Goal: Transaction & Acquisition: Purchase product/service

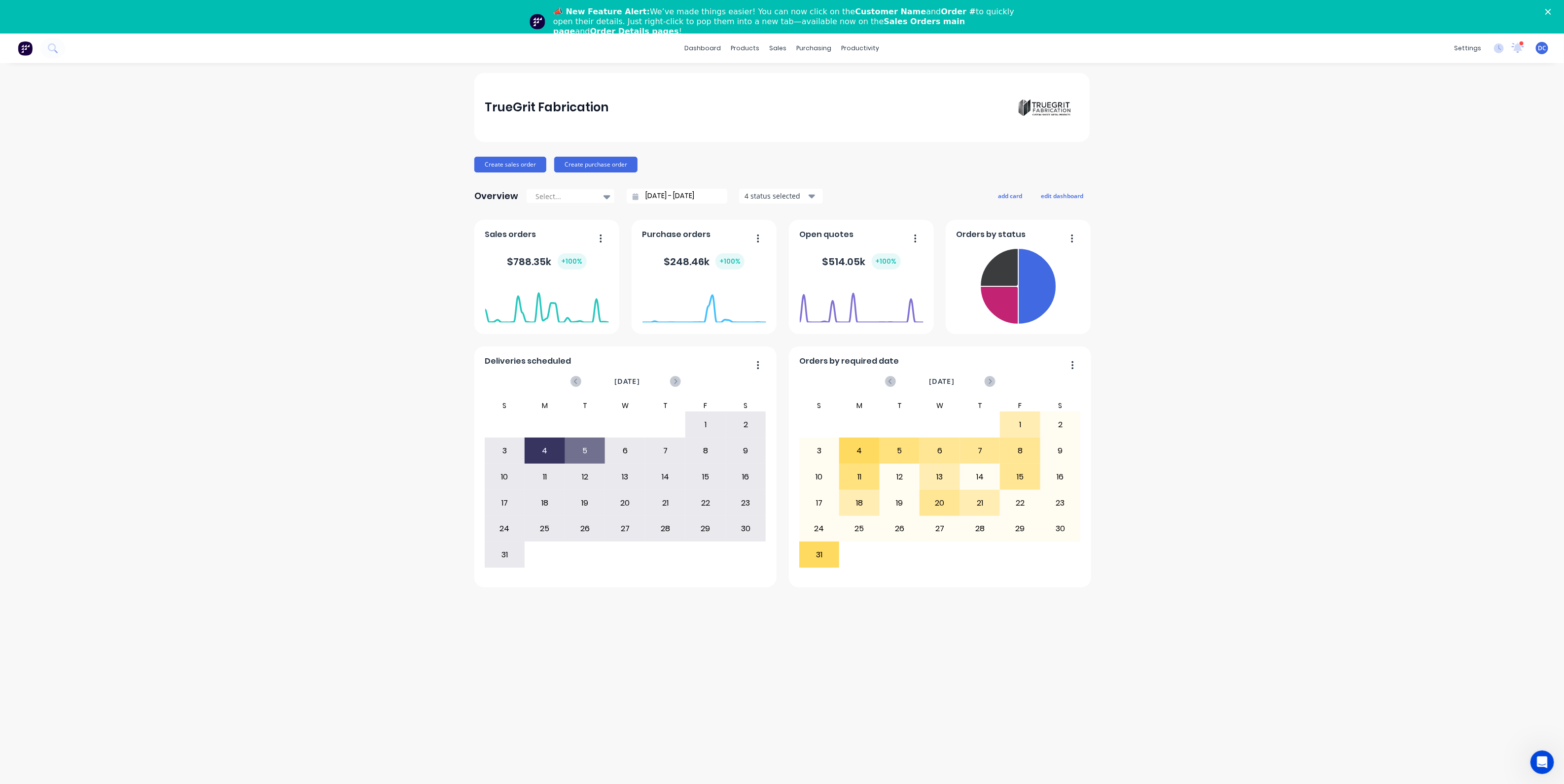
click at [1544, 14] on div "📣 New Feature Alert: We’ve made things easier! You can now click on the Custome…" at bounding box center [782, 22] width 1564 height 36
click at [1549, 15] on div "📣 New Feature Alert: We’ve made things easier! You can now click on the Custome…" at bounding box center [782, 22] width 1564 height 36
click at [1550, 13] on polygon "Close" at bounding box center [1548, 11] width 6 height 6
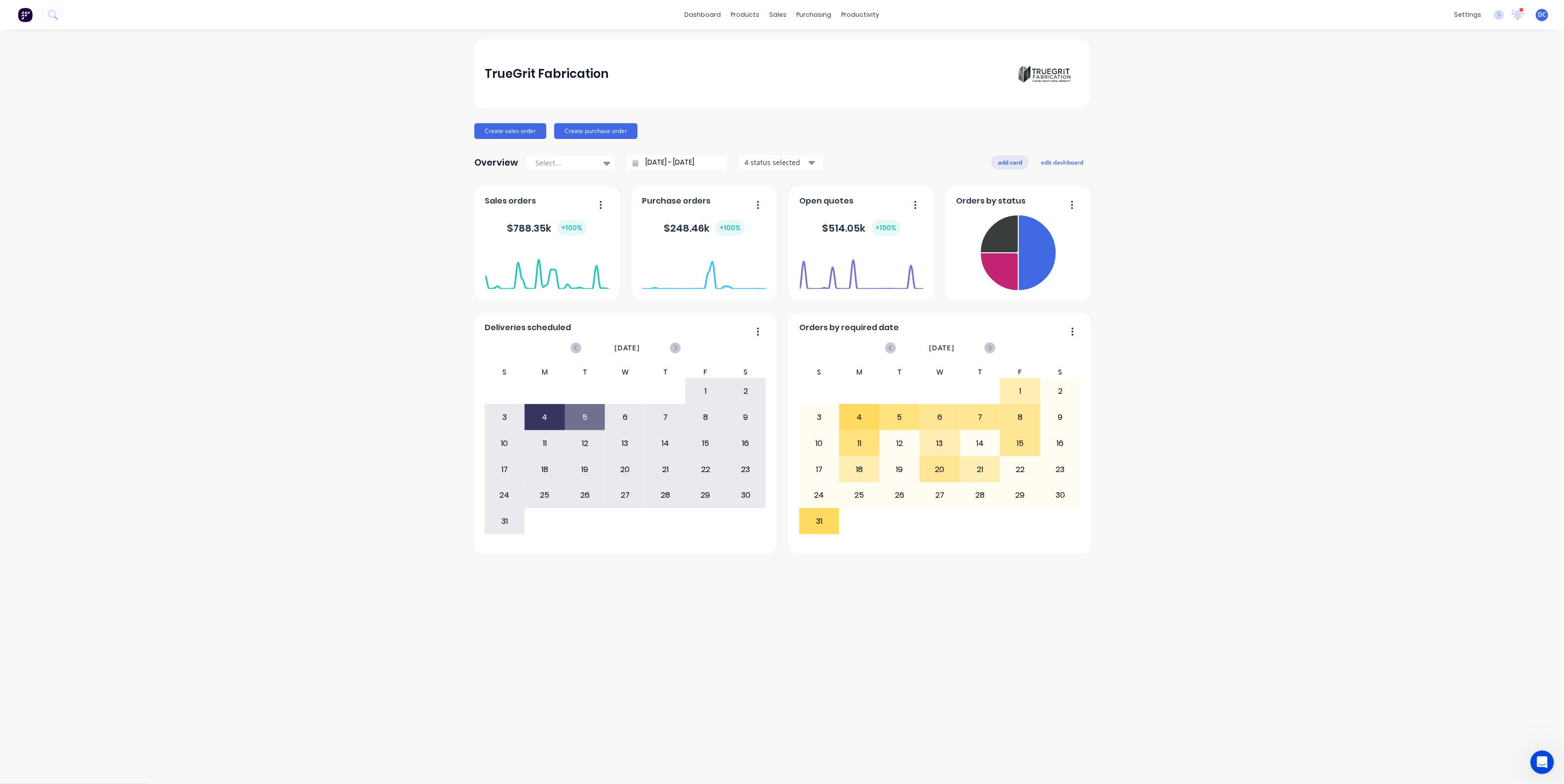
click at [1012, 160] on button "add card" at bounding box center [1010, 162] width 37 height 13
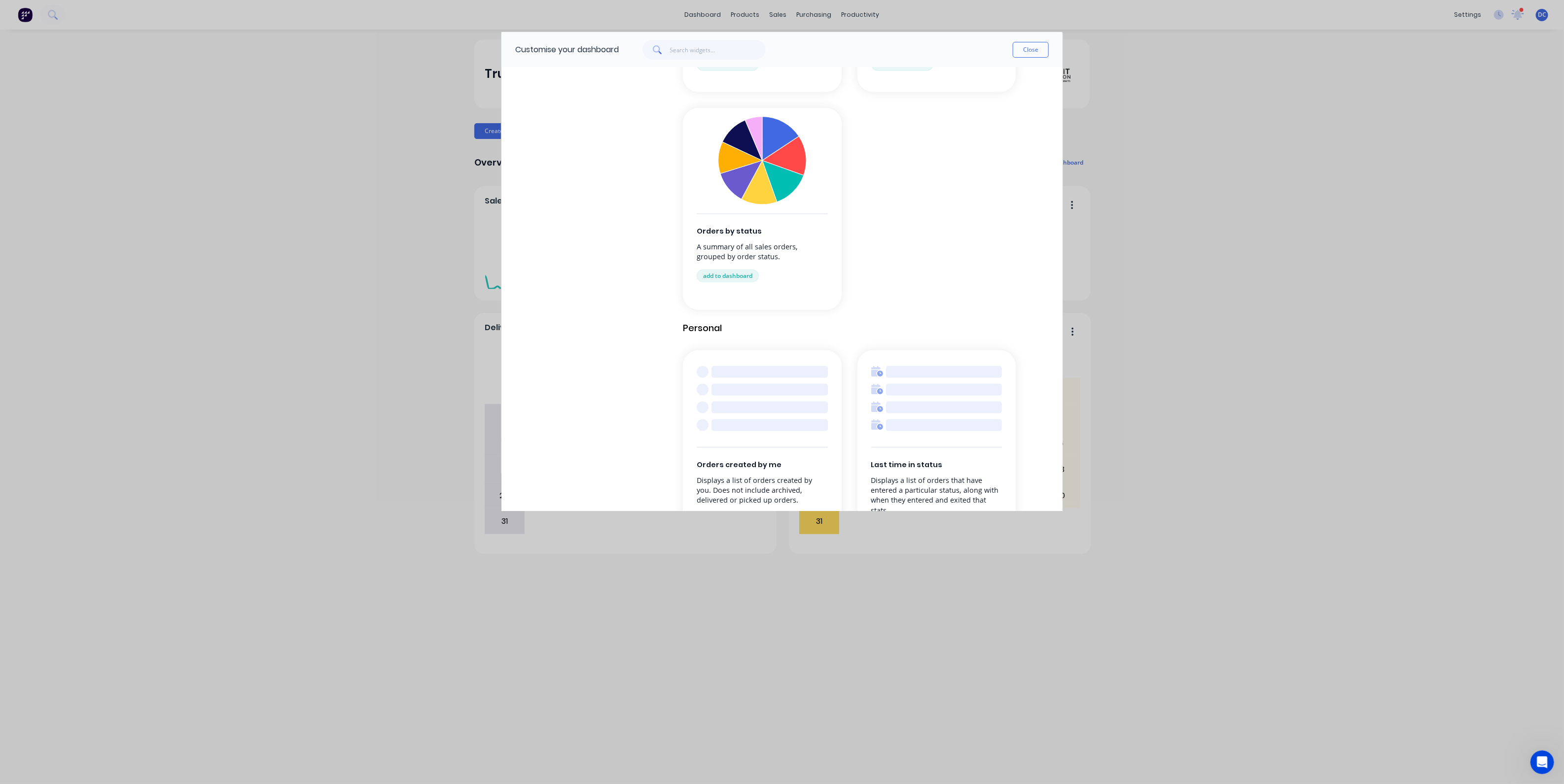
scroll to position [969, 0]
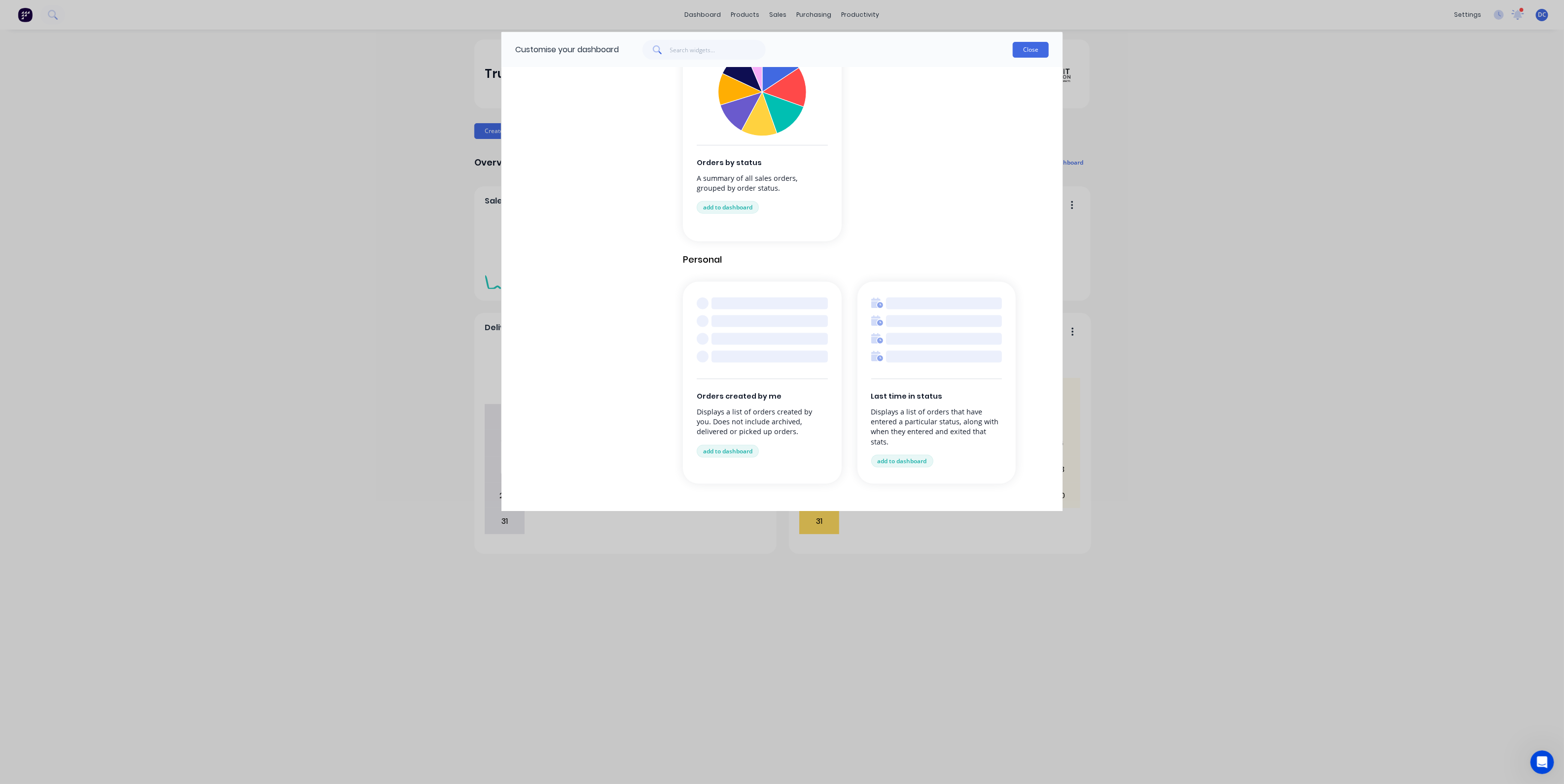
click at [1034, 47] on button "Close" at bounding box center [1031, 50] width 36 height 16
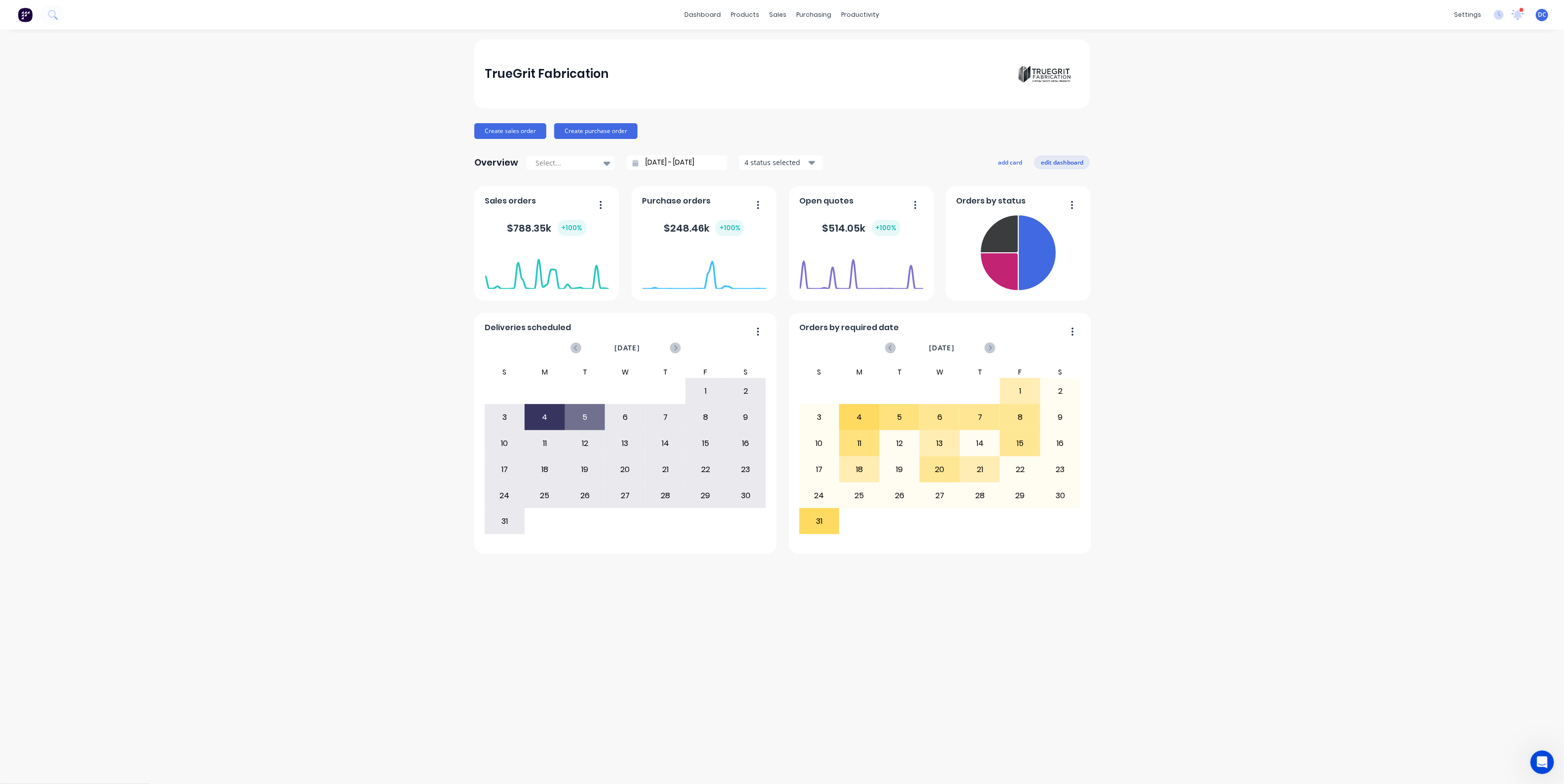
click at [1063, 156] on button "edit dashboard" at bounding box center [1063, 162] width 55 height 13
drag, startPoint x: 582, startPoint y: 217, endPoint x: 622, endPoint y: 151, distance: 77.2
click at [622, 151] on div "TrueGrit Fabrication Create sales order Create purchase order Overview Select..…" at bounding box center [782, 296] width 615 height 515
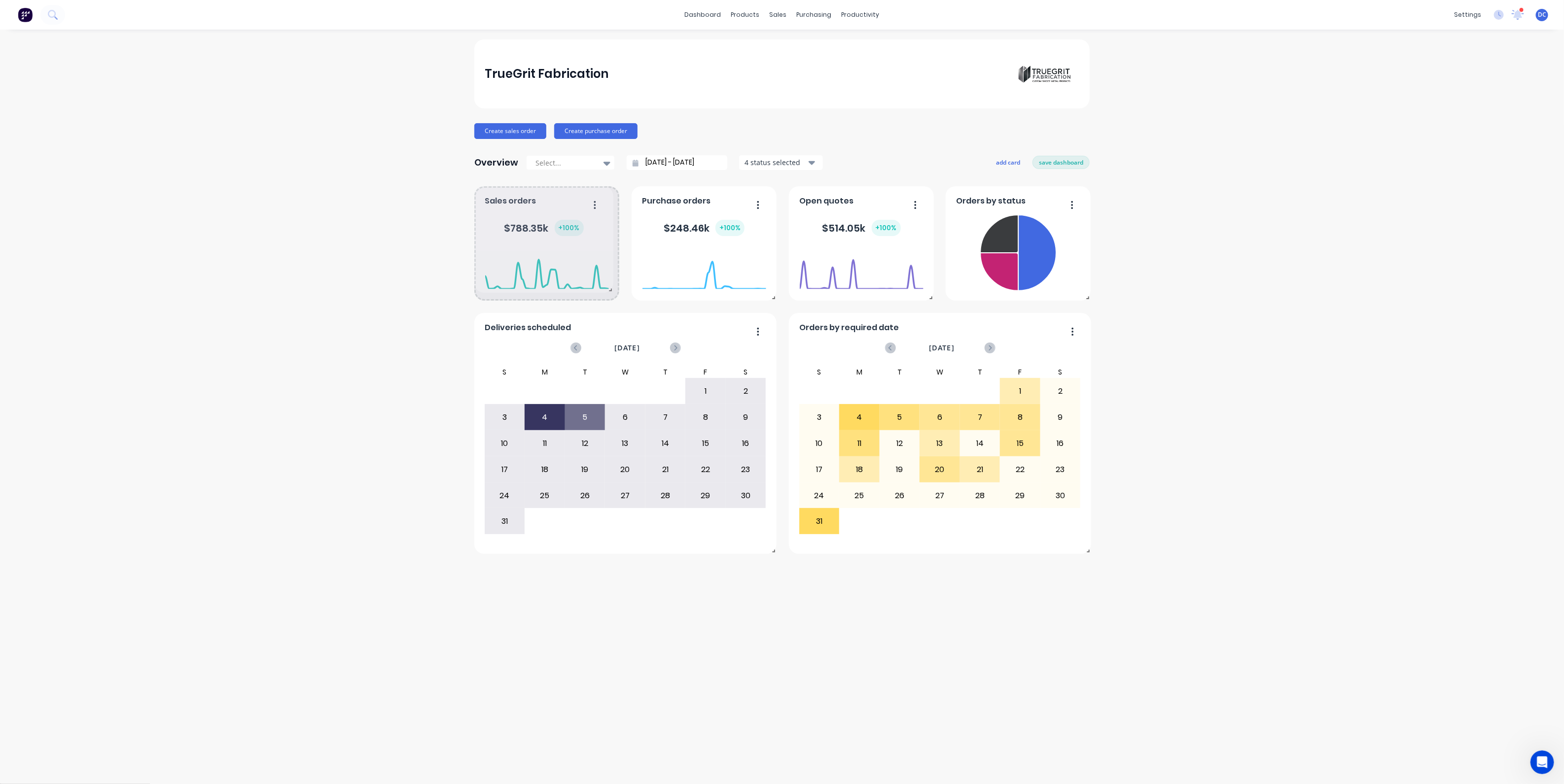
drag, startPoint x: 615, startPoint y: 296, endPoint x: 611, endPoint y: 284, distance: 12.6
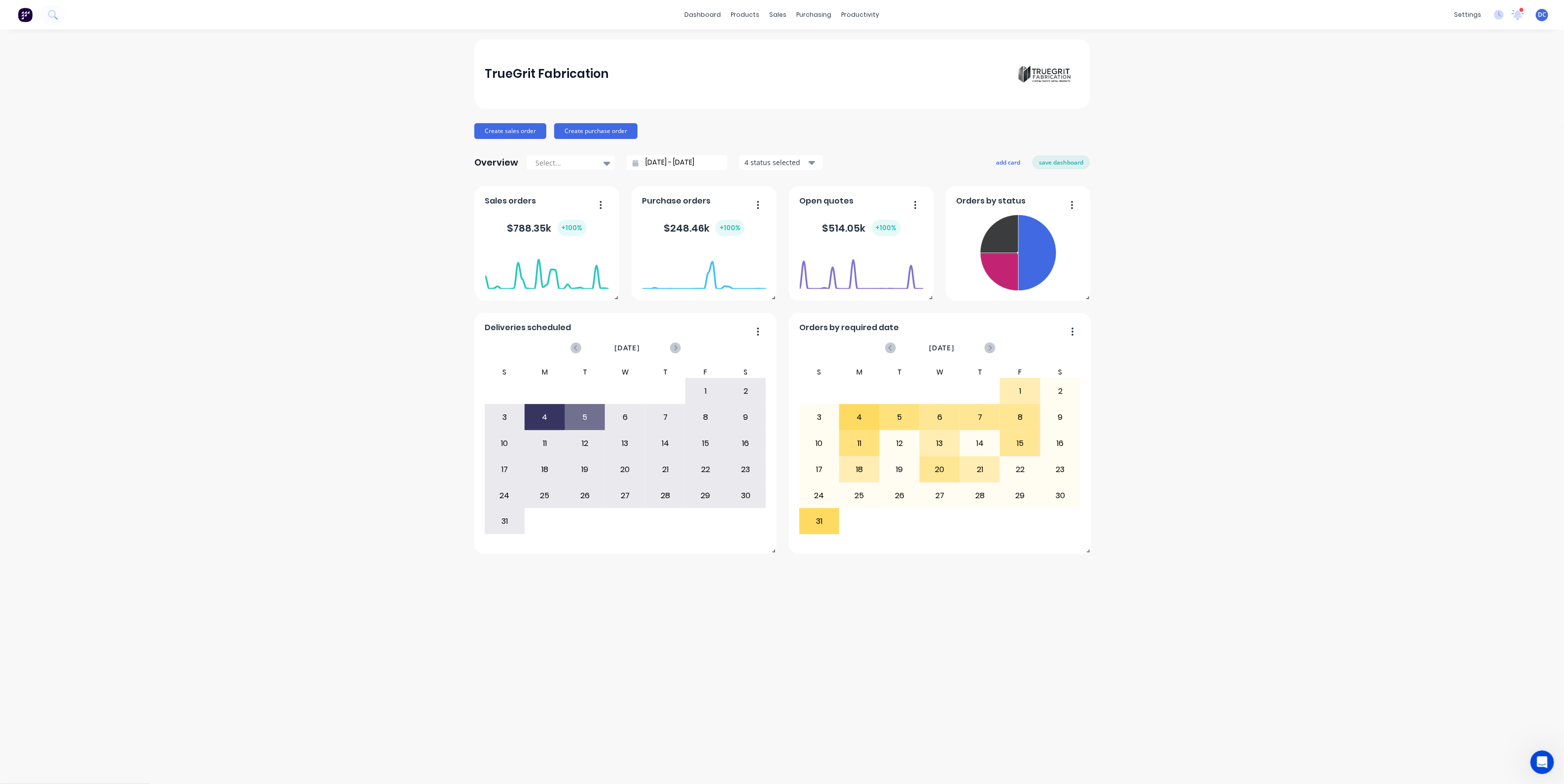
click at [1055, 171] on div "Overview Select... 15/07/25 - 14/08/25 4 status selected add card save dashboard" at bounding box center [782, 163] width 615 height 20
click at [1055, 168] on button "save dashboard" at bounding box center [1061, 162] width 57 height 13
click at [819, 52] on link "Sales Orders" at bounding box center [831, 47] width 131 height 20
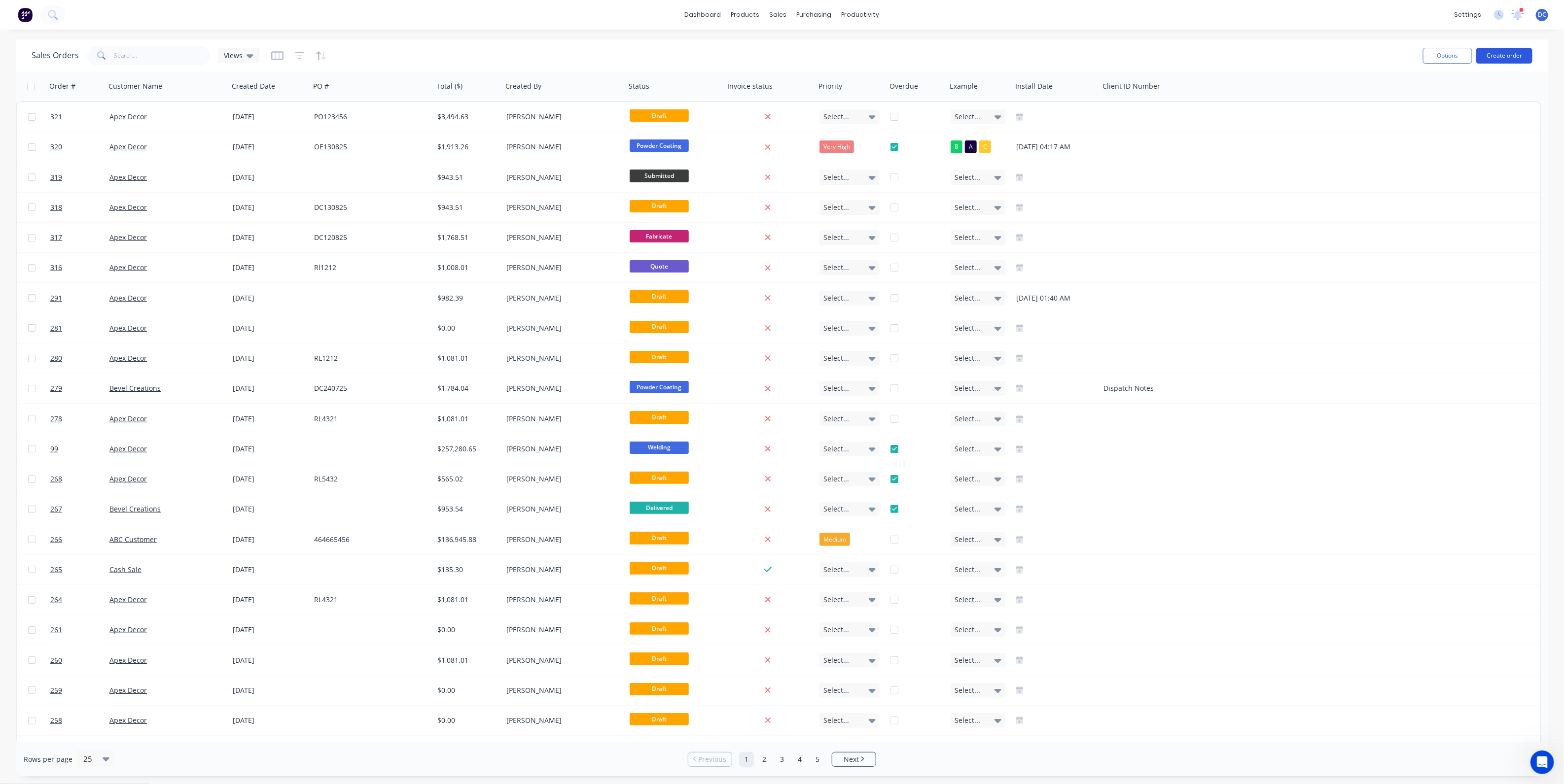
click at [1525, 50] on button "Create order" at bounding box center [1504, 55] width 56 height 16
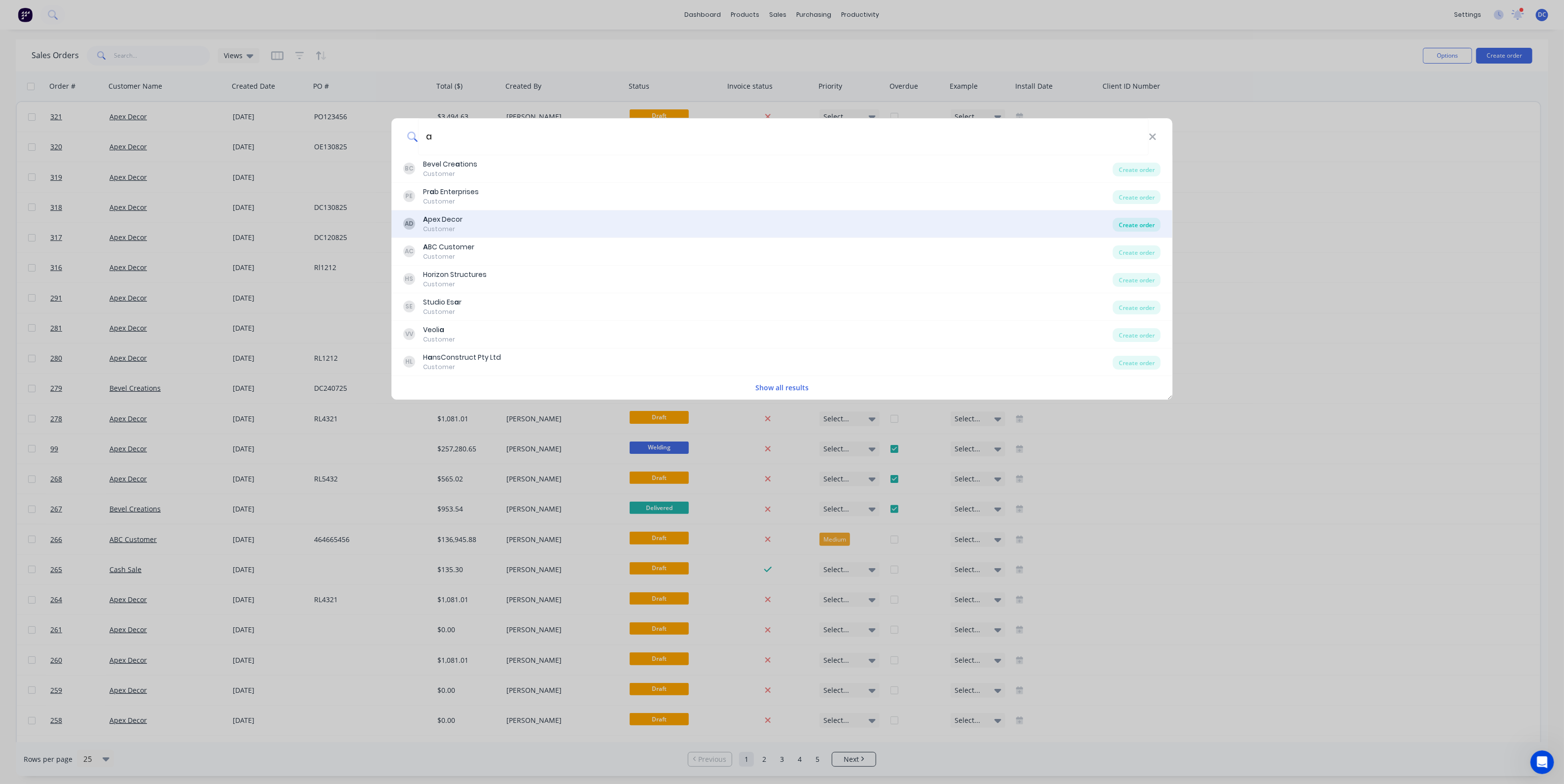
type input "a"
click at [1139, 218] on div "Create order" at bounding box center [1137, 224] width 48 height 14
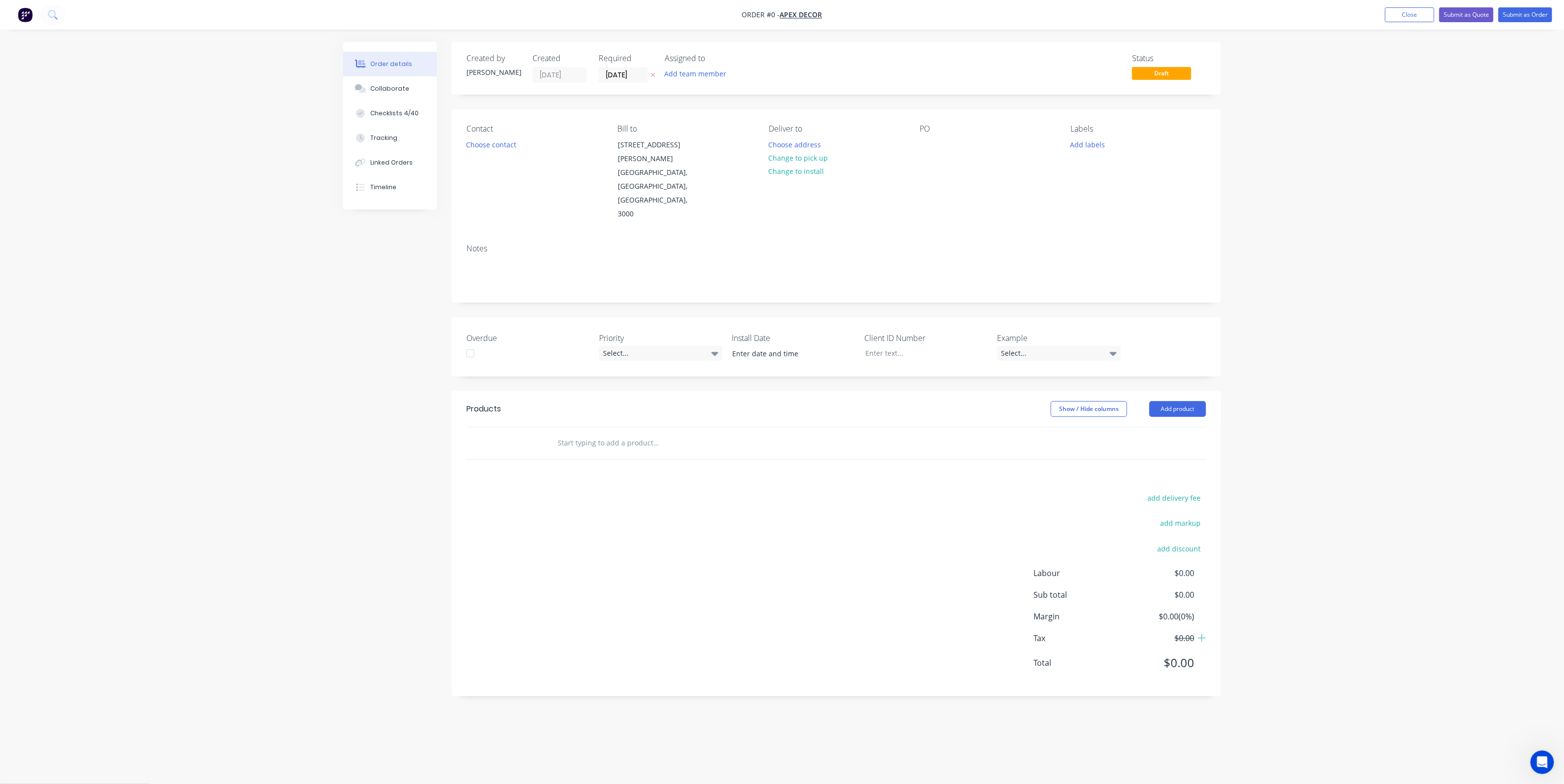
click at [582, 433] on input "text" at bounding box center [656, 443] width 197 height 20
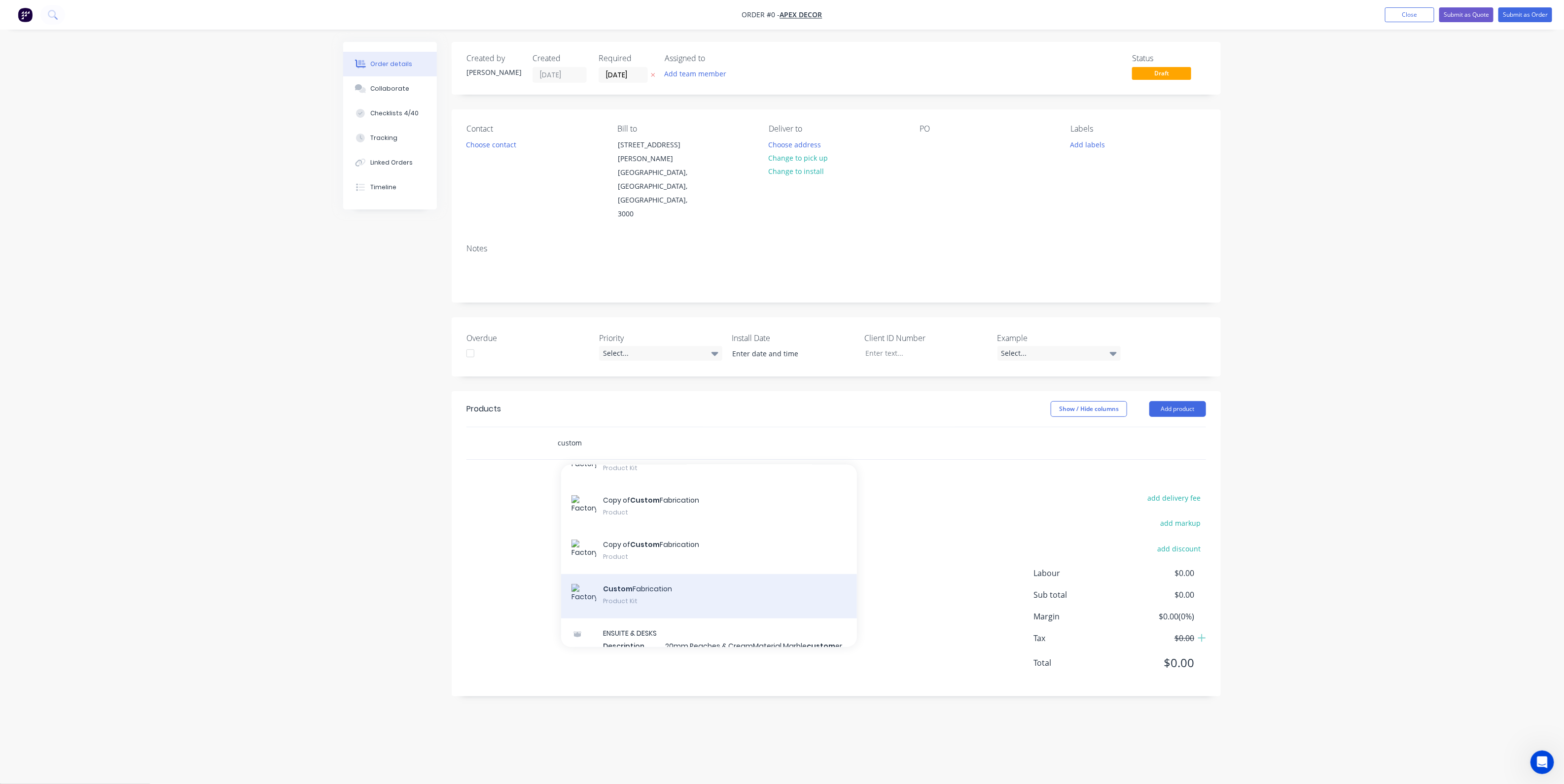
type input "custom"
click at [624, 574] on div "Custom Fabrication Product Kit" at bounding box center [709, 596] width 296 height 44
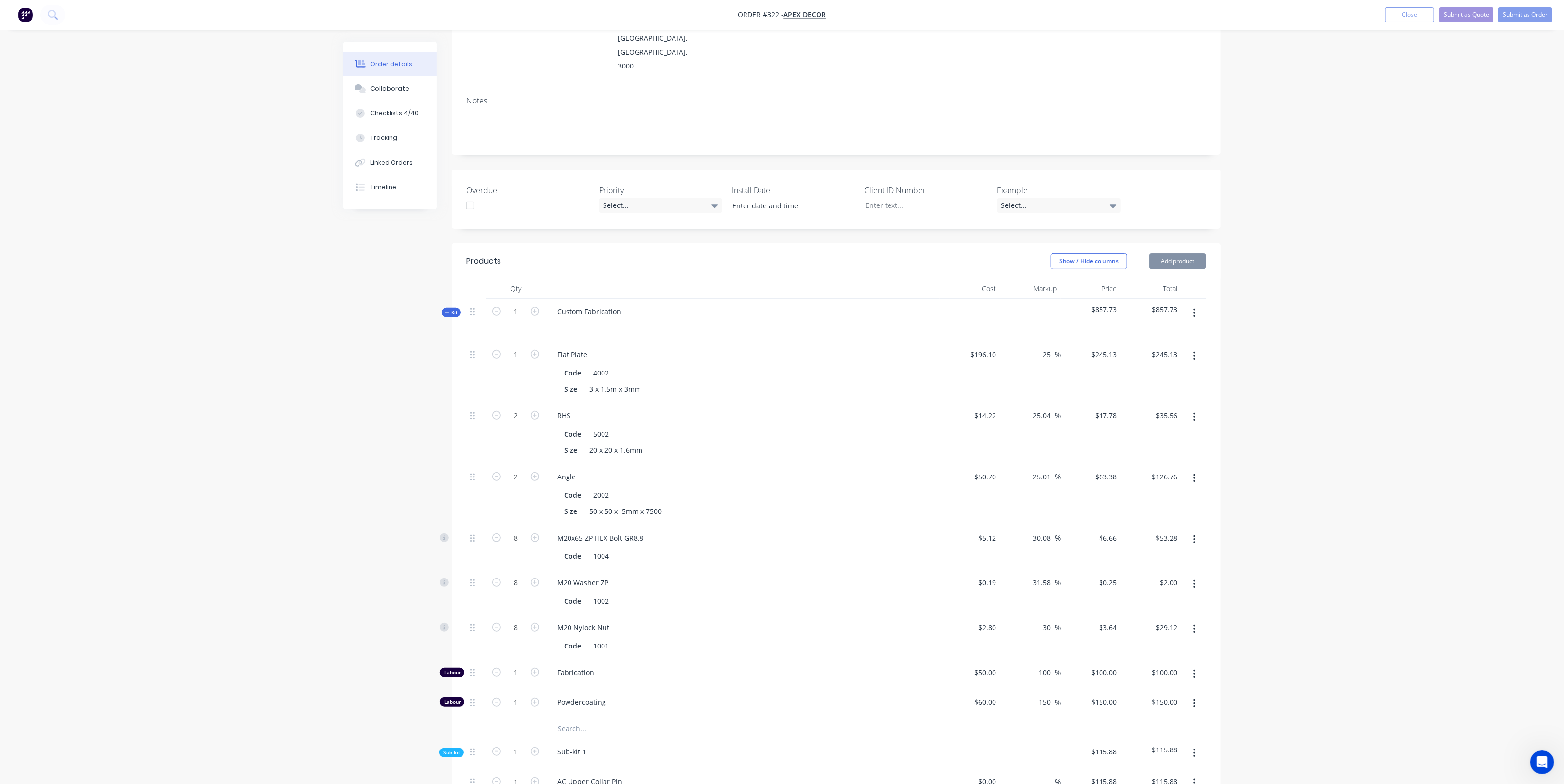
scroll to position [152, 0]
click at [443, 304] on div "Kit" at bounding box center [451, 308] width 18 height 9
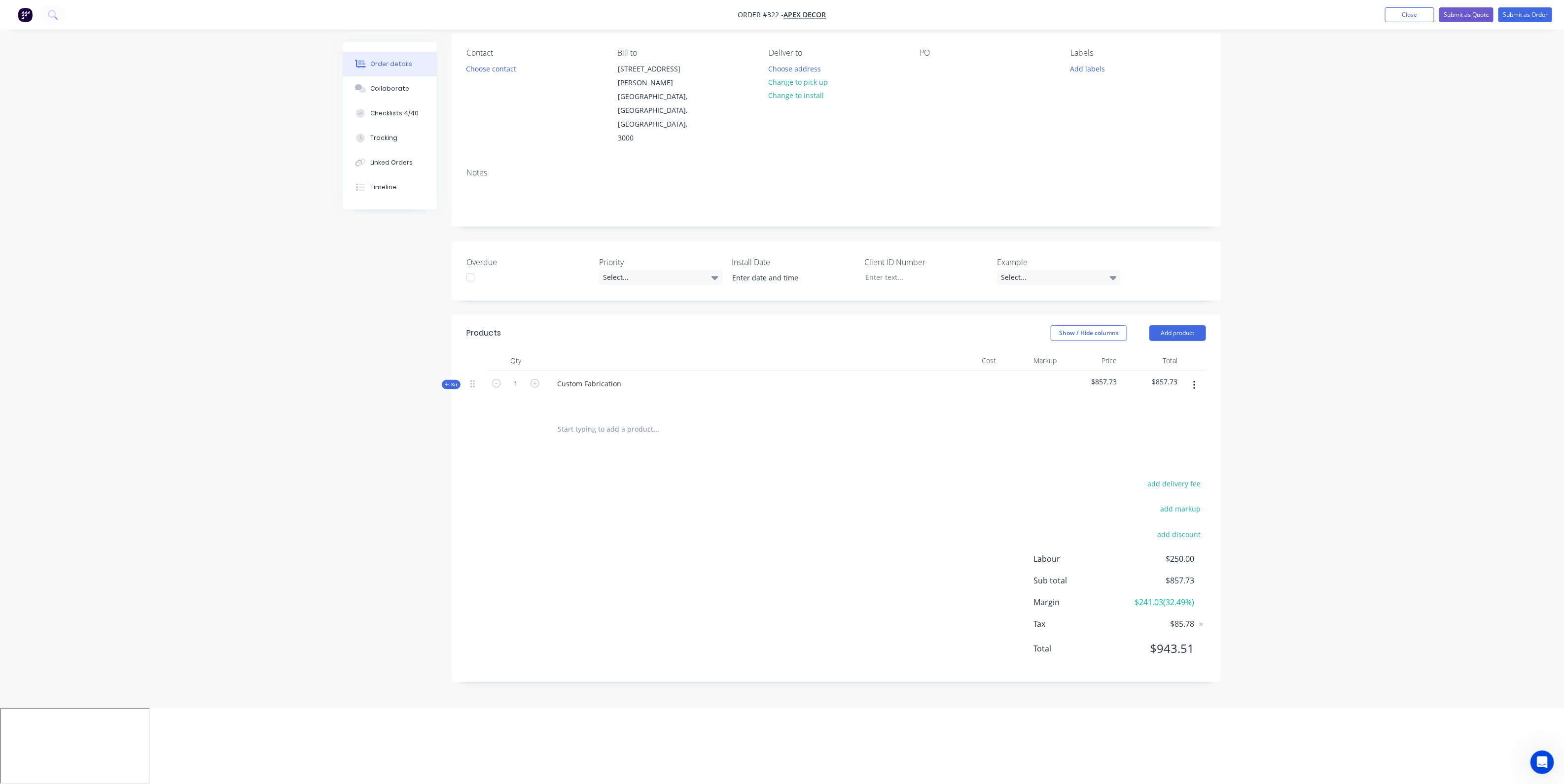
scroll to position [0, 0]
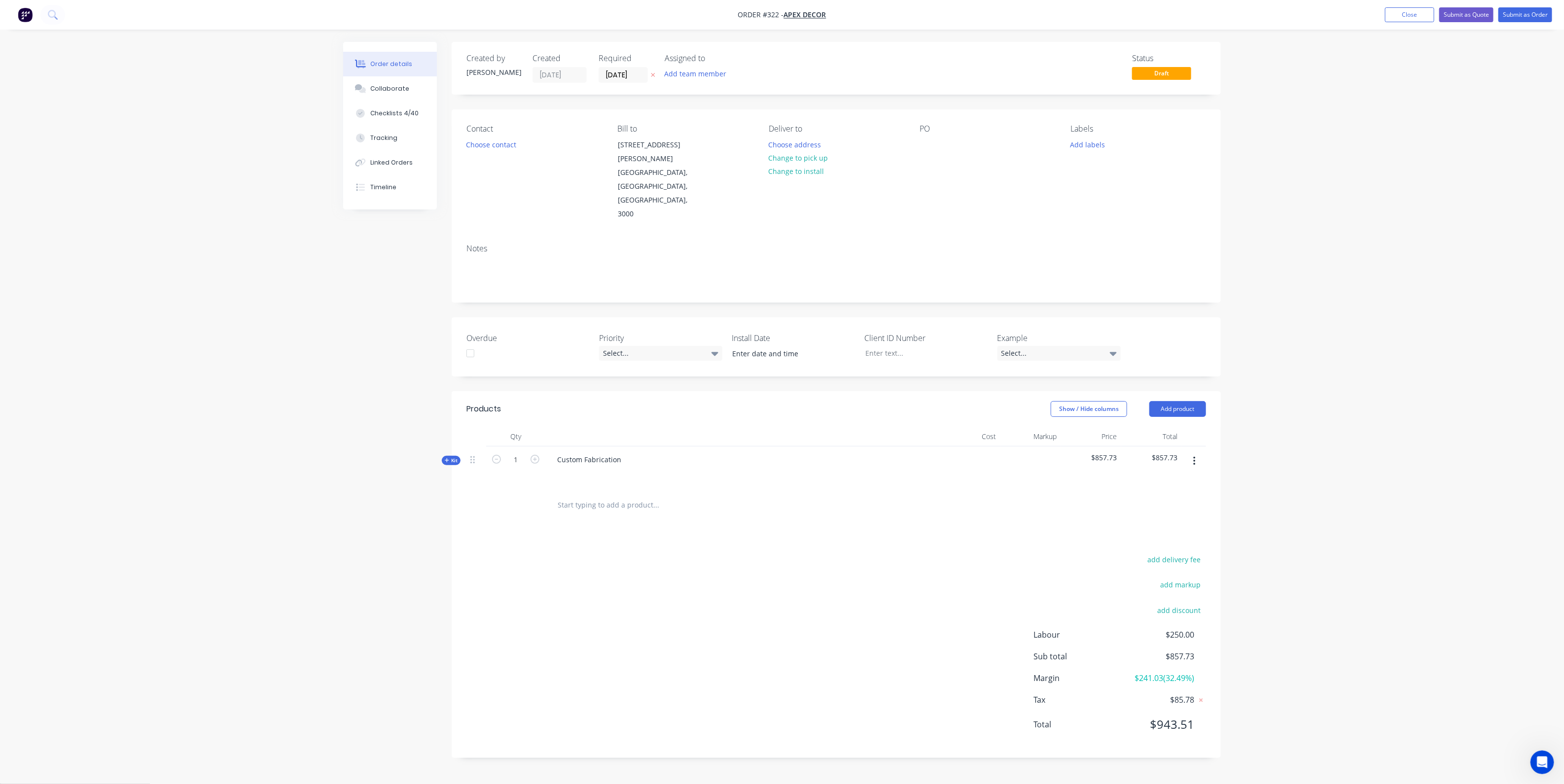
click at [444, 456] on div "Kit" at bounding box center [451, 460] width 18 height 9
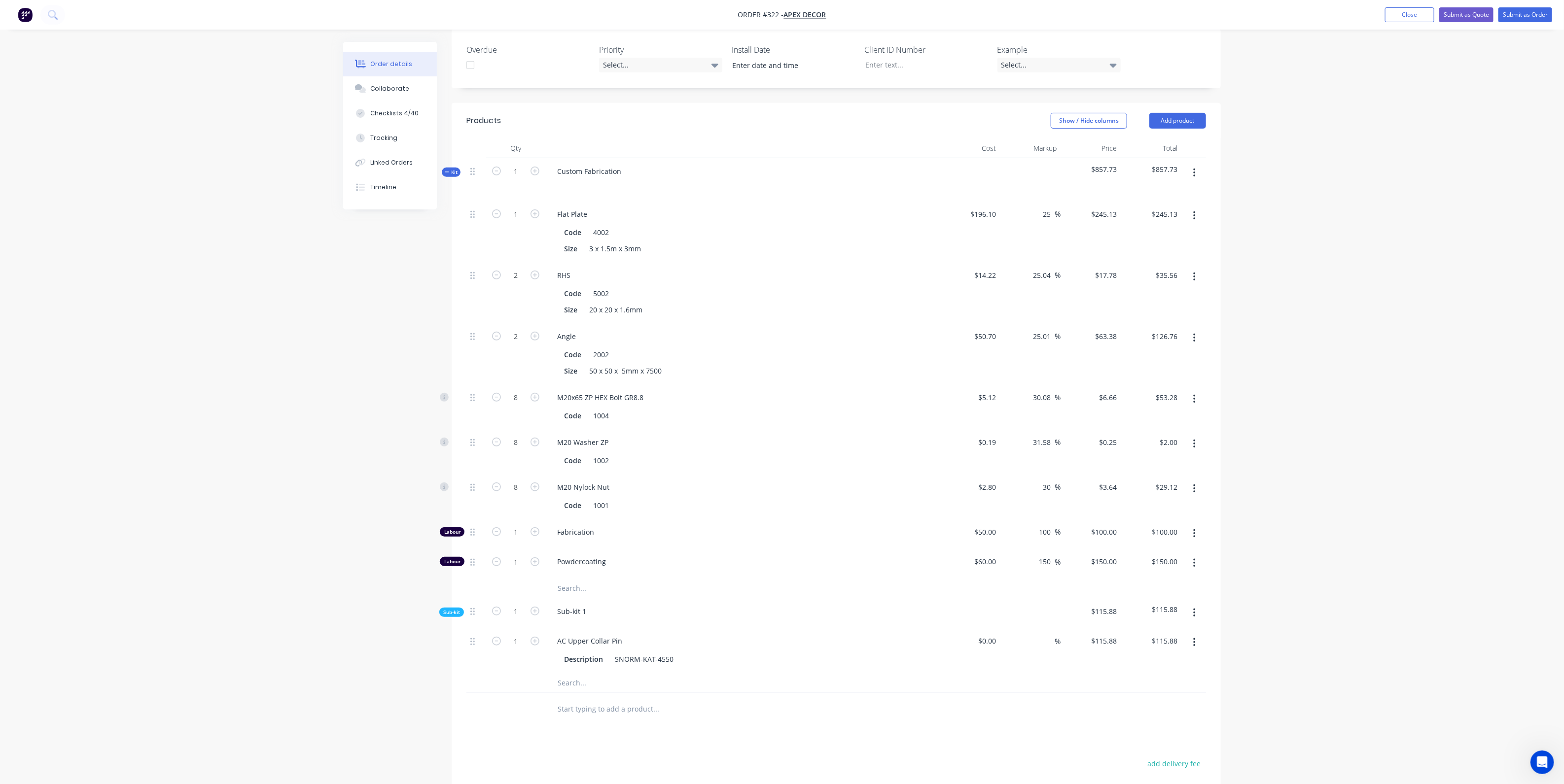
scroll to position [291, 0]
click at [536, 525] on icon "button" at bounding box center [535, 529] width 9 height 9
type input "2"
type input "$200.00"
click at [536, 525] on icon "button" at bounding box center [535, 529] width 9 height 9
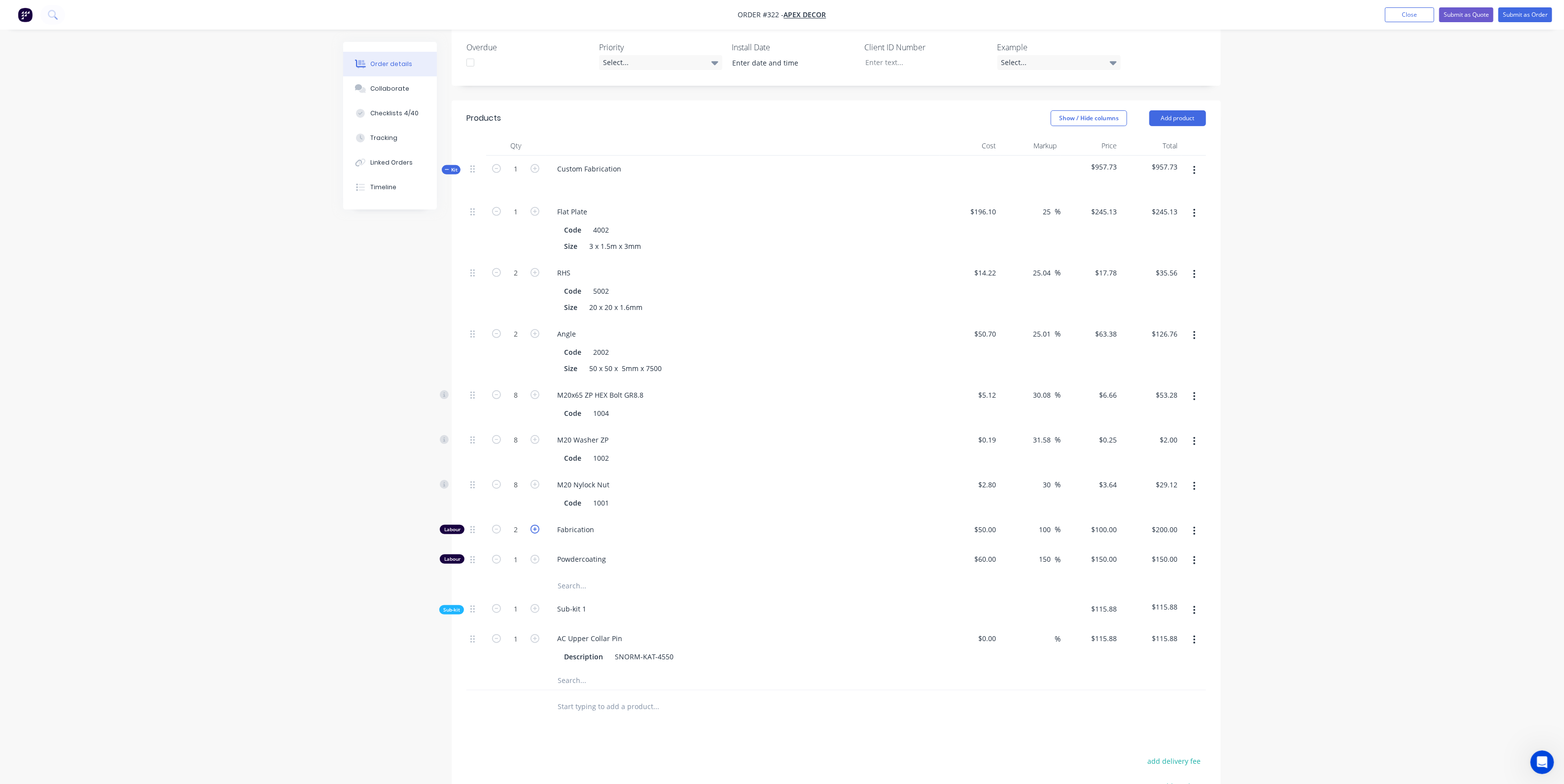
type input "3"
type input "$300.00"
click at [536, 525] on icon "button" at bounding box center [535, 529] width 9 height 9
type input "4"
type input "$400.00"
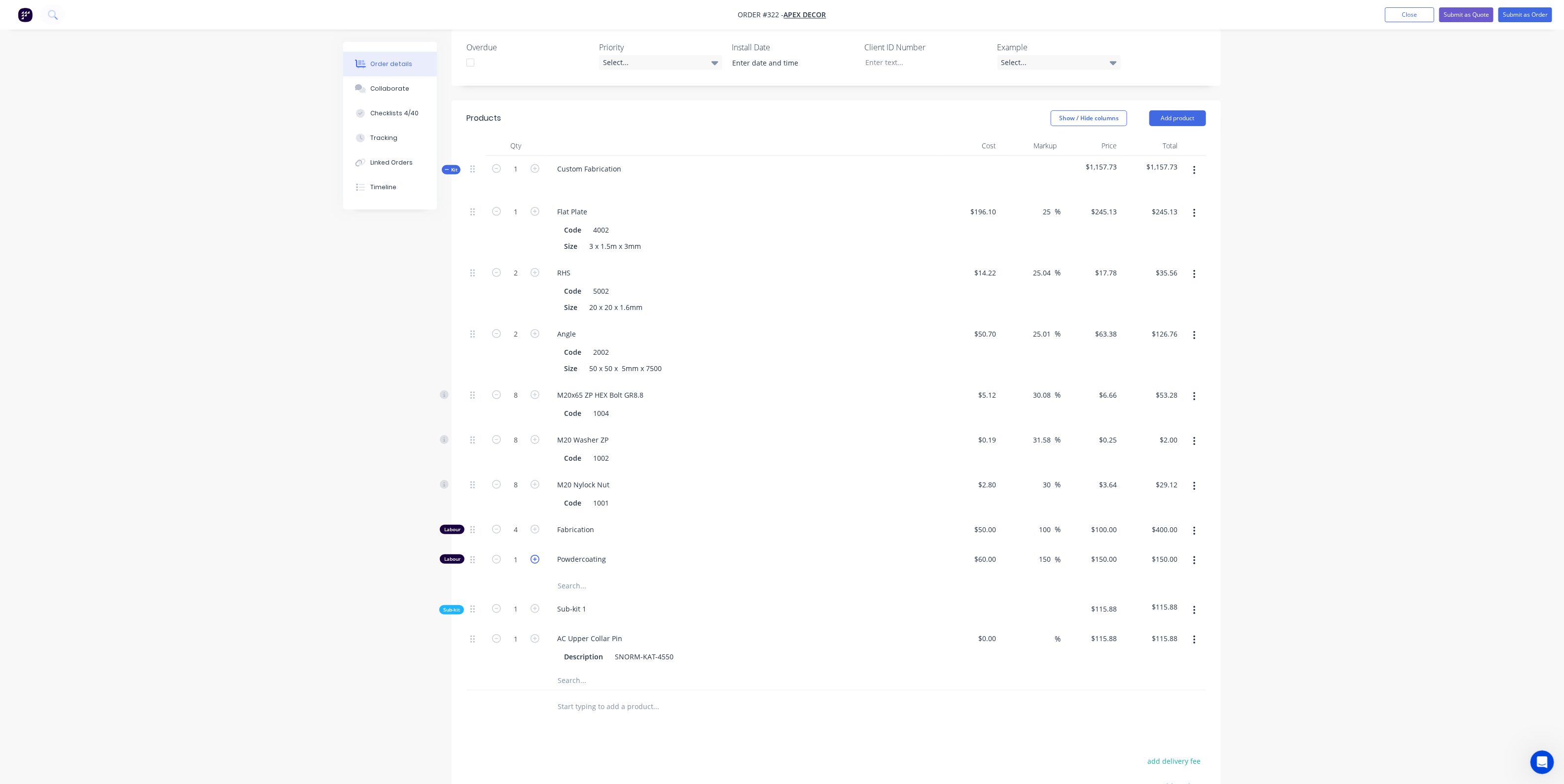
click at [538, 555] on icon "button" at bounding box center [535, 559] width 9 height 9
type input "2"
type input "$300.00"
click at [538, 555] on icon "button" at bounding box center [535, 559] width 9 height 9
type input "3"
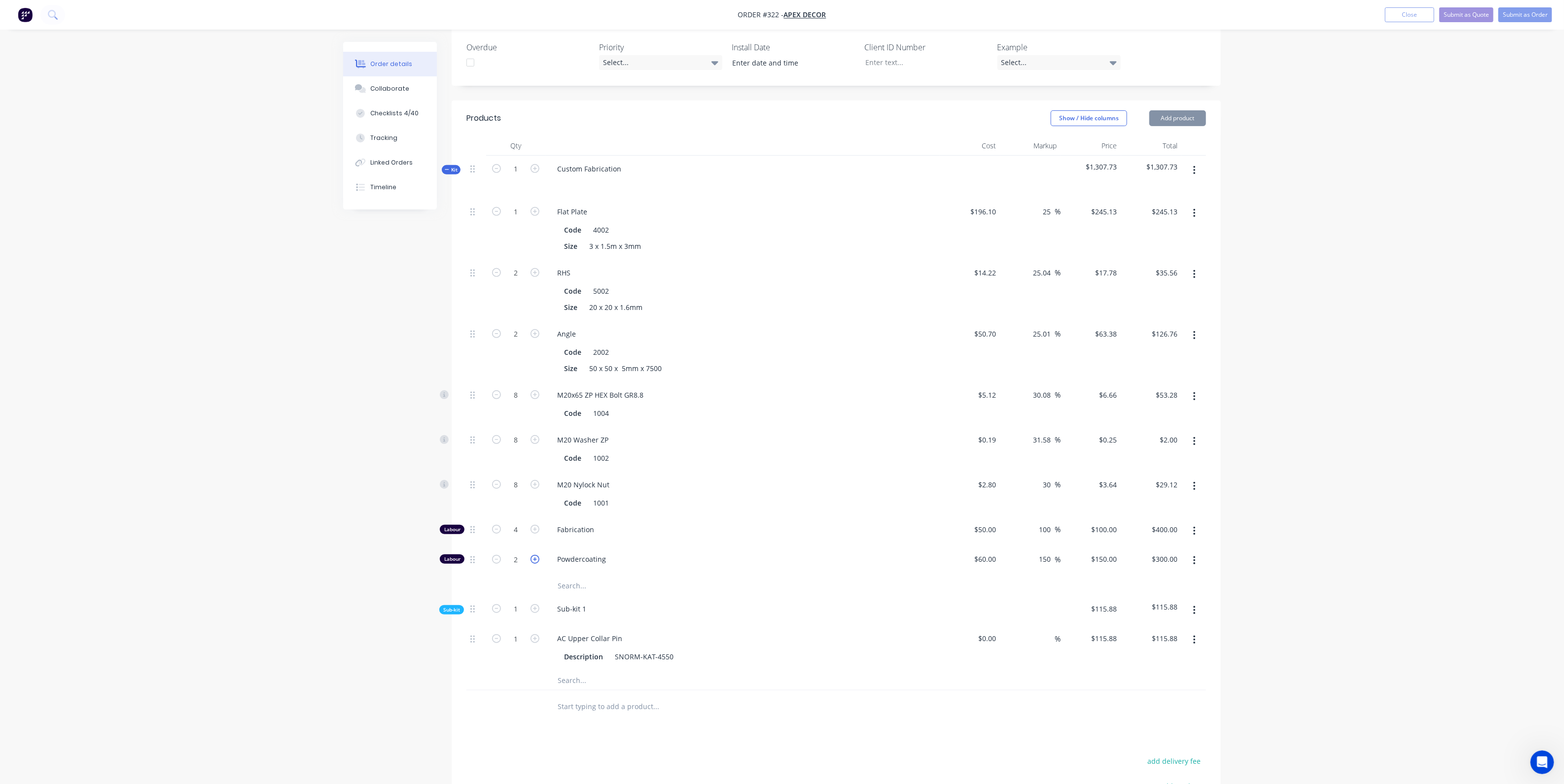
type input "$450.00"
click at [538, 555] on icon "button" at bounding box center [535, 559] width 9 height 9
type input "4"
type input "$600.00"
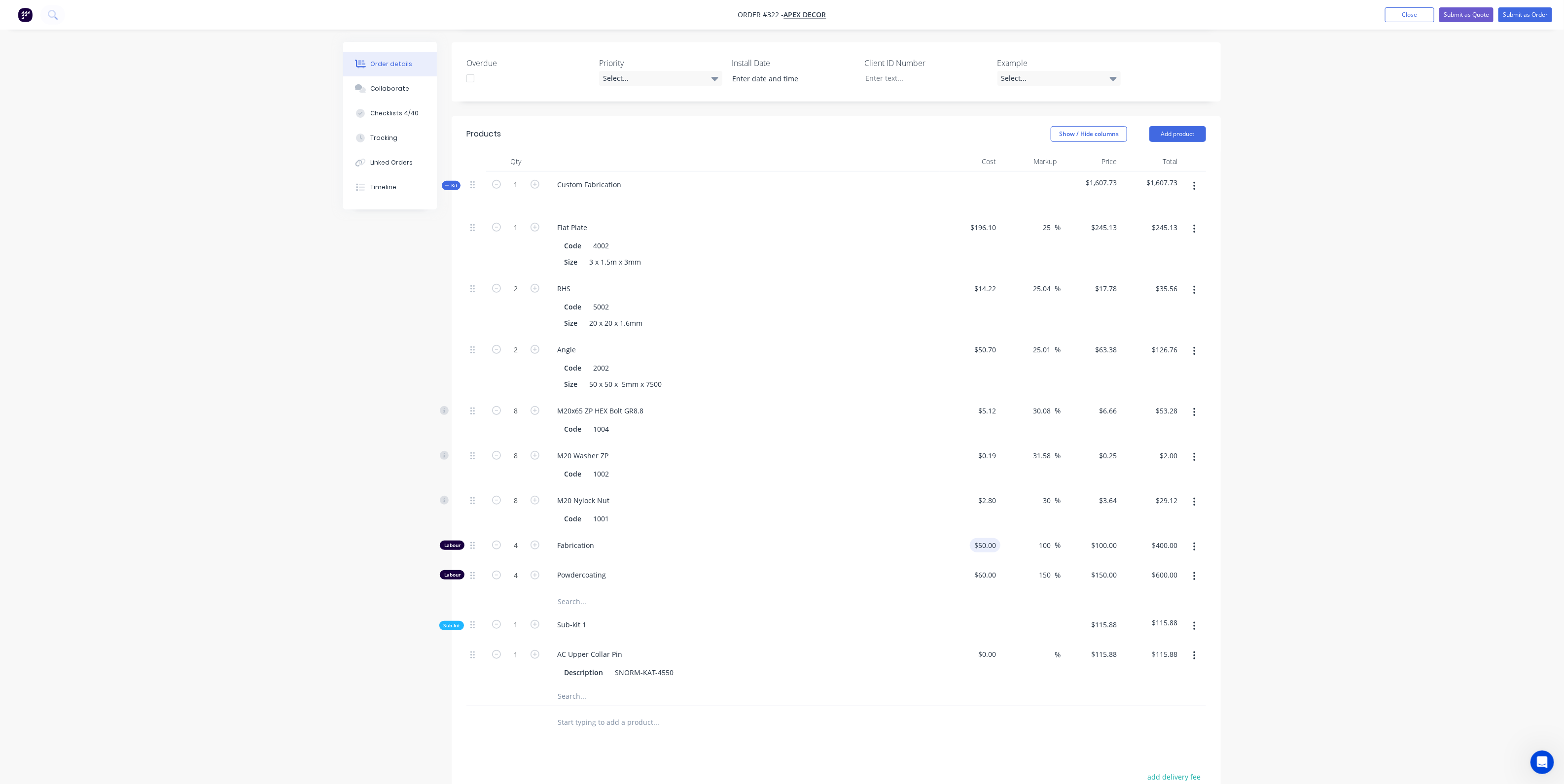
scroll to position [296, 0]
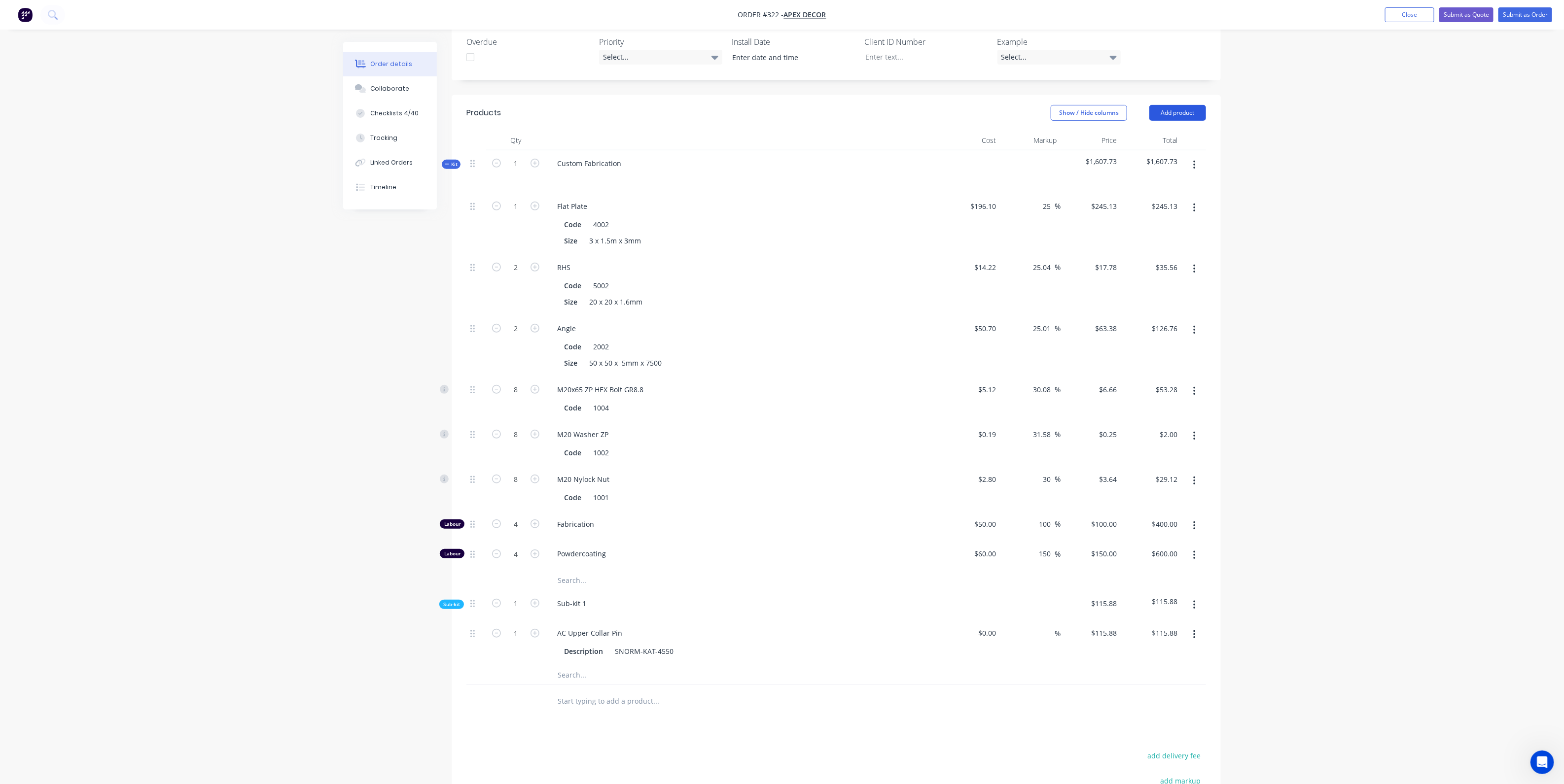
click at [1171, 105] on button "Add product" at bounding box center [1178, 113] width 57 height 16
click at [1255, 264] on div "Order details Collaborate Checklists 4/40 Tracking Linked Orders Timeline Order…" at bounding box center [782, 335] width 1564 height 1264
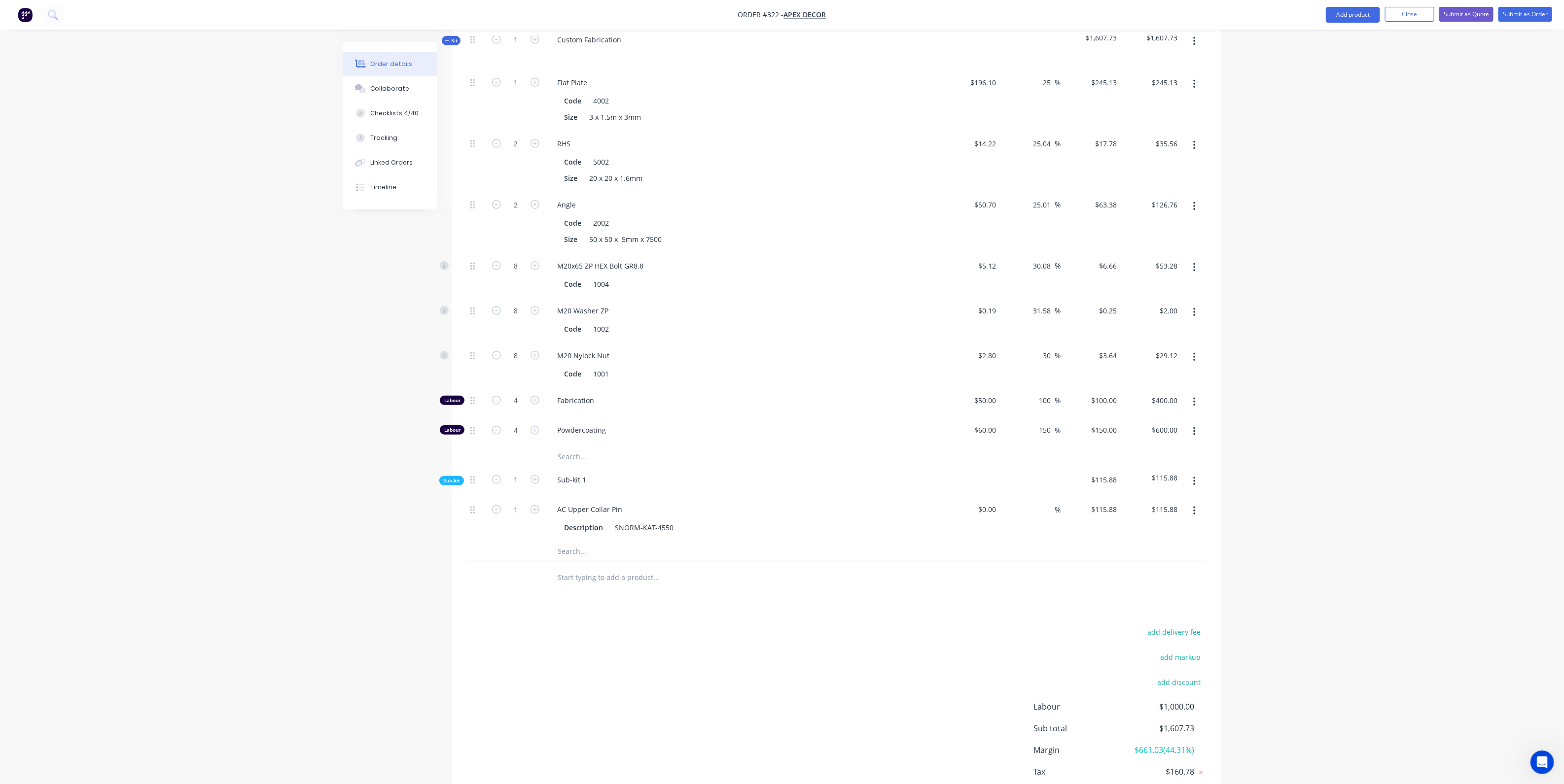
scroll to position [441, 0]
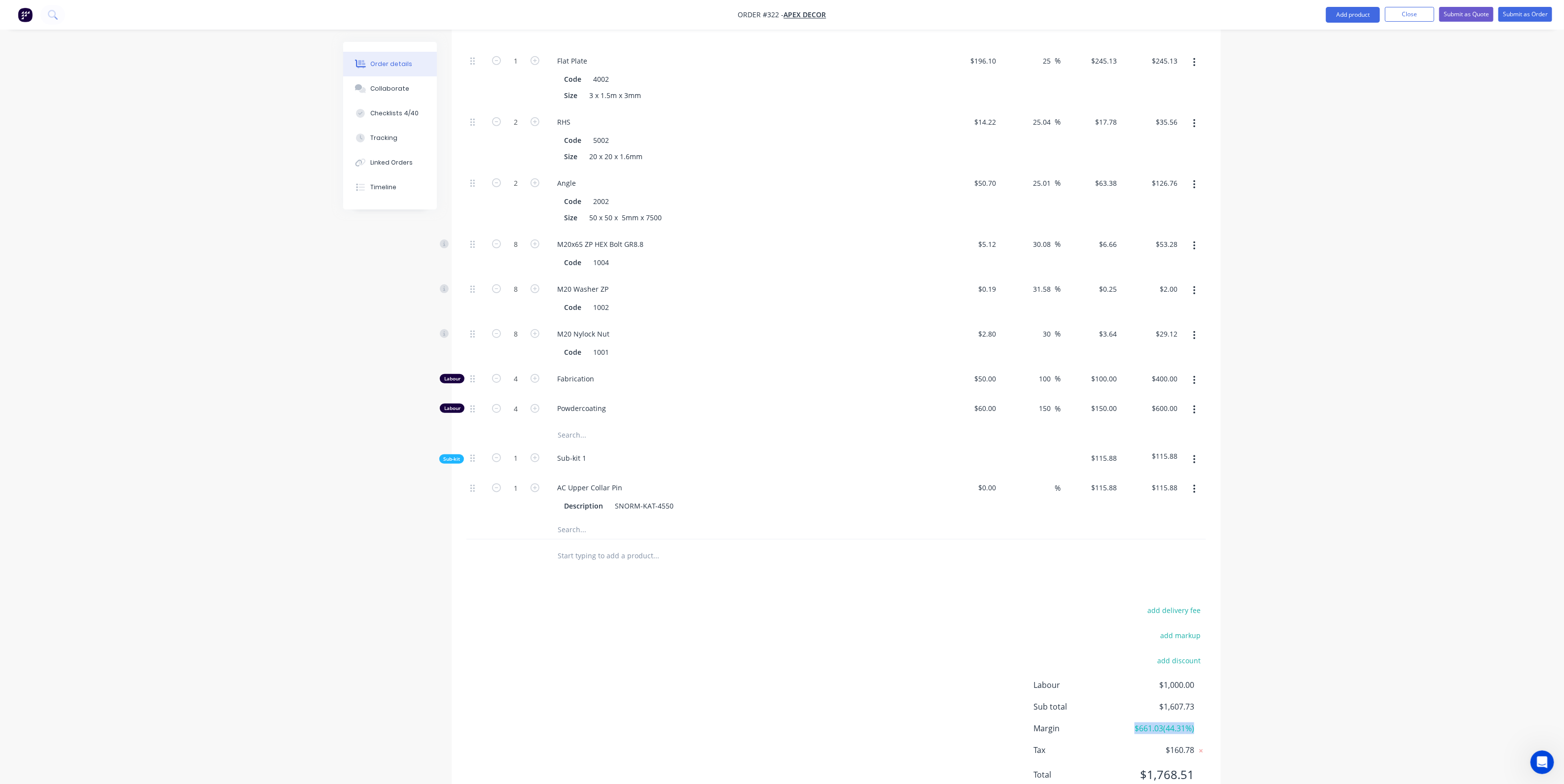
drag, startPoint x: 1201, startPoint y: 687, endPoint x: 1124, endPoint y: 687, distance: 77.0
click at [1124, 723] on div "Margin $661.03 ( 44.31 %)" at bounding box center [1119, 729] width 173 height 12
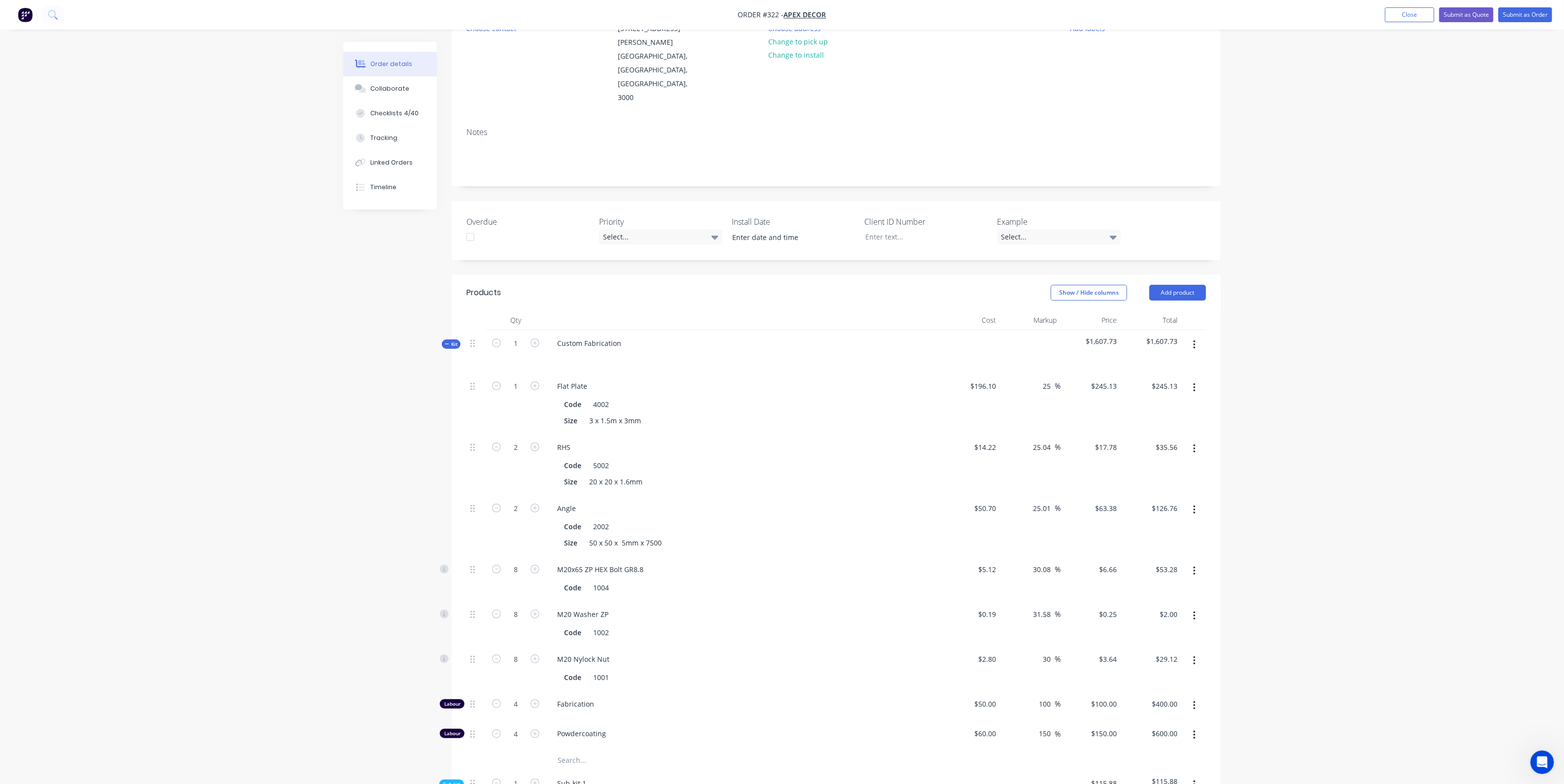
scroll to position [0, 0]
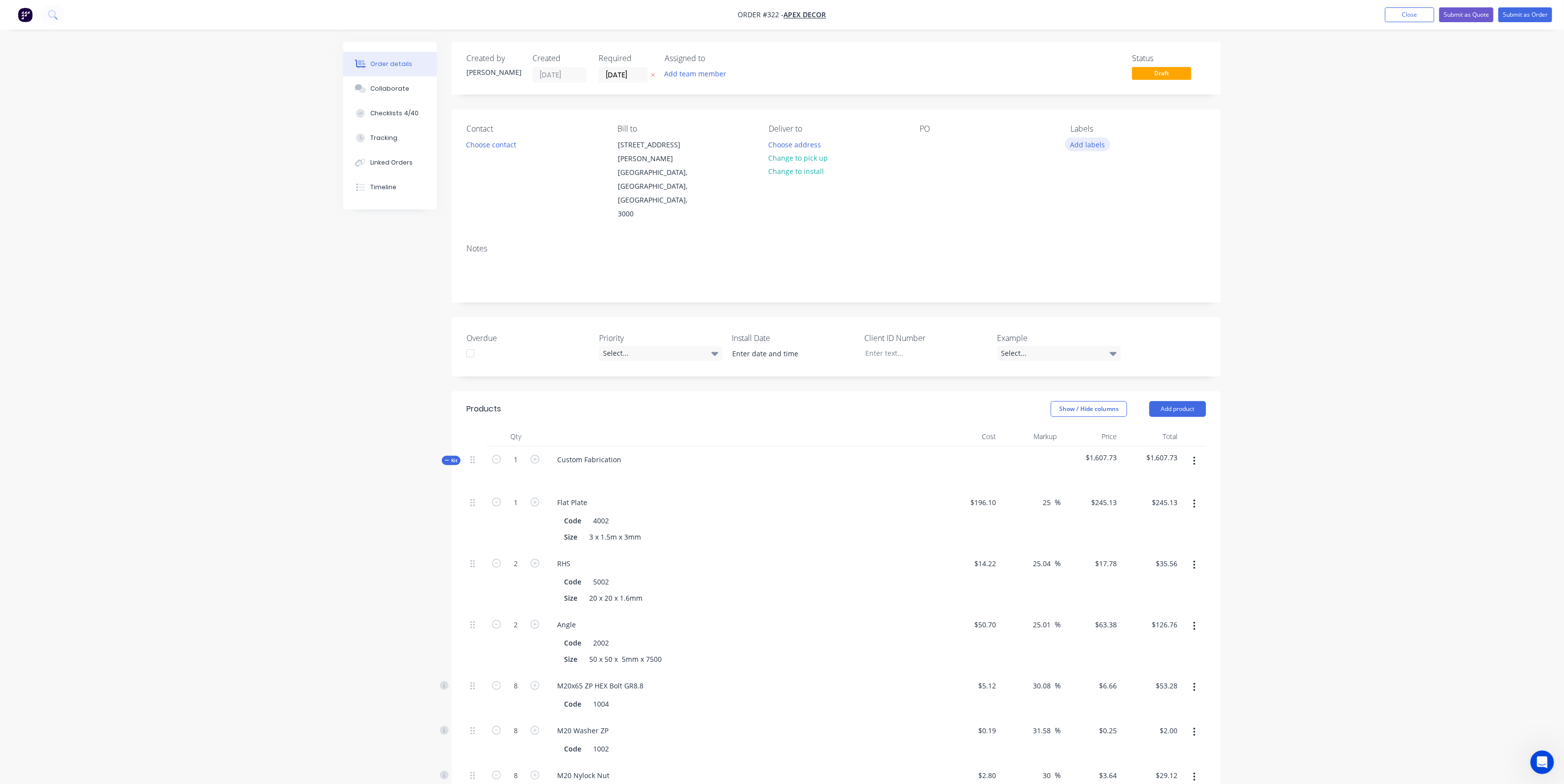
click at [1097, 144] on button "Add labels" at bounding box center [1088, 144] width 46 height 14
click at [1110, 176] on input "text" at bounding box center [1152, 174] width 103 height 20
click at [1092, 233] on div at bounding box center [1088, 233] width 20 height 20
click at [1127, 166] on input "urgent" at bounding box center [1152, 169] width 103 height 20
type input "u"
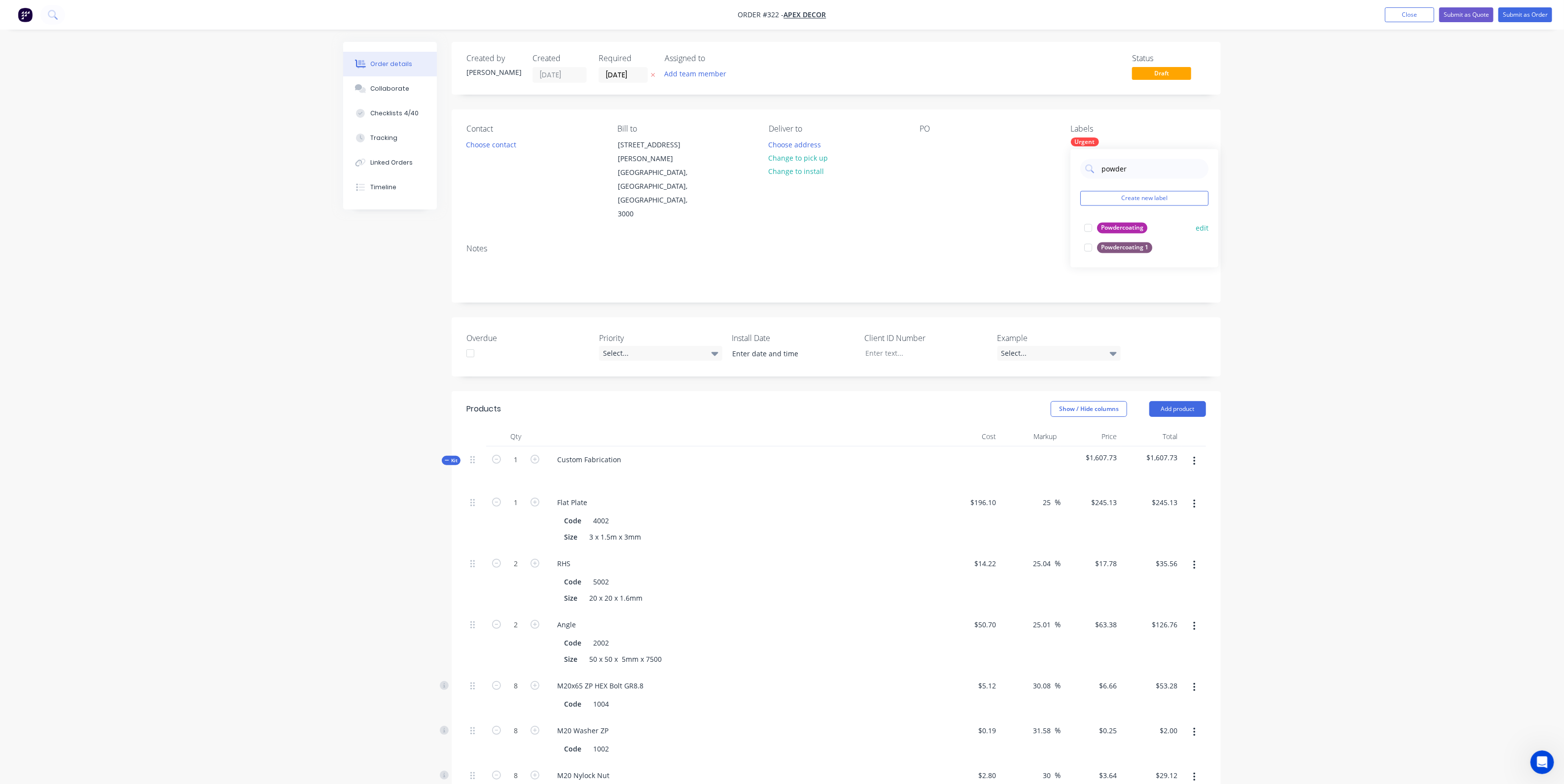
click at [1089, 231] on div at bounding box center [1088, 228] width 20 height 20
drag, startPoint x: 1140, startPoint y: 168, endPoint x: 1079, endPoint y: 168, distance: 61.0
click at [1079, 168] on div "powder Create new label Powdercoating edit Powdercoating 1 edit" at bounding box center [1144, 208] width 148 height 118
type input "laser cutt"
click at [1088, 229] on div at bounding box center [1088, 228] width 20 height 20
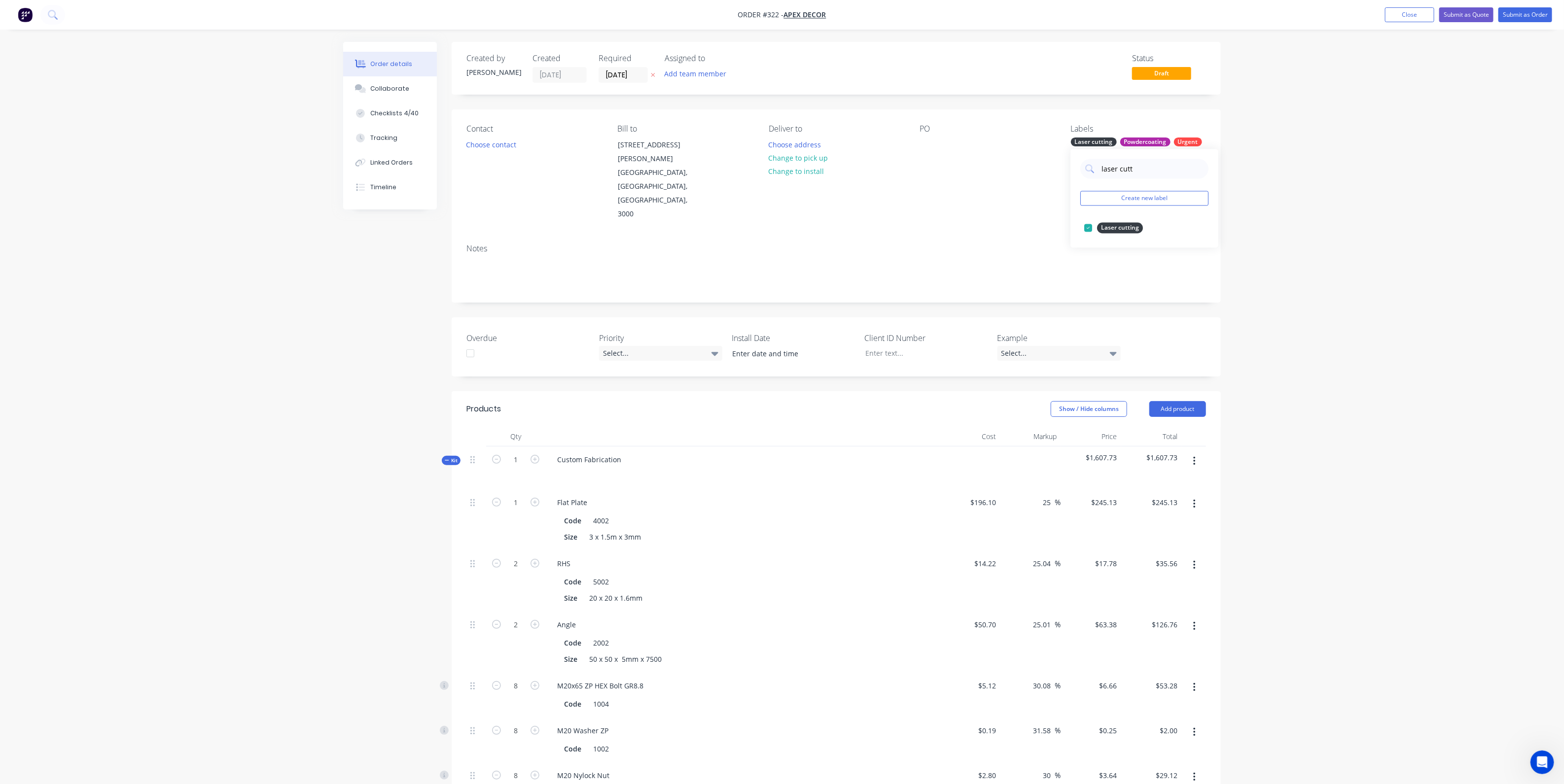
click at [1361, 222] on div "Order details Collaborate Checklists 4/40 Tracking Linked Orders Timeline Order…" at bounding box center [782, 632] width 1564 height 1264
click at [478, 145] on button "Choose contact" at bounding box center [491, 144] width 60 height 14
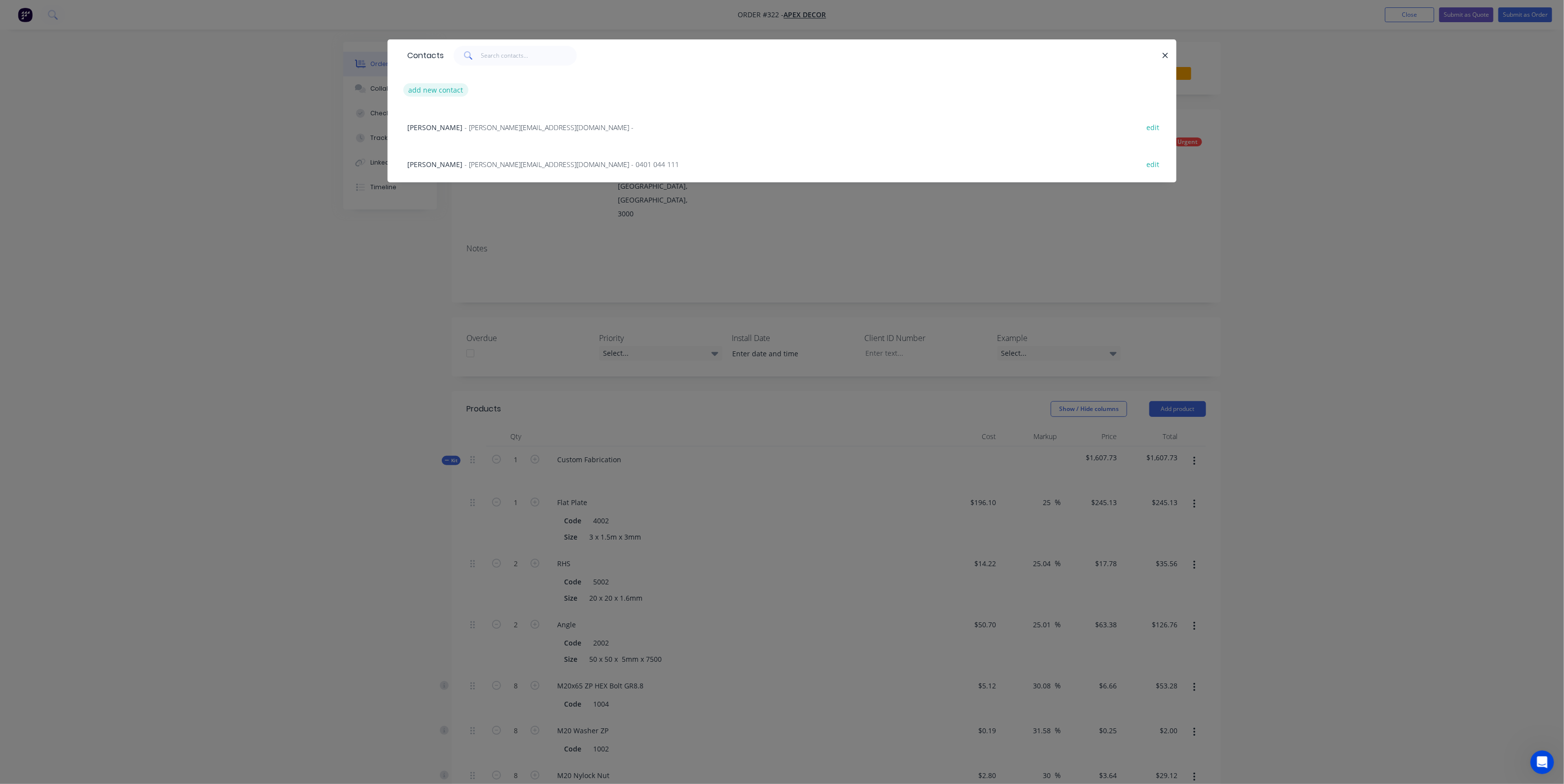
click at [442, 87] on button "add new contact" at bounding box center [436, 90] width 65 height 14
select select "AU"
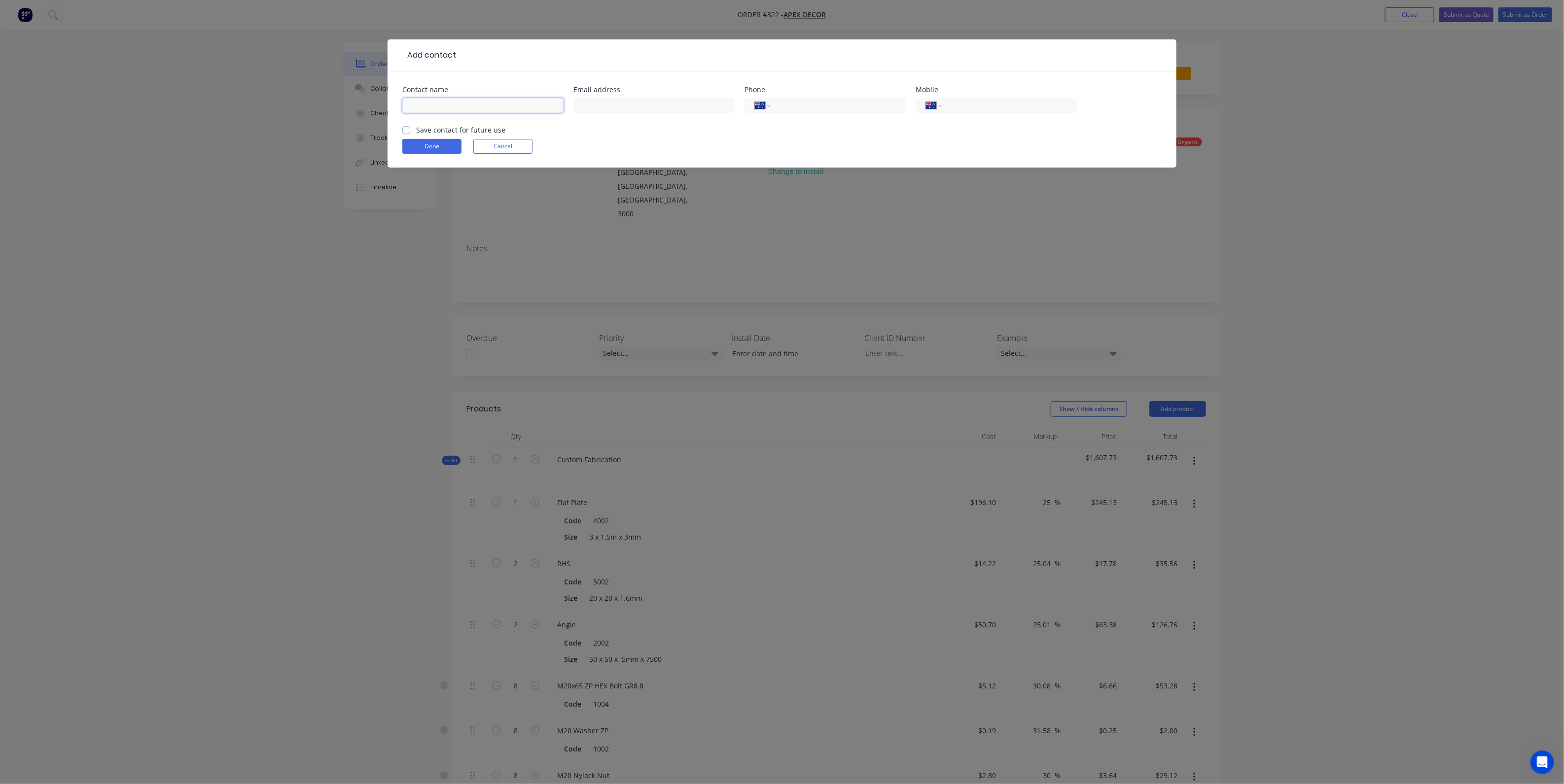
click at [496, 111] on input "text" at bounding box center [483, 105] width 161 height 15
type input "Tim"
click at [1023, 107] on input "tel" at bounding box center [1007, 106] width 118 height 11
type input "0417 144 928"
click at [442, 139] on button "Done" at bounding box center [432, 146] width 59 height 15
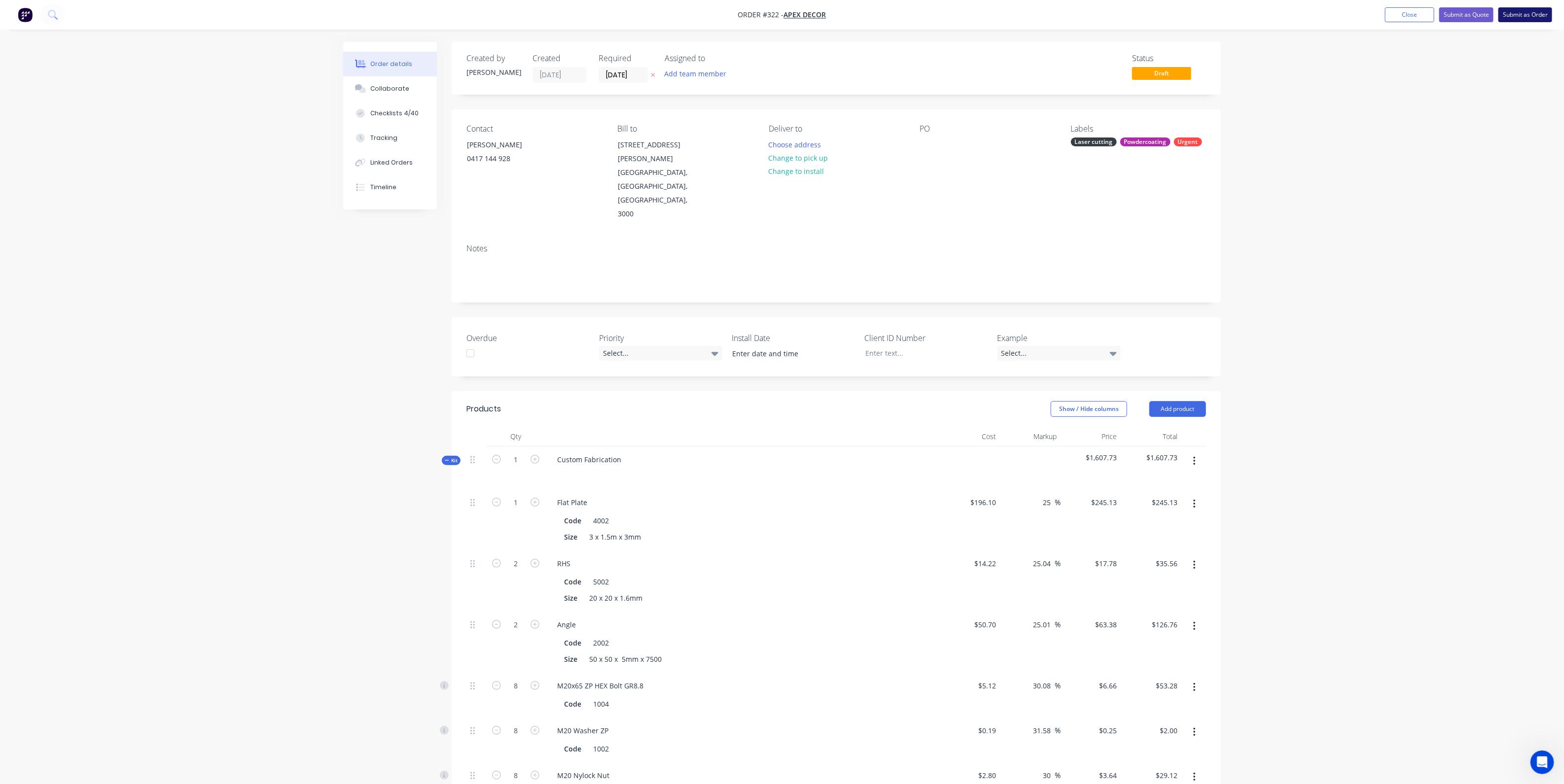
click at [1529, 14] on button "Submit as Order" at bounding box center [1526, 14] width 54 height 15
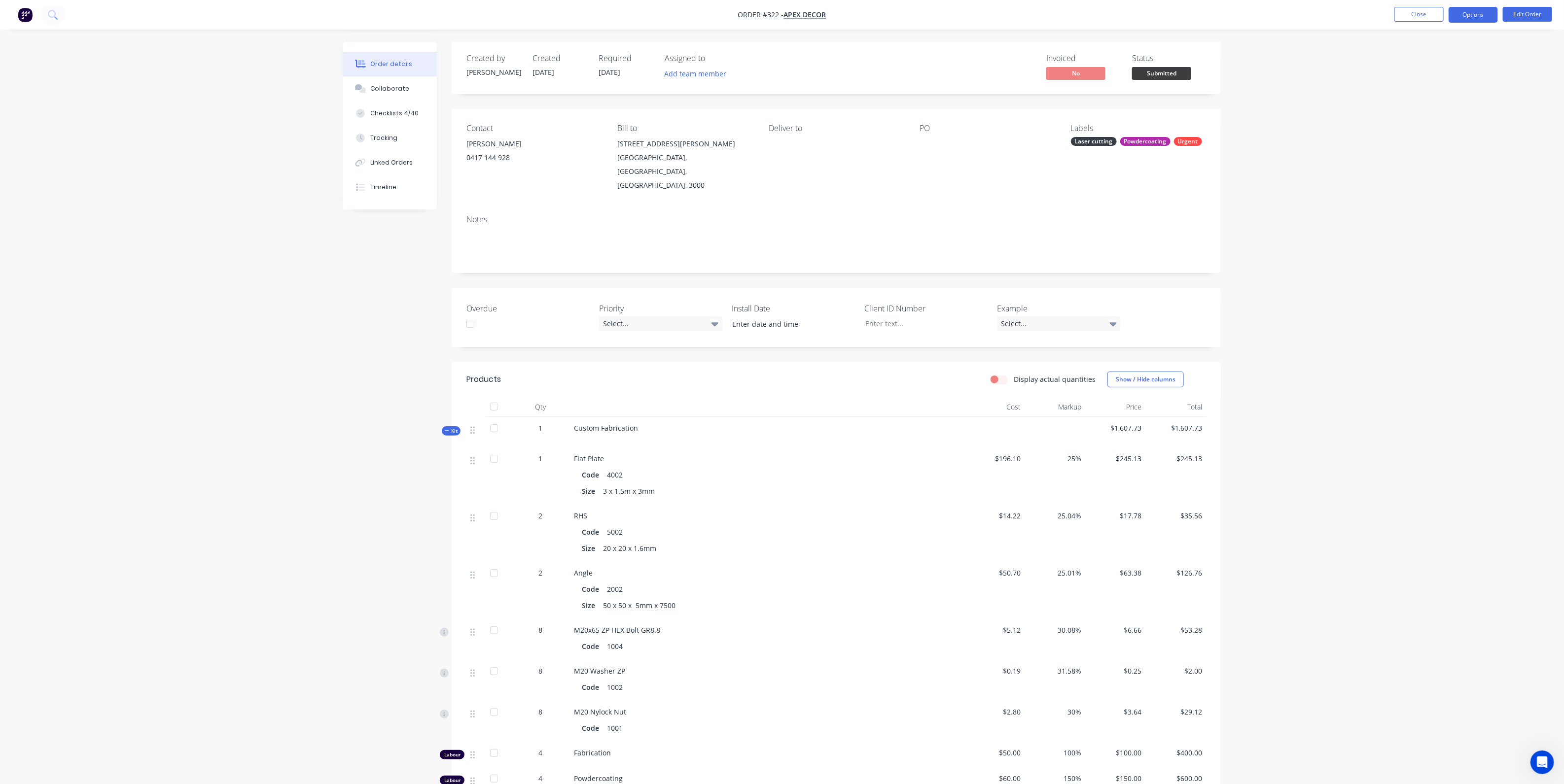
click at [1463, 18] on button "Options" at bounding box center [1473, 15] width 49 height 16
click at [1432, 176] on div "Purchase Products" at bounding box center [1444, 178] width 91 height 14
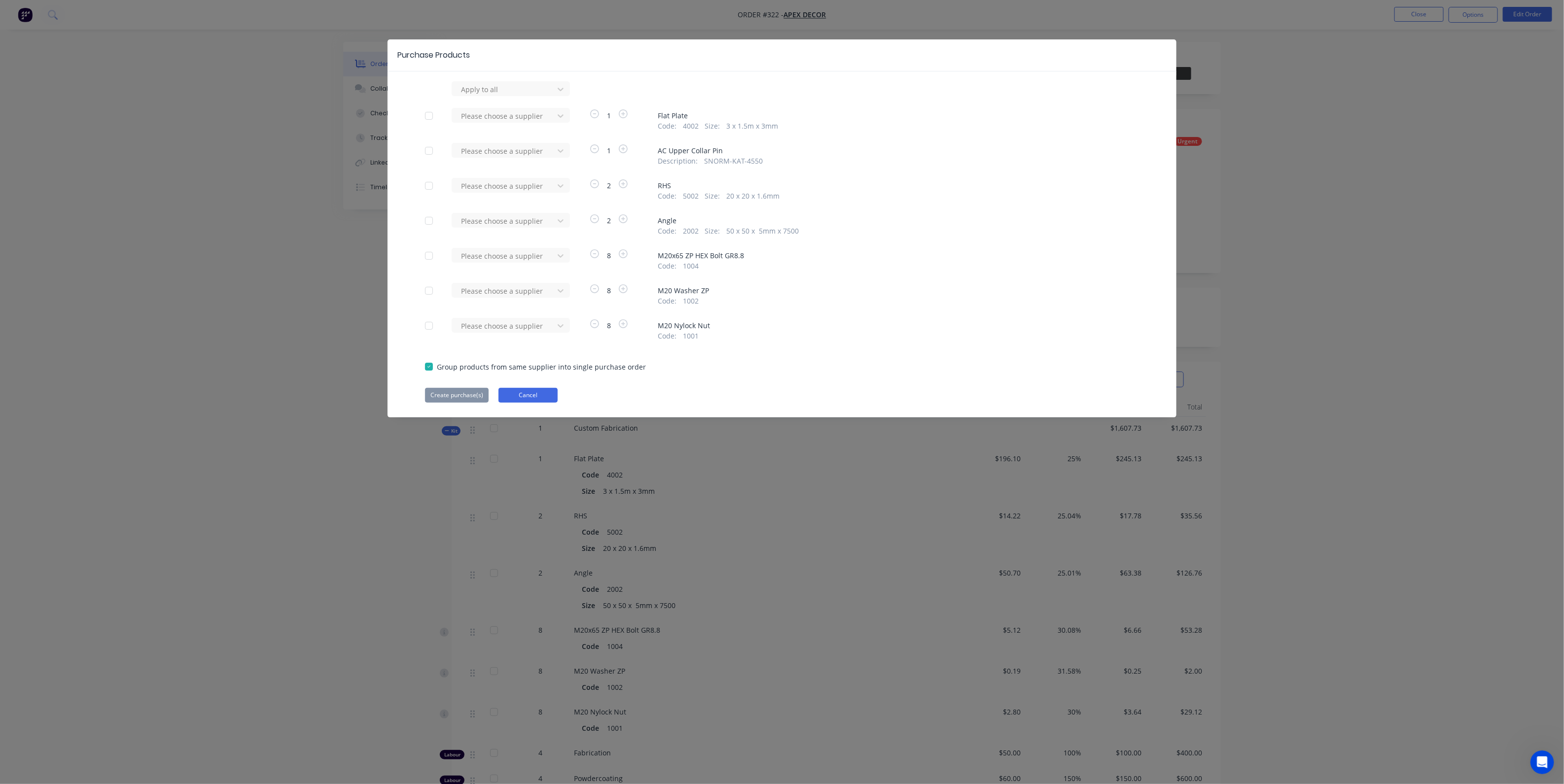
click at [528, 398] on button "Cancel" at bounding box center [528, 395] width 59 height 15
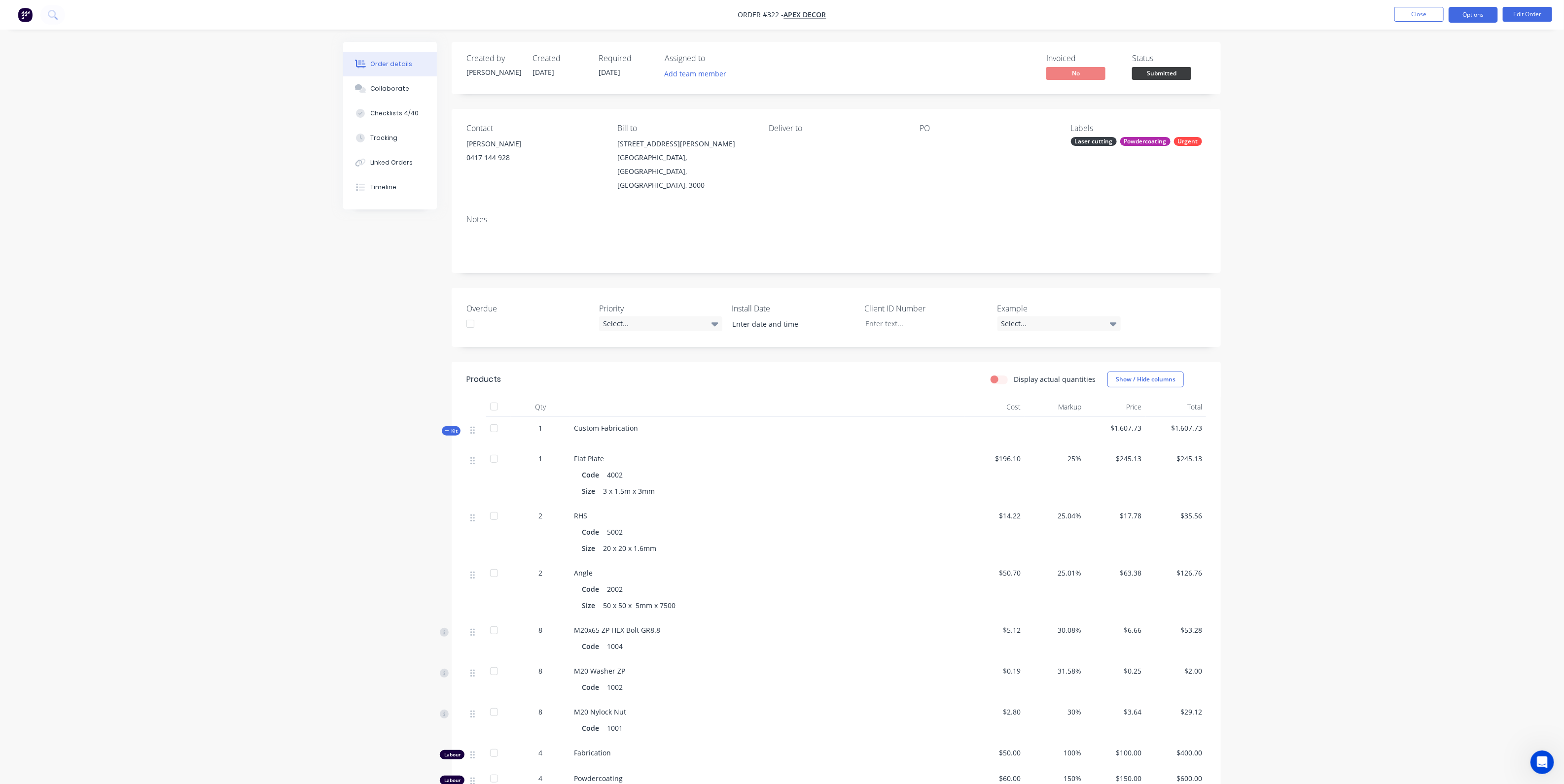
click at [1472, 20] on button "Options" at bounding box center [1473, 15] width 49 height 16
click at [1290, 198] on div "Order details Collaborate Checklists 4/40 Tracking Linked Orders Timeline Order…" at bounding box center [782, 517] width 1564 height 1035
click at [384, 89] on div "Collaborate" at bounding box center [390, 89] width 39 height 9
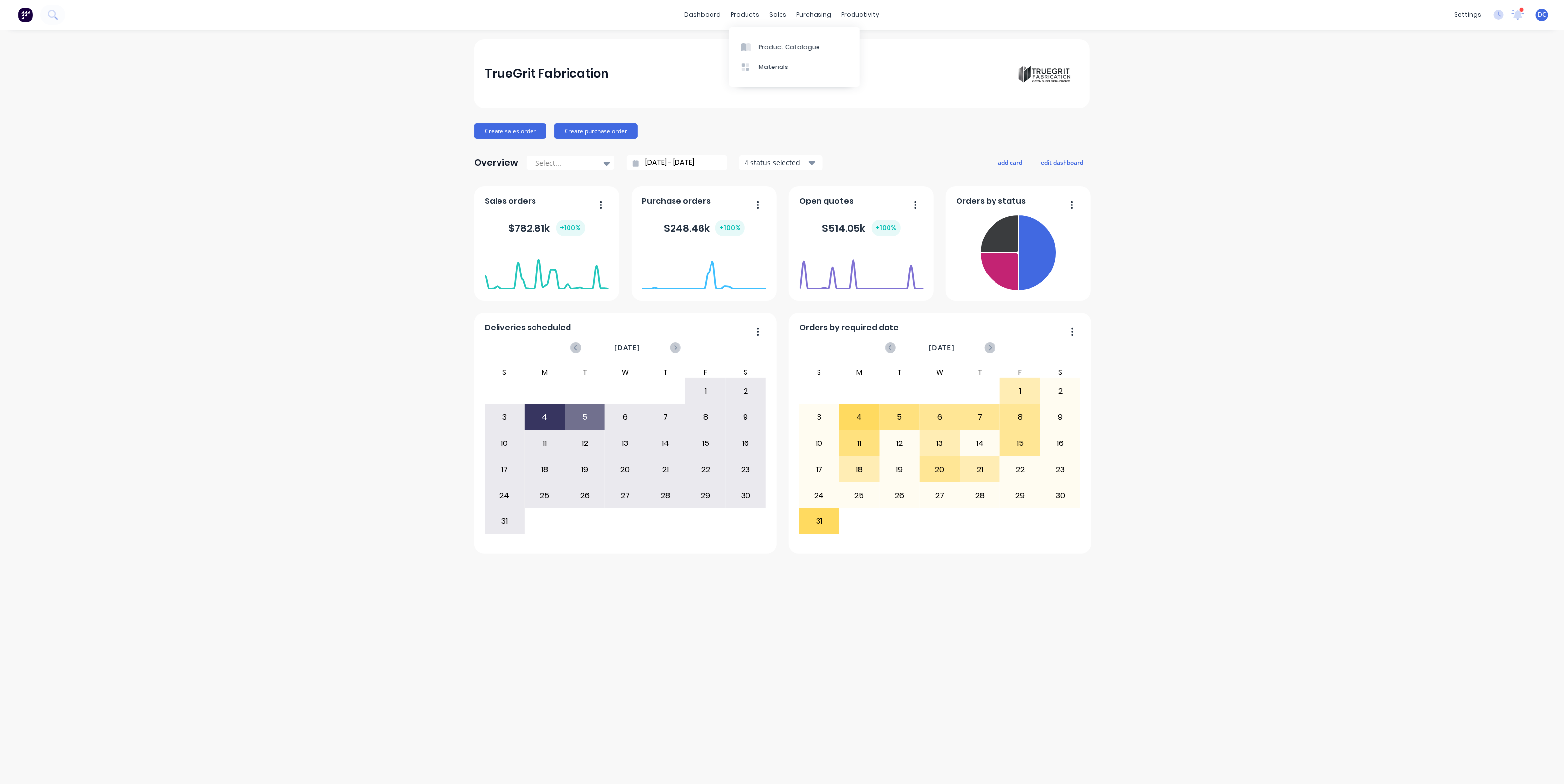
click at [762, 41] on link "Product Catalogue" at bounding box center [795, 47] width 131 height 20
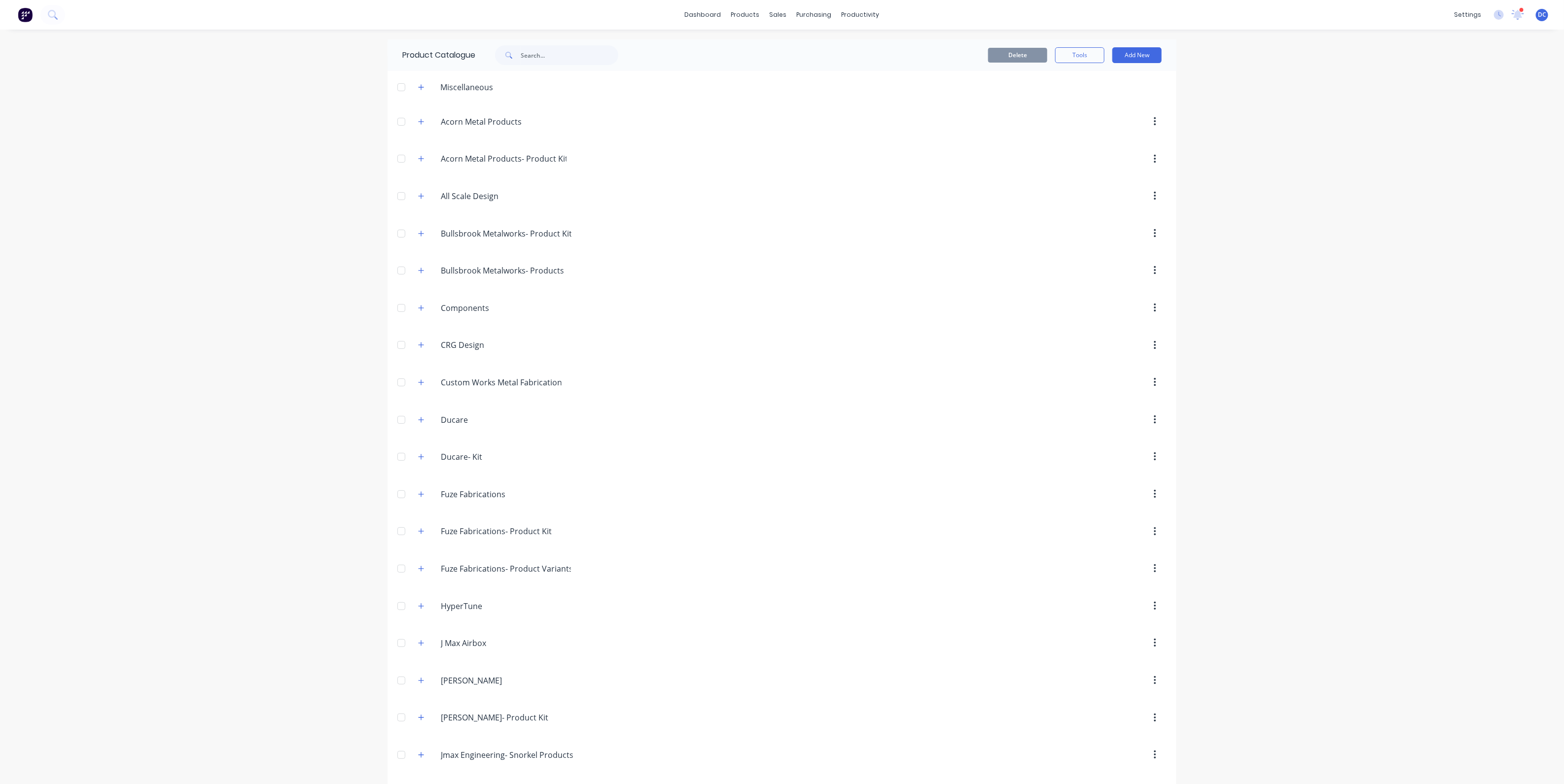
scroll to position [190, 0]
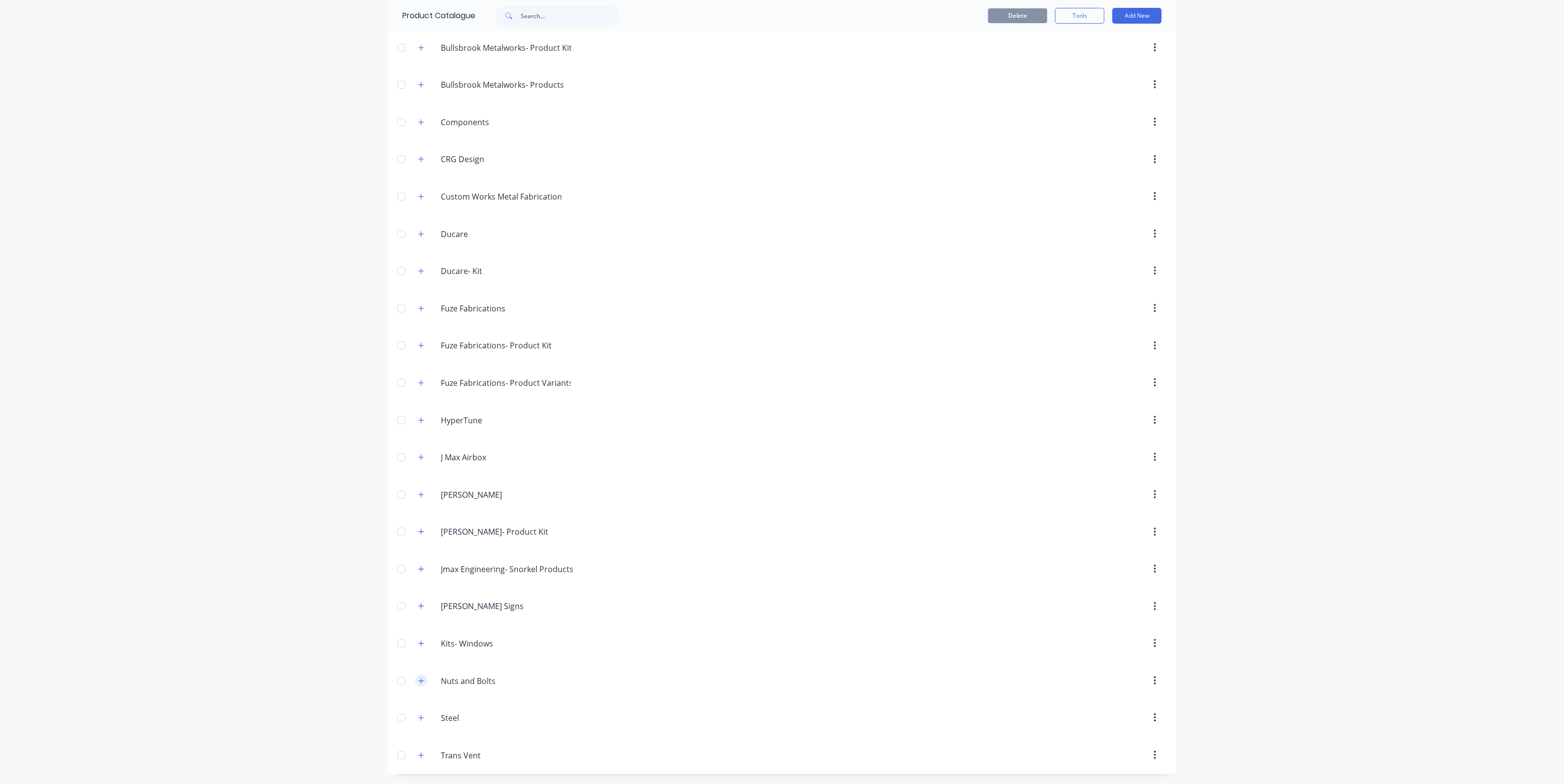
click at [420, 684] on icon "button" at bounding box center [421, 681] width 6 height 7
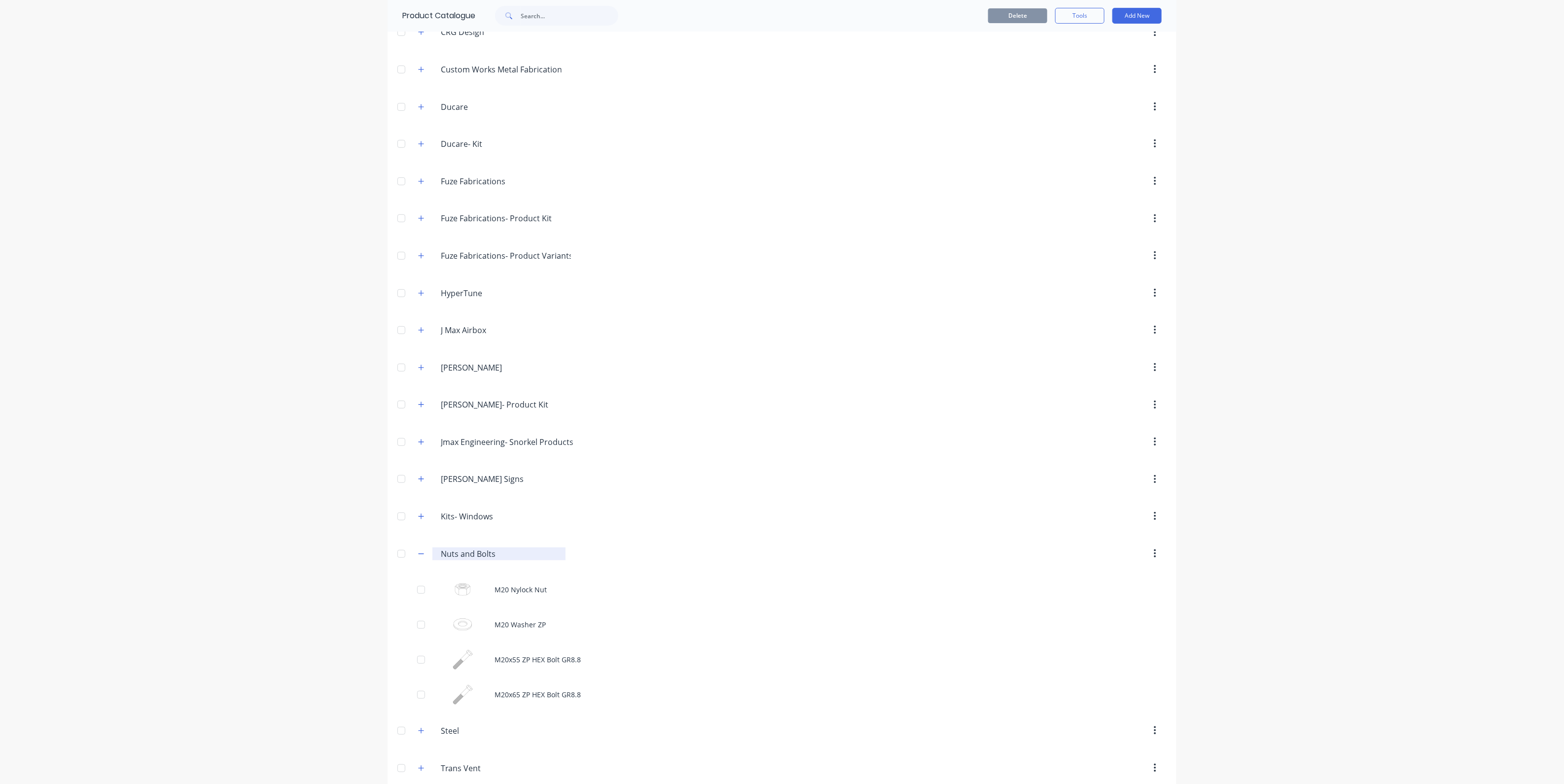
scroll to position [331, 0]
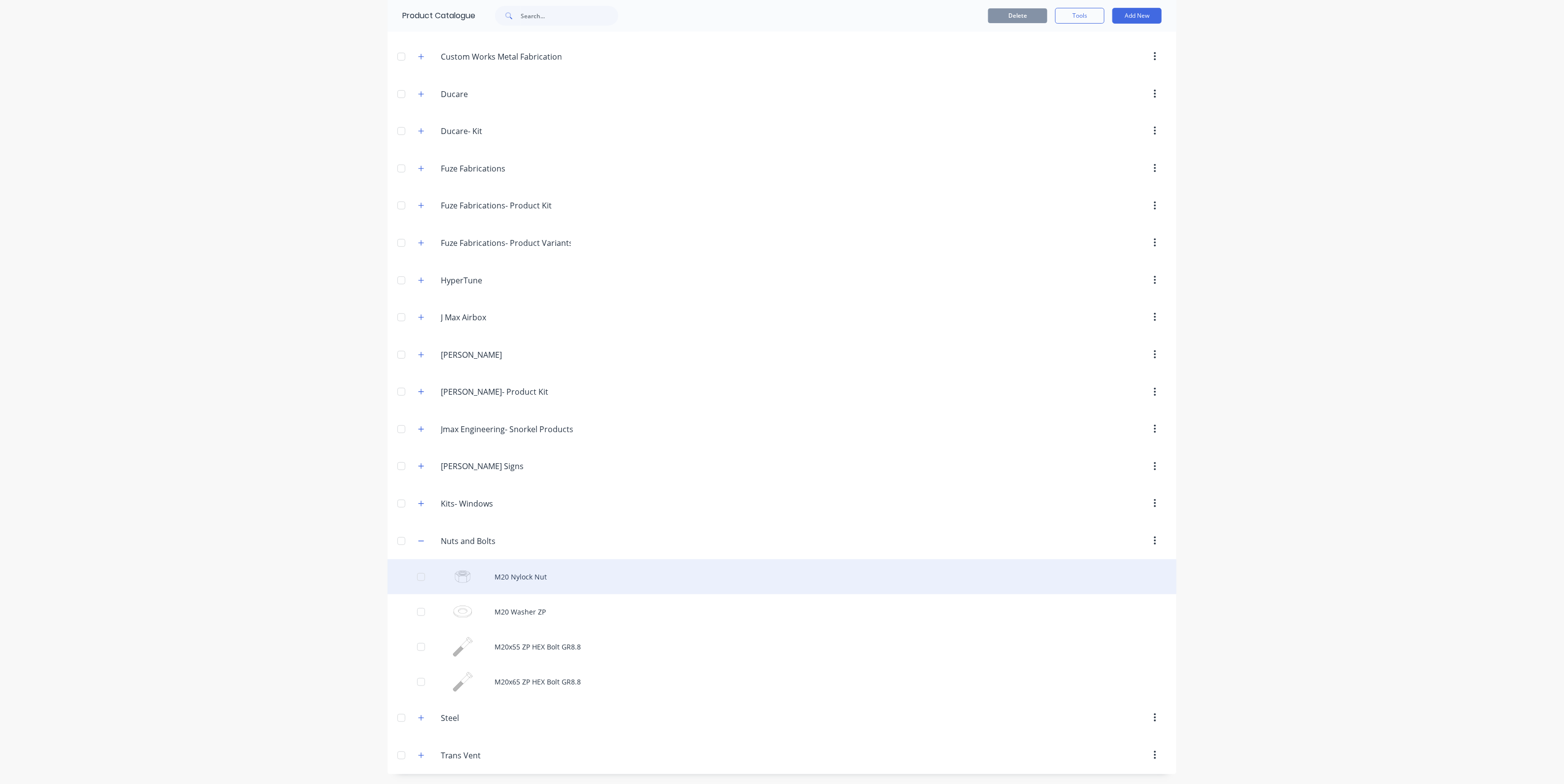
click at [513, 574] on div "M20 Nylock Nut" at bounding box center [782, 576] width 789 height 35
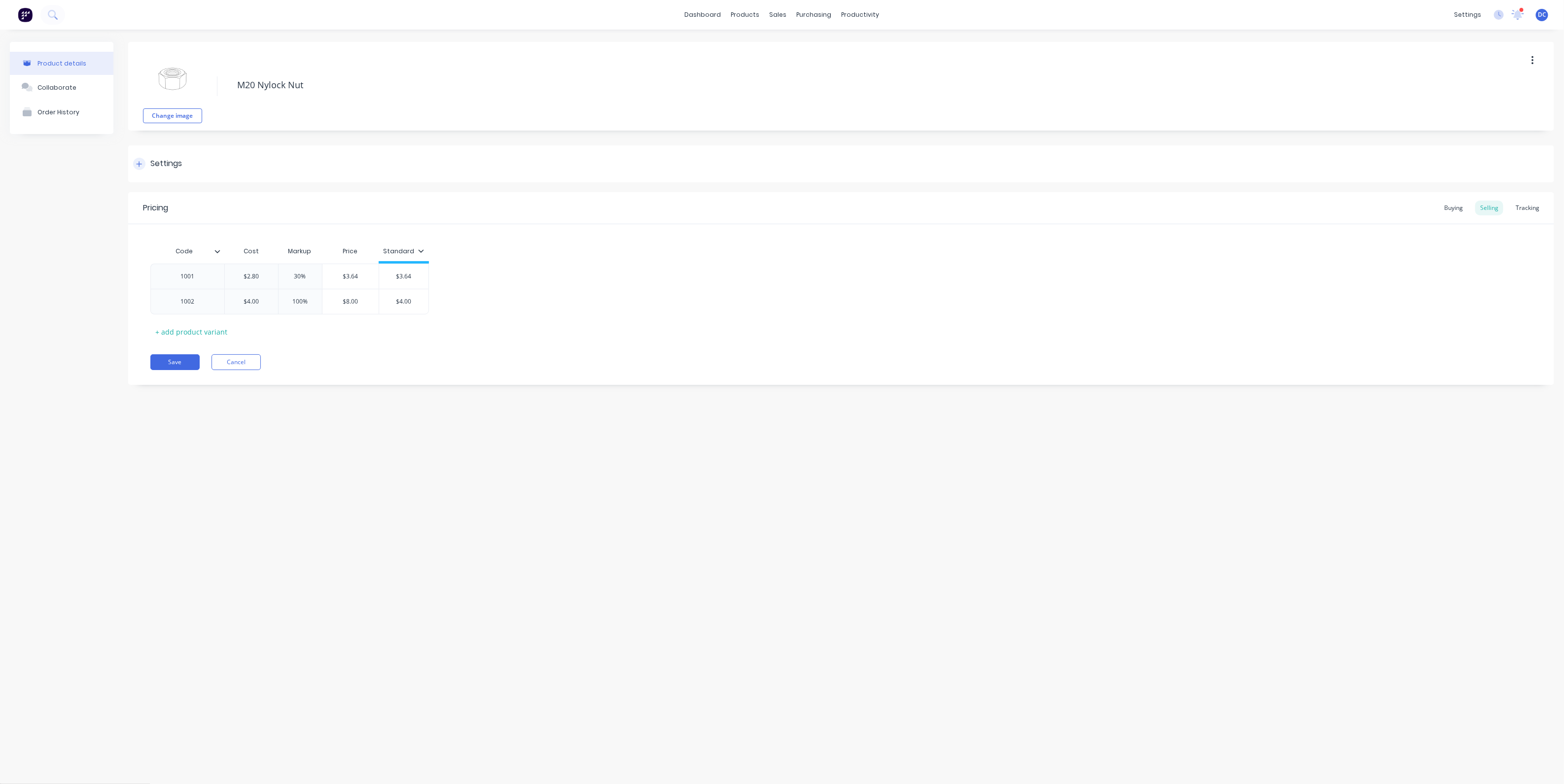
click at [143, 156] on div "Settings" at bounding box center [841, 164] width 1426 height 37
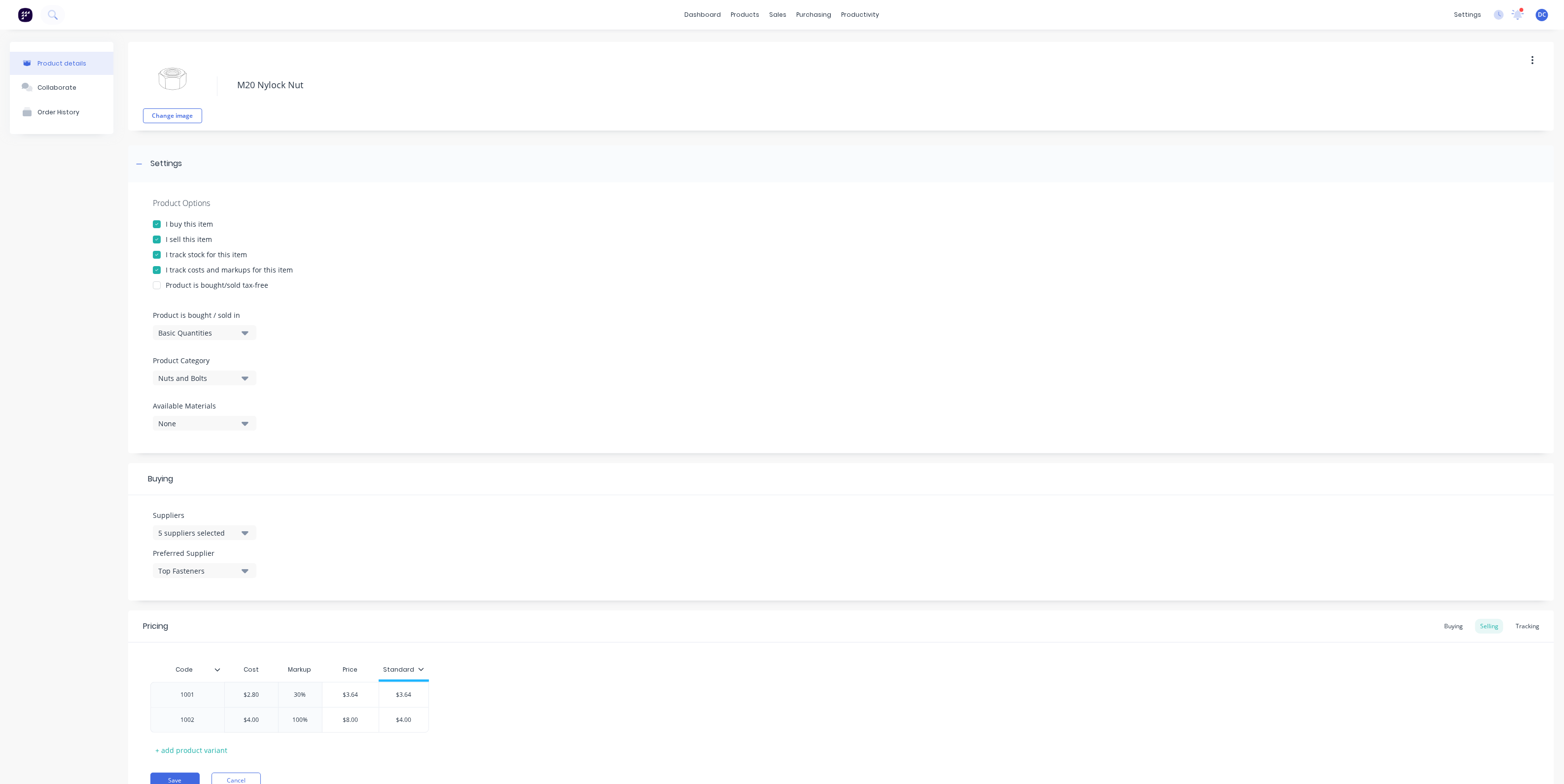
scroll to position [47, 0]
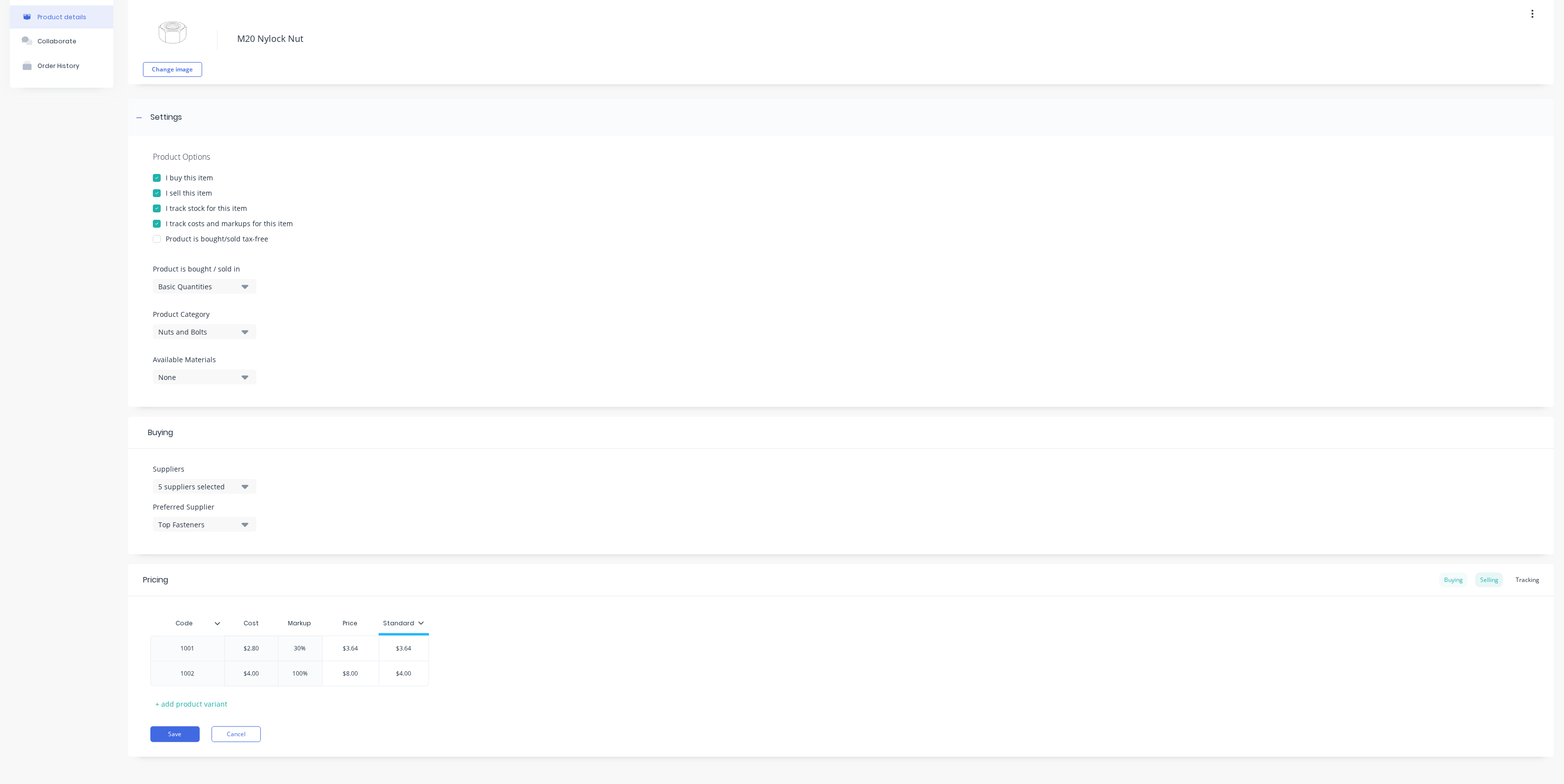
click at [1454, 579] on div "Buying" at bounding box center [1454, 580] width 28 height 15
click at [1483, 586] on div "Selling" at bounding box center [1490, 582] width 28 height 15
click at [426, 621] on div "Standard" at bounding box center [404, 625] width 50 height 9
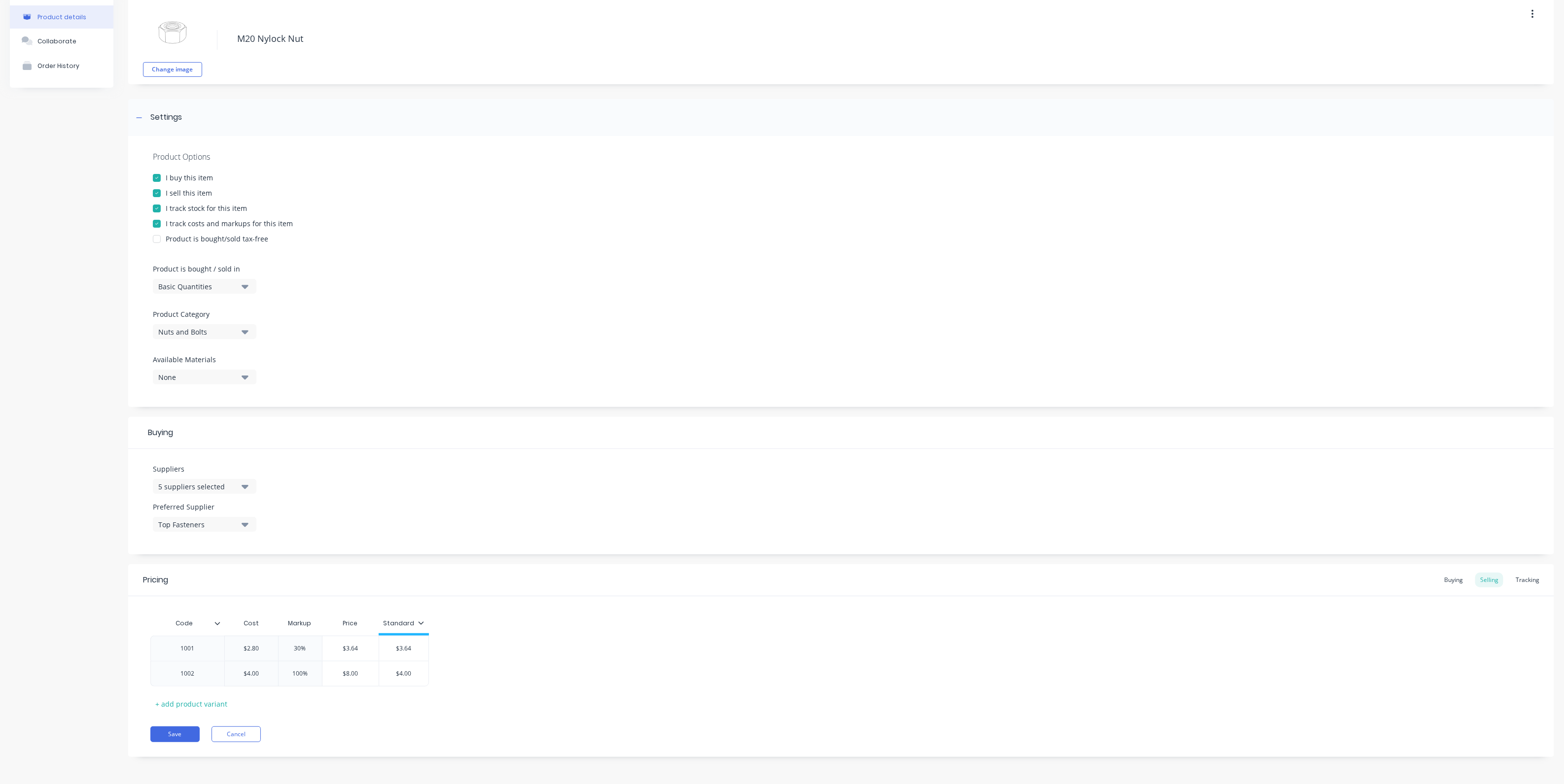
click at [418, 621] on icon at bounding box center [421, 623] width 6 height 6
type textarea "x"
click at [531, 626] on div "Code Cost Markup Price Standard 1001 $2.80 30% $3.64 $3.64 1002 $4.00 100% $8.0…" at bounding box center [841, 662] width 1382 height 98
click at [1532, 573] on div "Tracking" at bounding box center [1528, 580] width 33 height 15
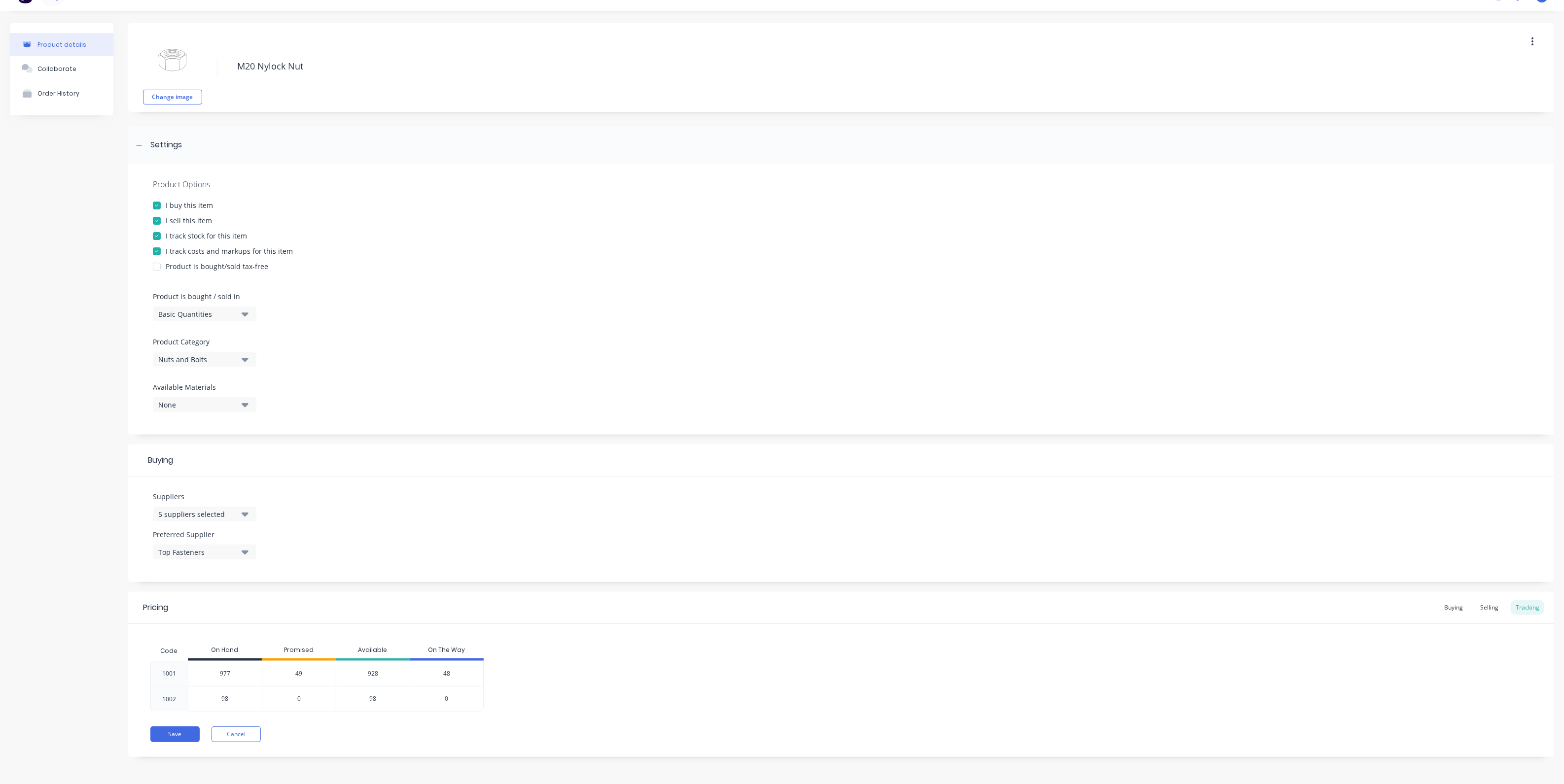
scroll to position [0, 0]
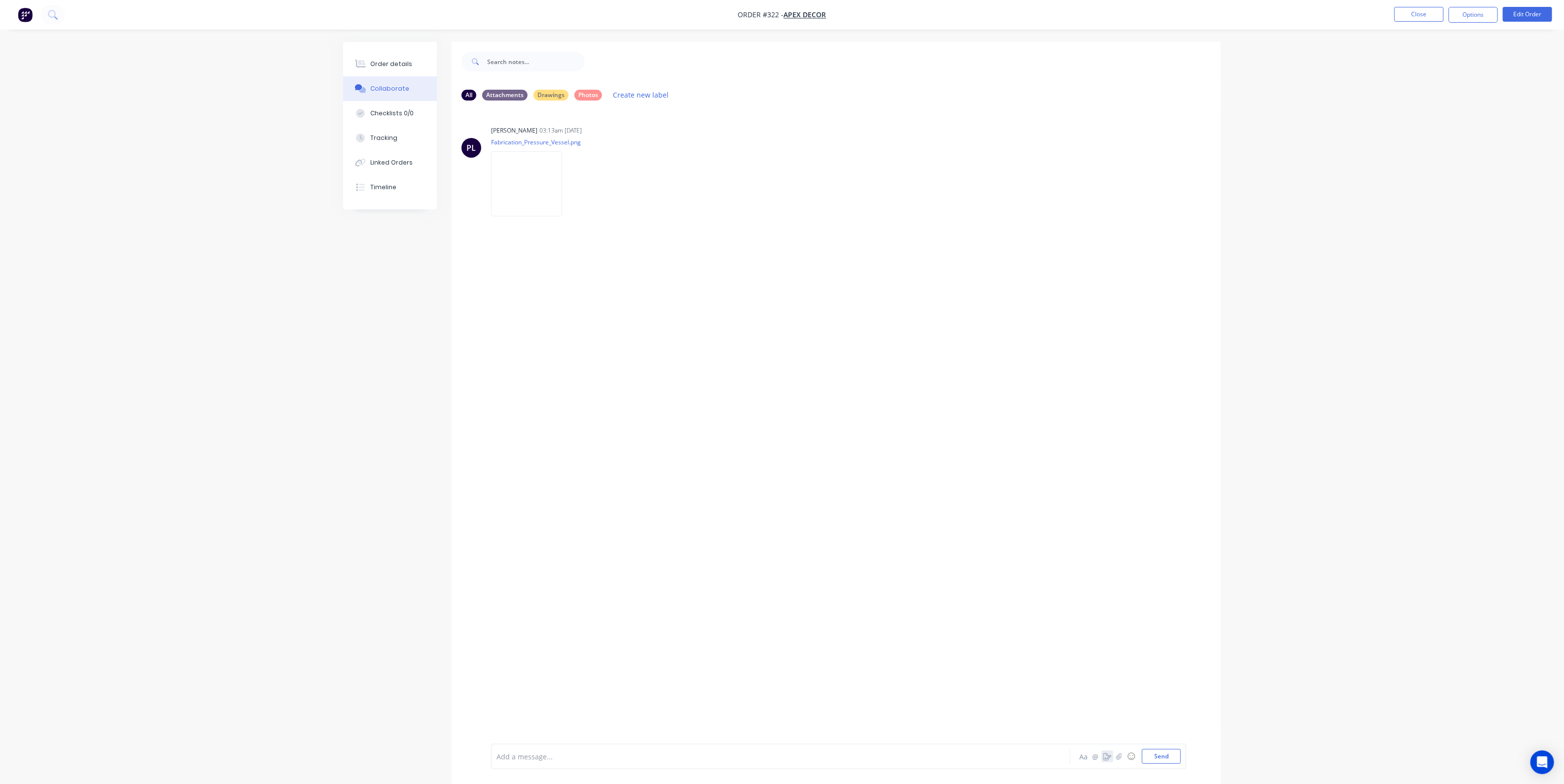
click at [1106, 761] on button "button" at bounding box center [1107, 756] width 12 height 12
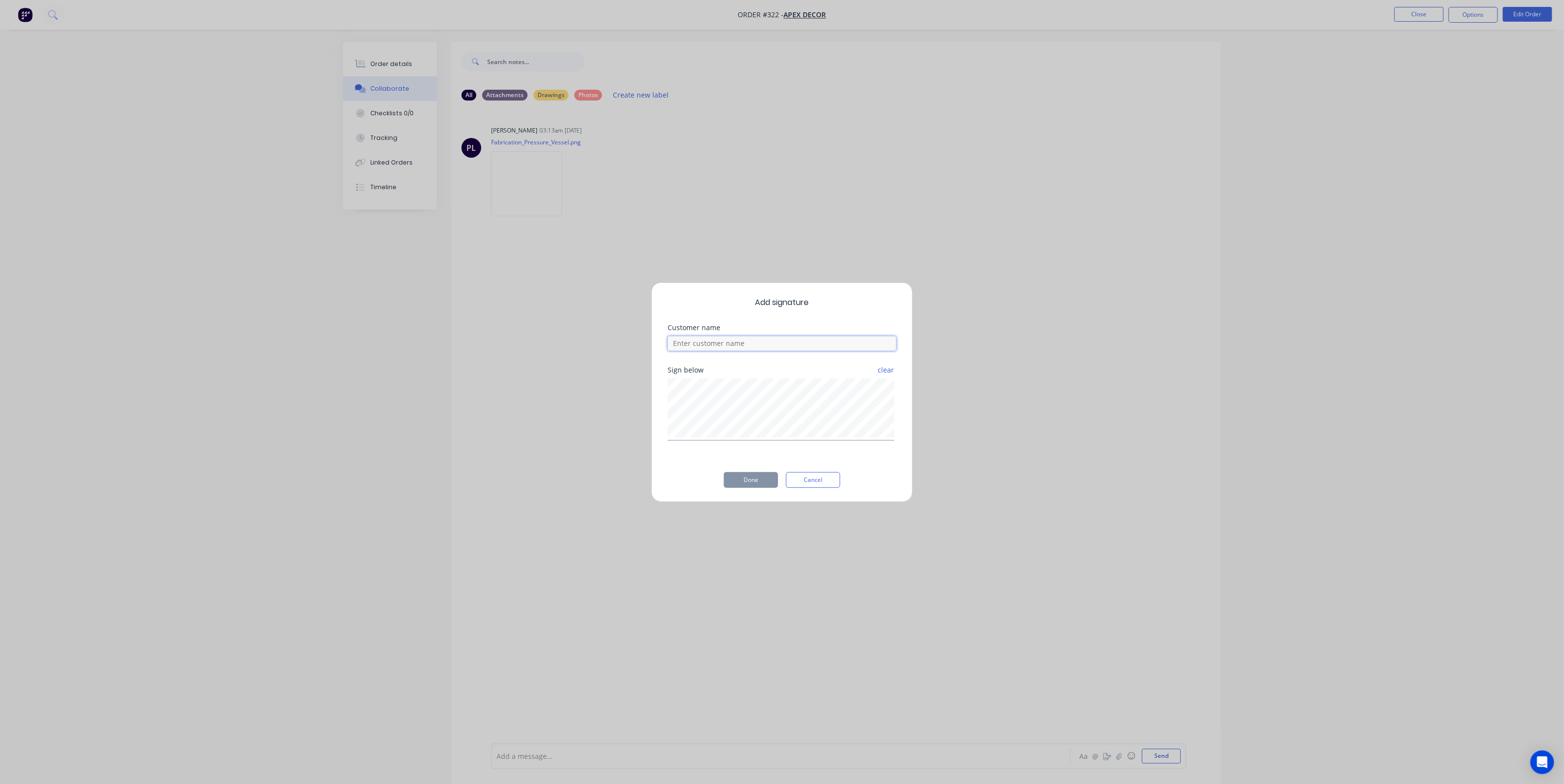
click at [799, 345] on input at bounding box center [782, 343] width 229 height 15
type input "[PERSON_NAME]"
click at [763, 476] on button "Done" at bounding box center [751, 480] width 54 height 16
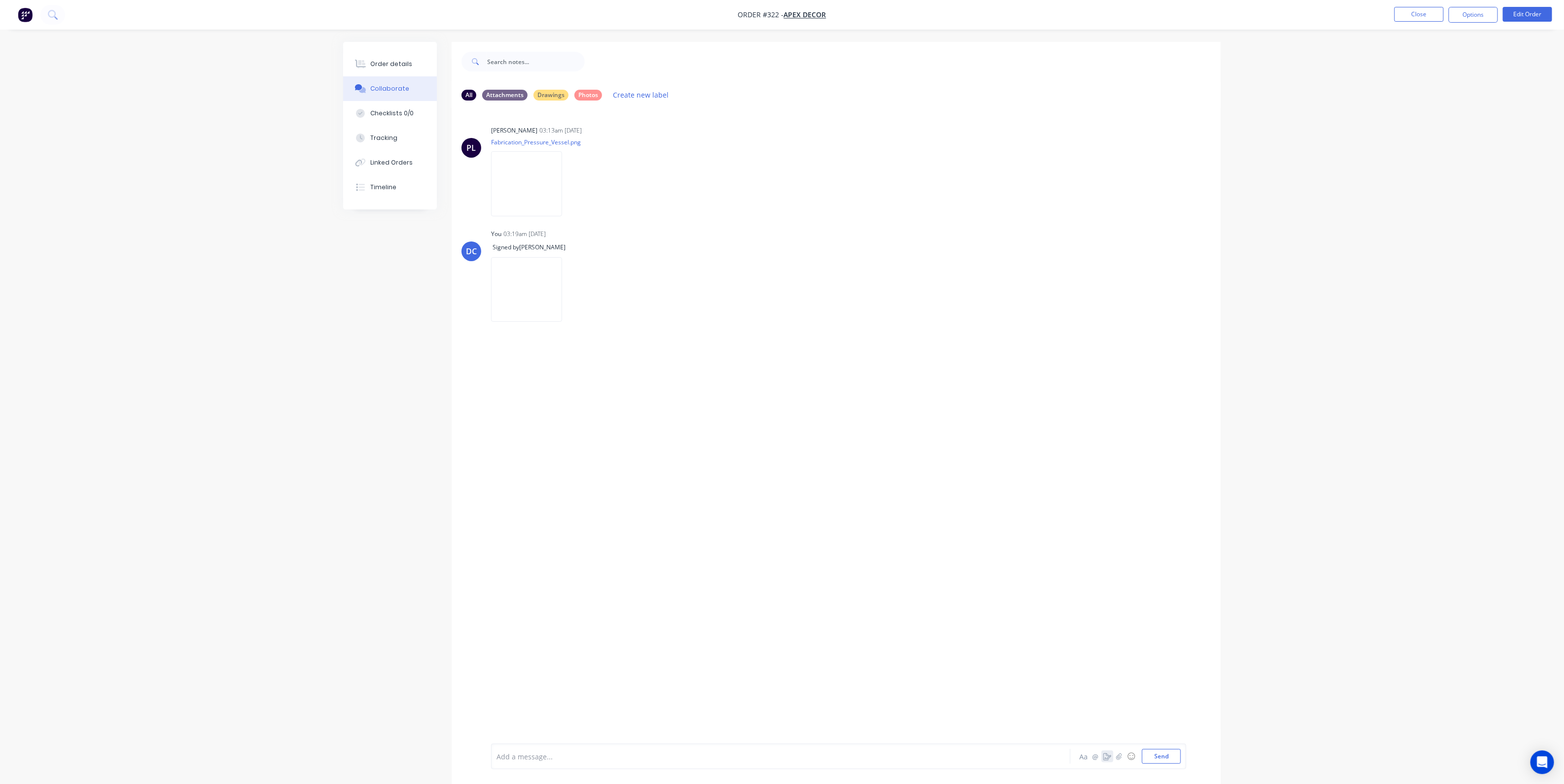
click at [1107, 753] on icon "button" at bounding box center [1107, 757] width 8 height 7
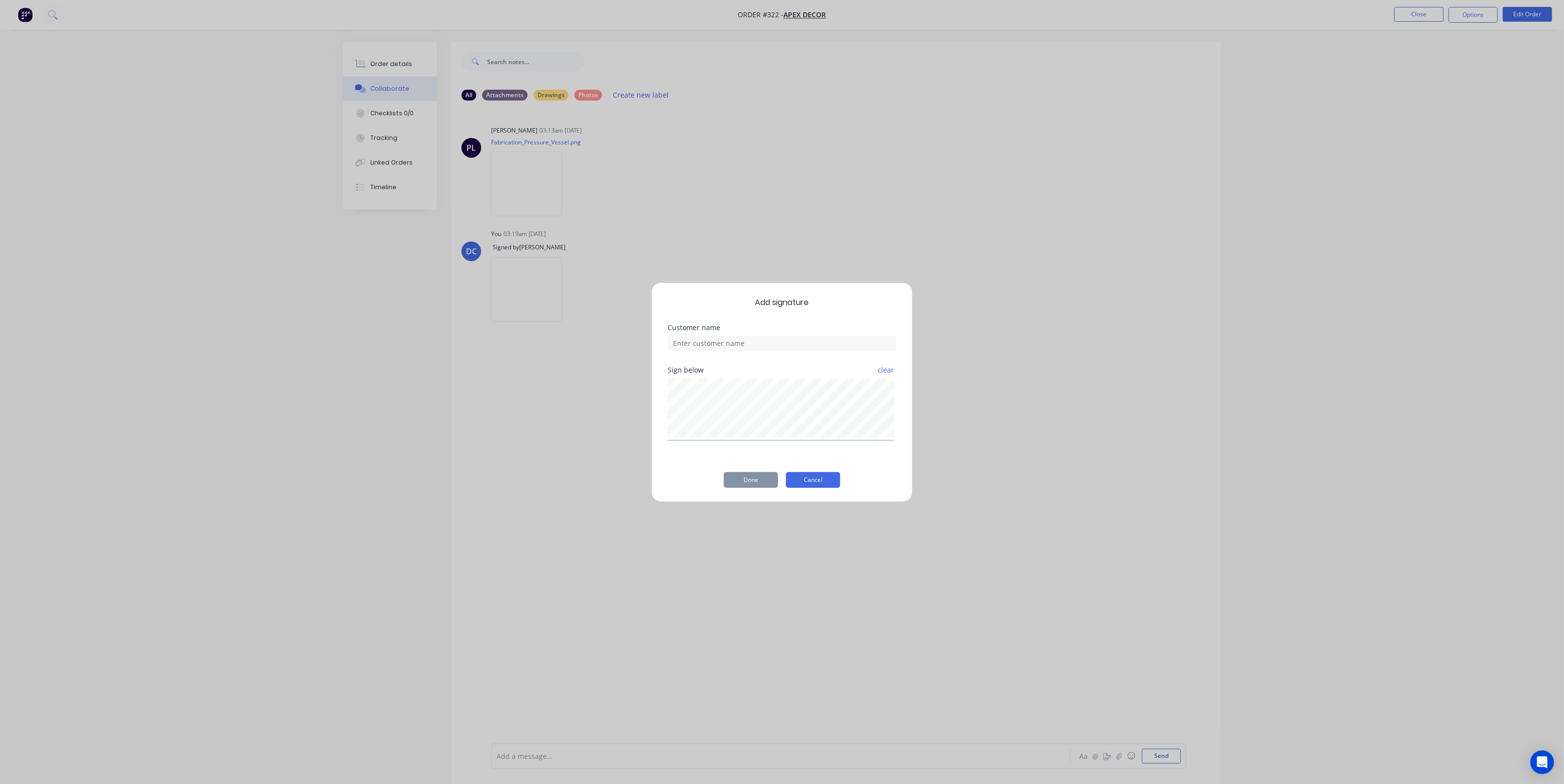
click at [813, 477] on button "Cancel" at bounding box center [813, 480] width 54 height 16
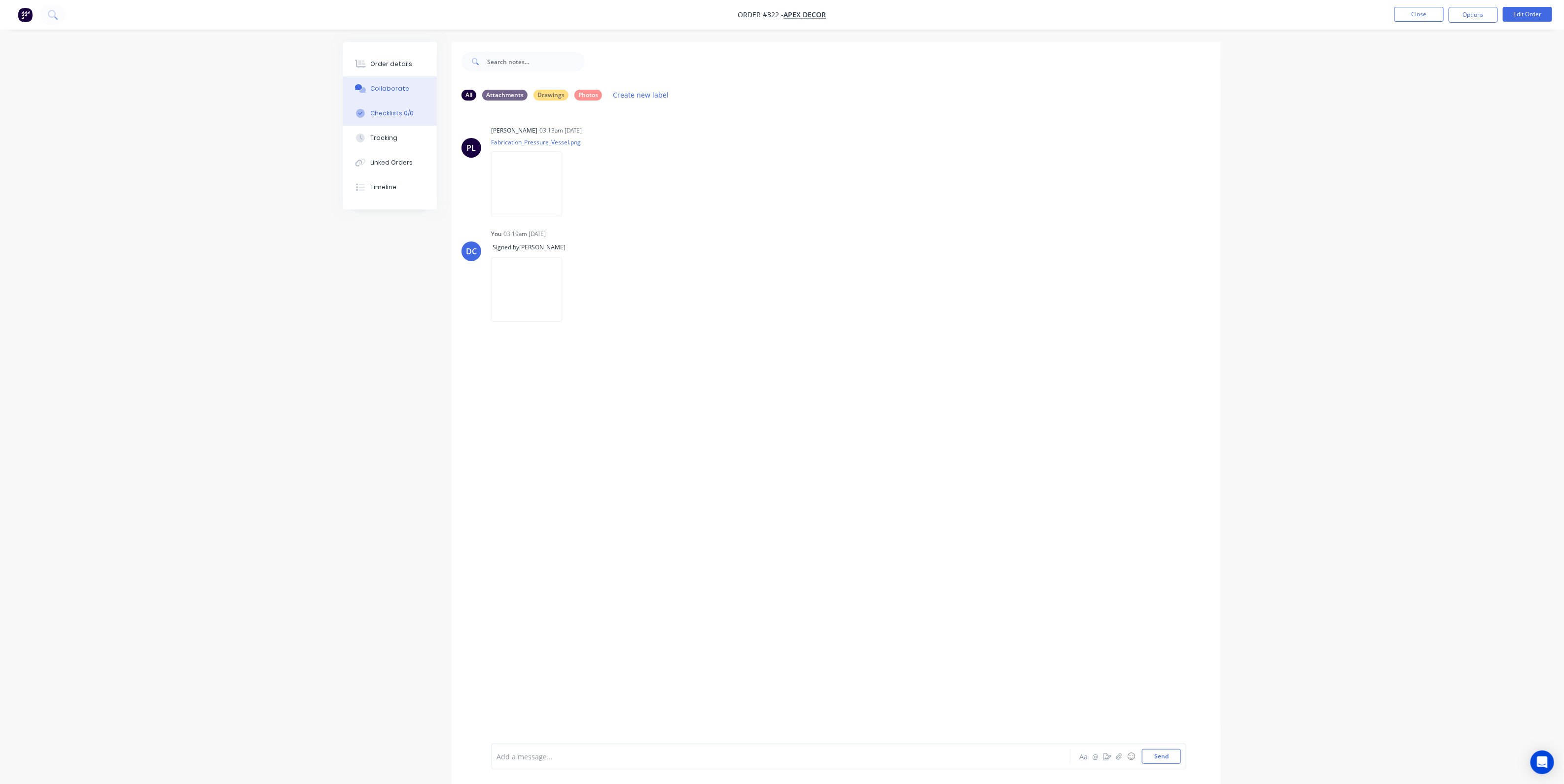
click at [374, 107] on button "Checklists 0/0" at bounding box center [390, 113] width 94 height 25
click at [1118, 59] on button "Templates" at bounding box center [1124, 58] width 49 height 15
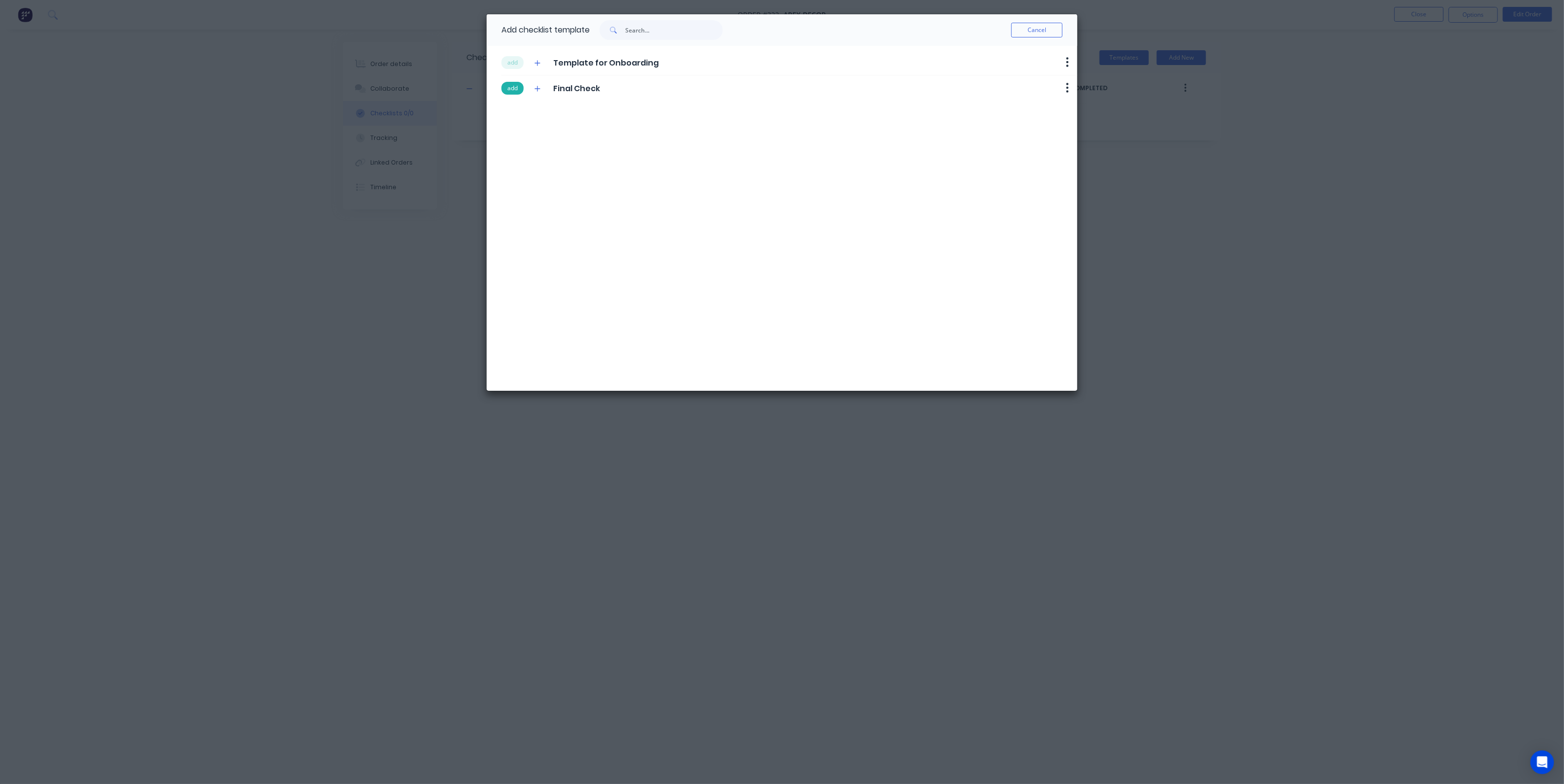
click at [521, 82] on button "add" at bounding box center [512, 88] width 22 height 13
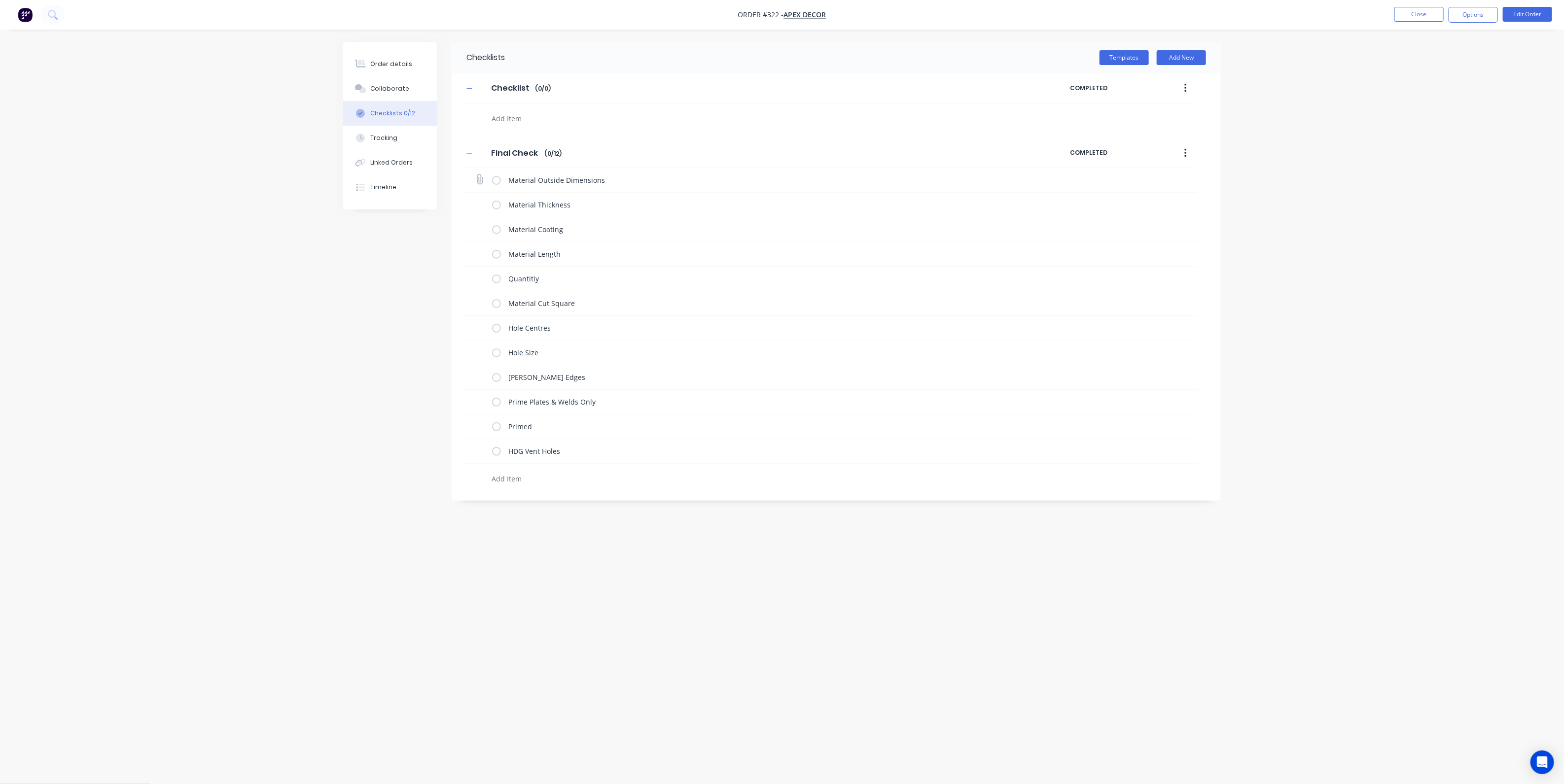
click at [496, 183] on label at bounding box center [496, 180] width 9 height 11
click at [0, 0] on input "checkbox" at bounding box center [0, 0] width 0 height 0
click at [496, 203] on label at bounding box center [496, 205] width 9 height 11
click at [0, 0] on input "checkbox" at bounding box center [0, 0] width 0 height 0
click at [494, 230] on label at bounding box center [496, 229] width 9 height 11
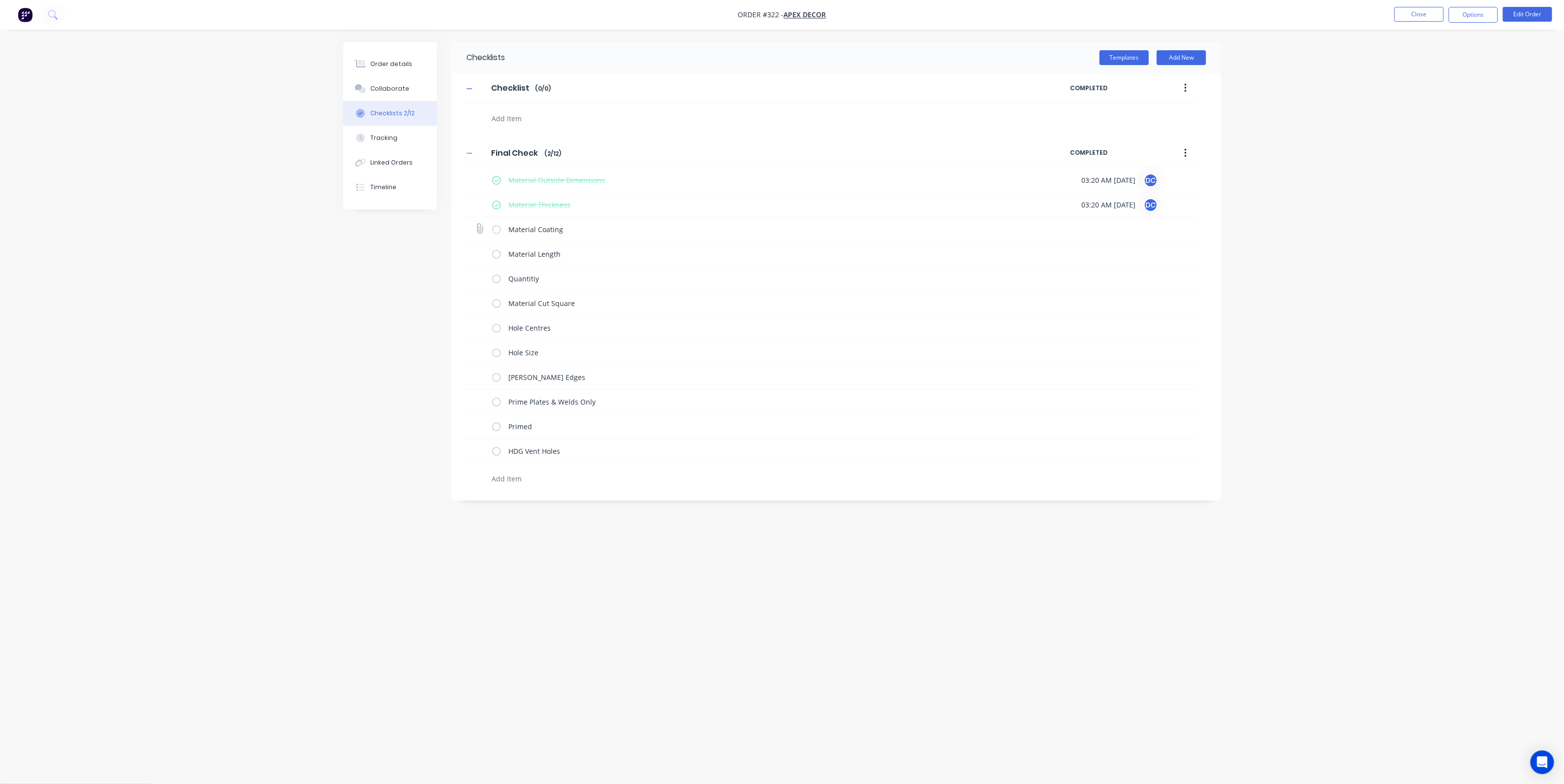
click at [0, 0] on input "checkbox" at bounding box center [0, 0] width 0 height 0
type textarea "x"
click at [395, 147] on button "Tracking" at bounding box center [390, 138] width 94 height 25
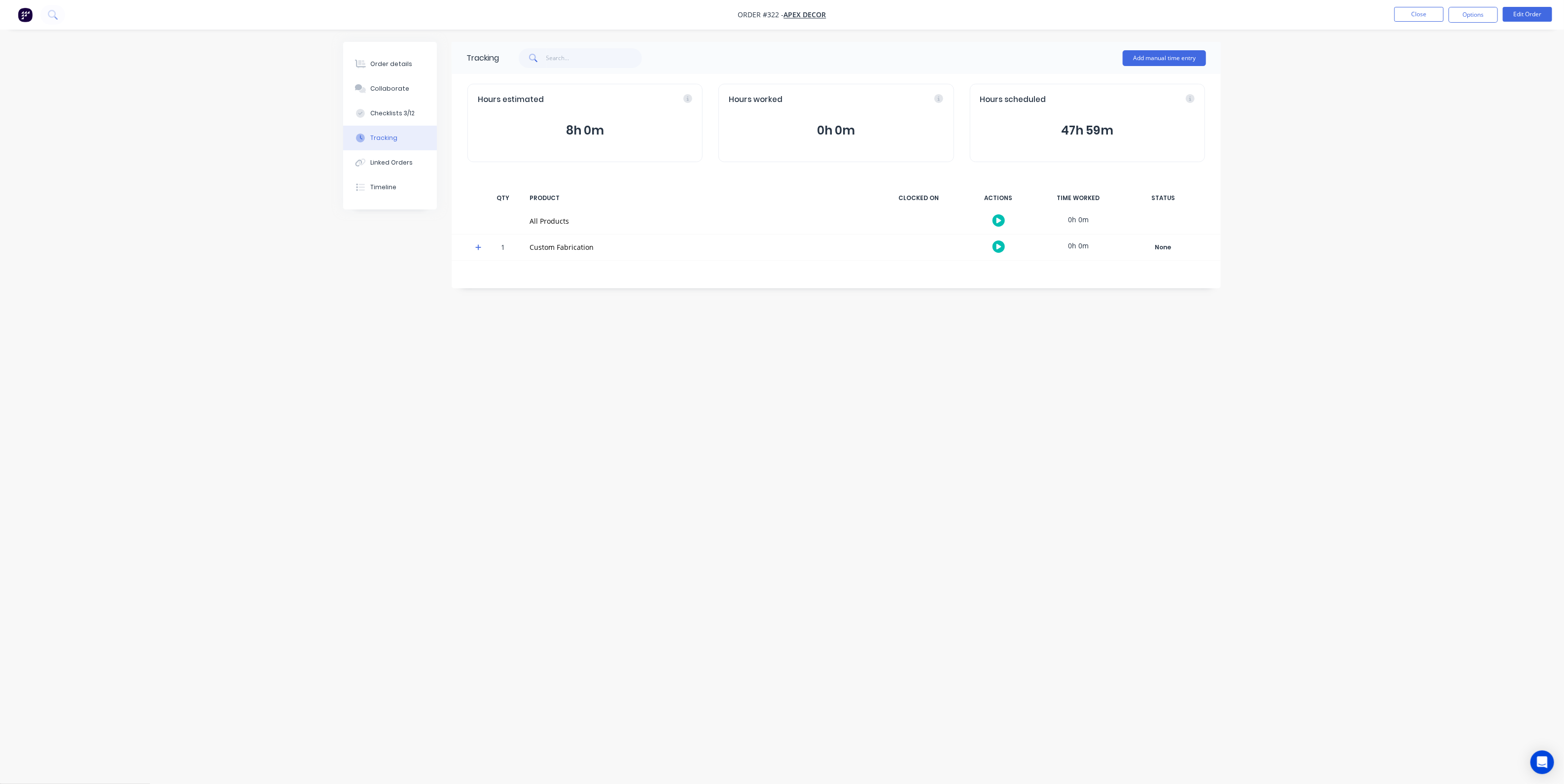
click at [1000, 244] on icon "button" at bounding box center [999, 247] width 5 height 6
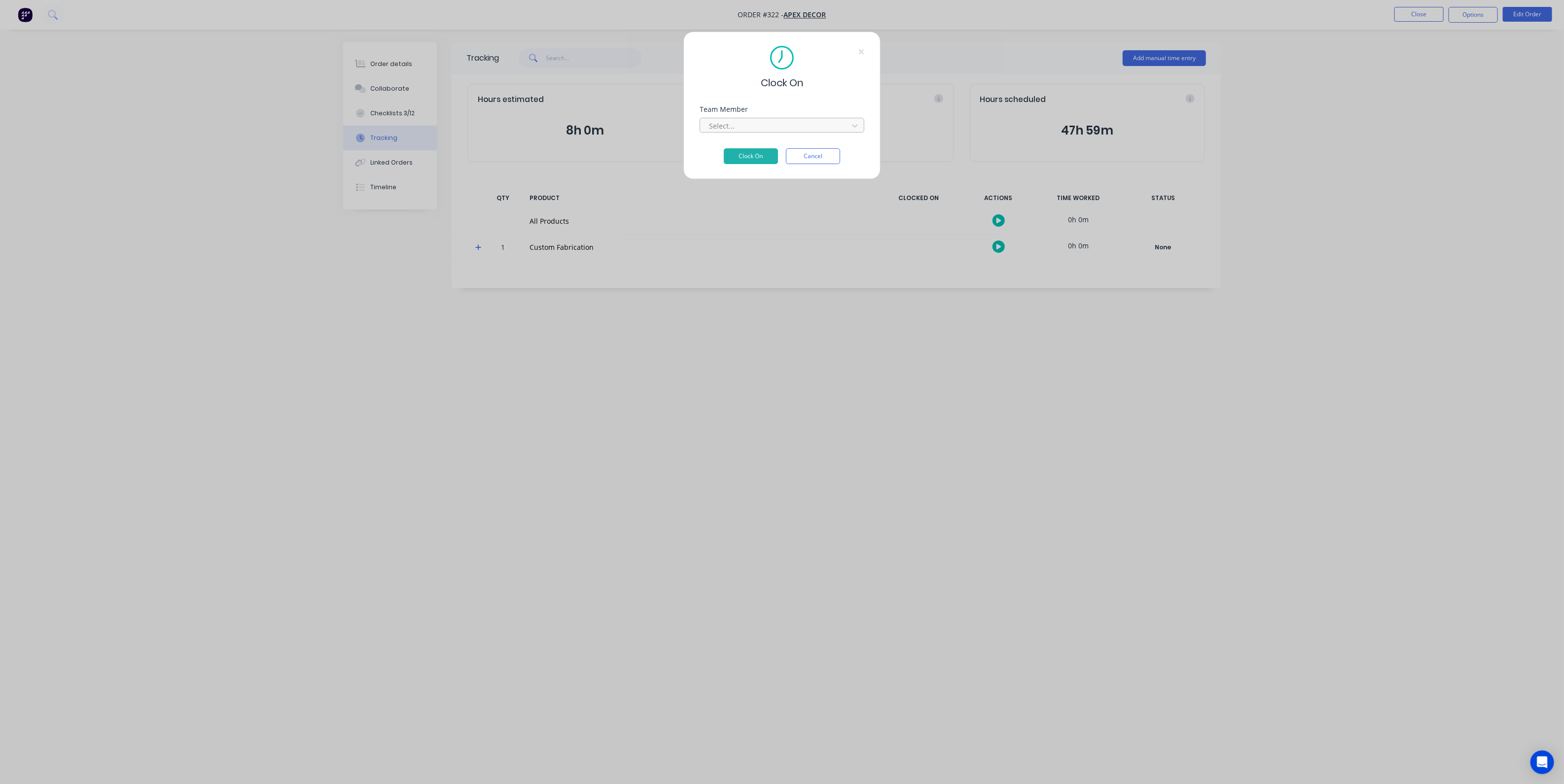
click at [783, 127] on div at bounding box center [776, 125] width 135 height 12
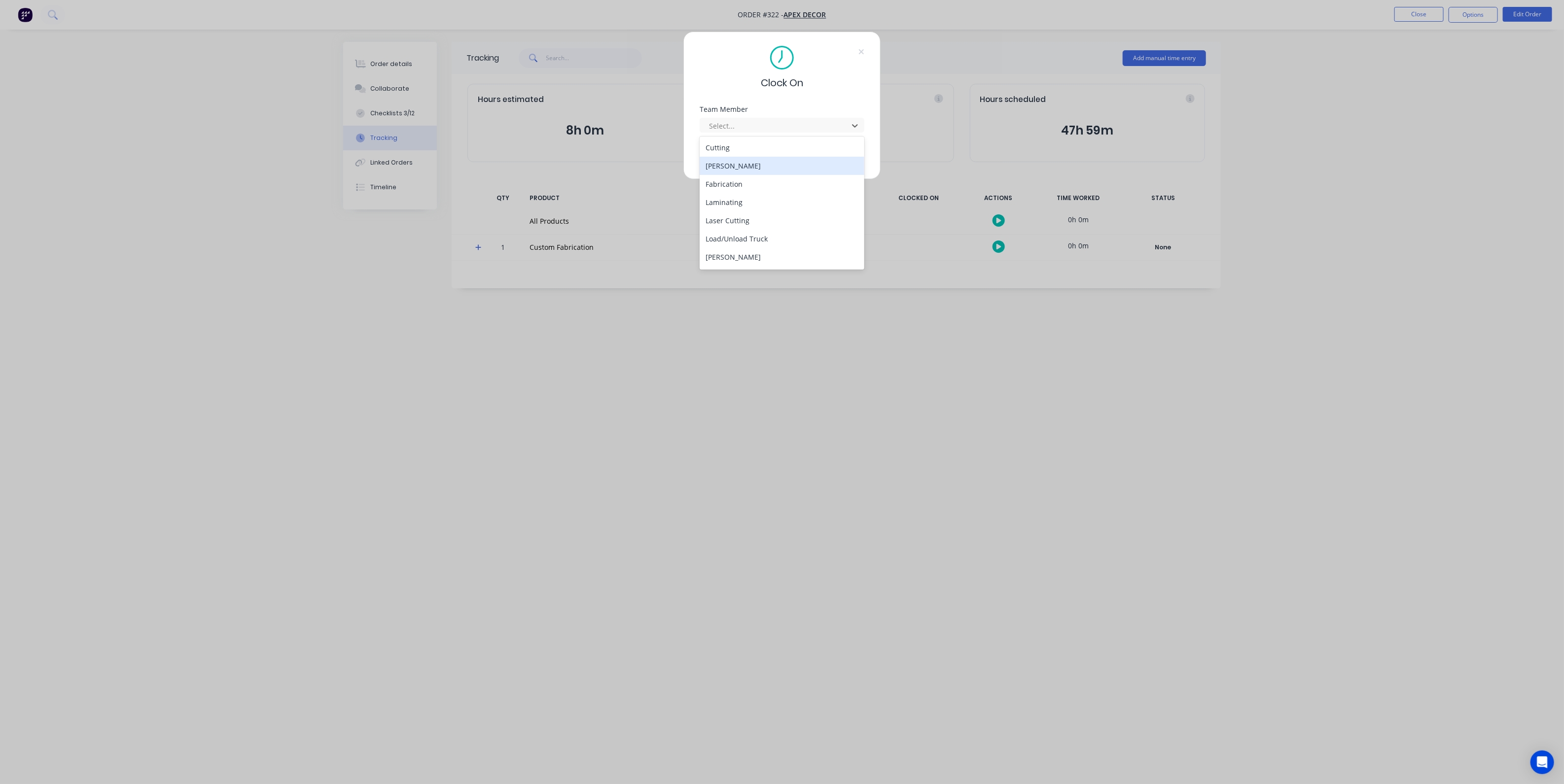
click at [763, 161] on div "[PERSON_NAME]" at bounding box center [782, 166] width 165 height 18
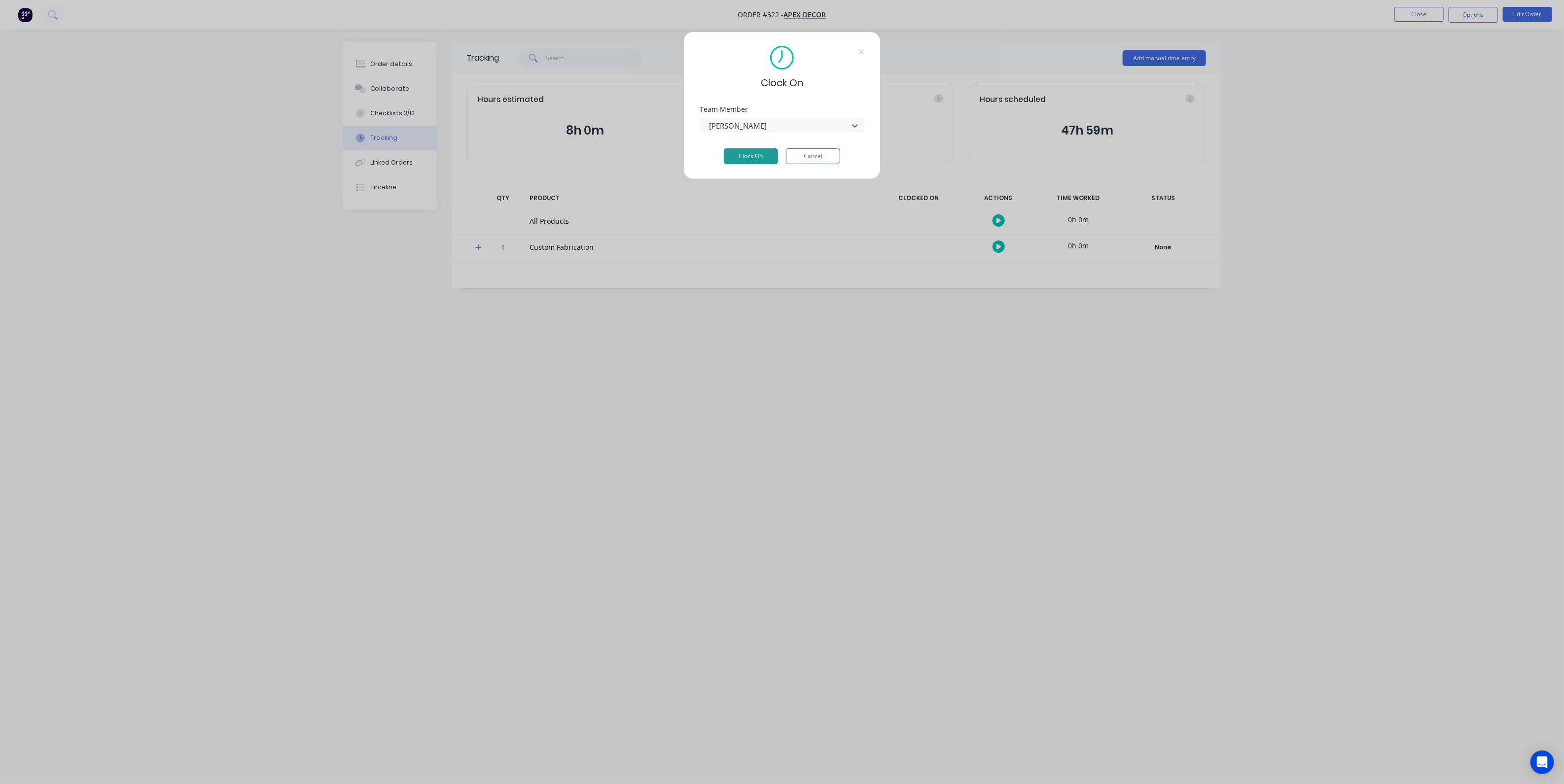
click at [758, 161] on button "Clock On" at bounding box center [751, 156] width 54 height 16
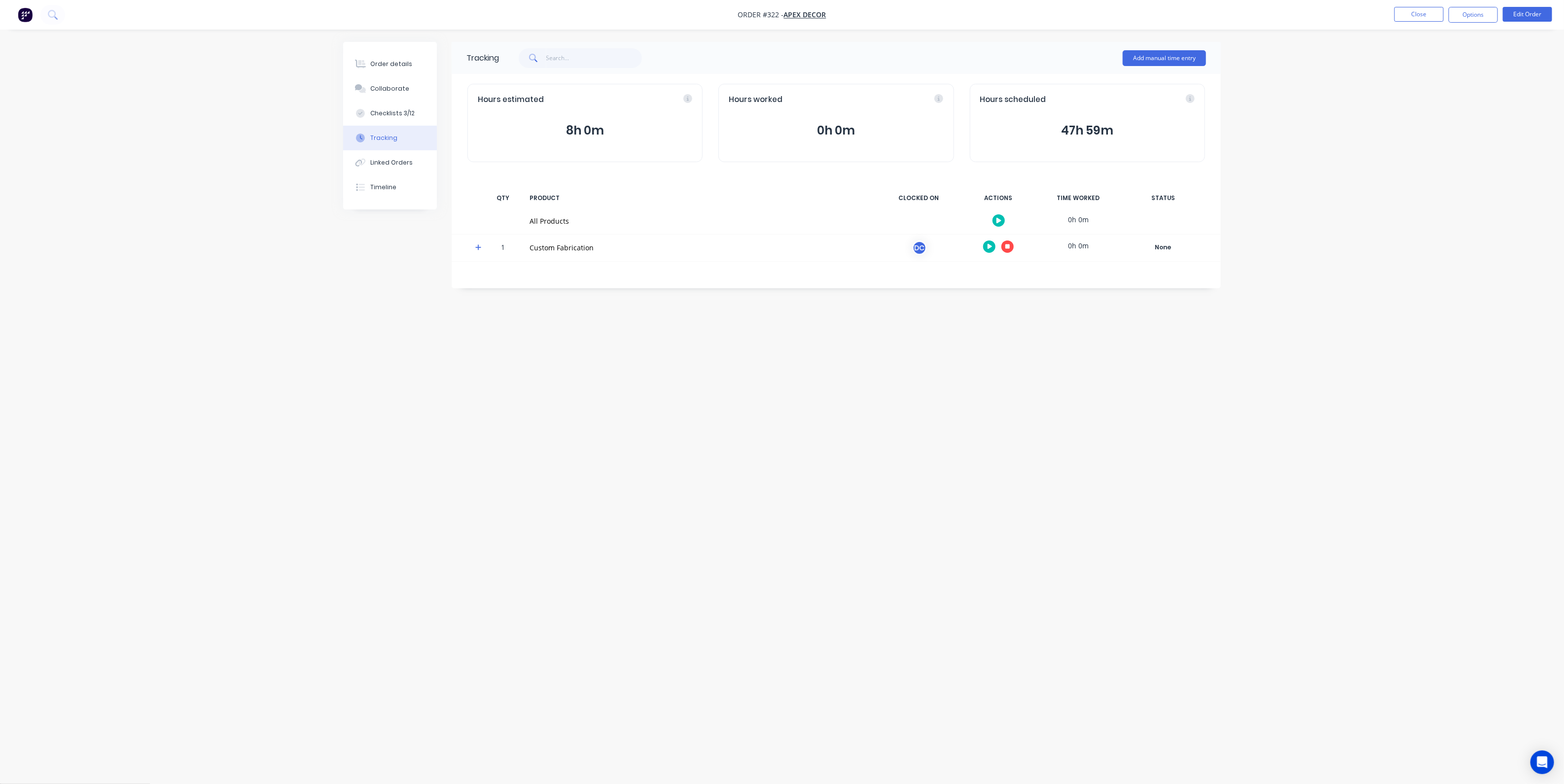
click at [838, 110] on div "Hours worked 0h 0m" at bounding box center [836, 123] width 235 height 78
click at [838, 126] on button "0h 0m" at bounding box center [836, 131] width 215 height 18
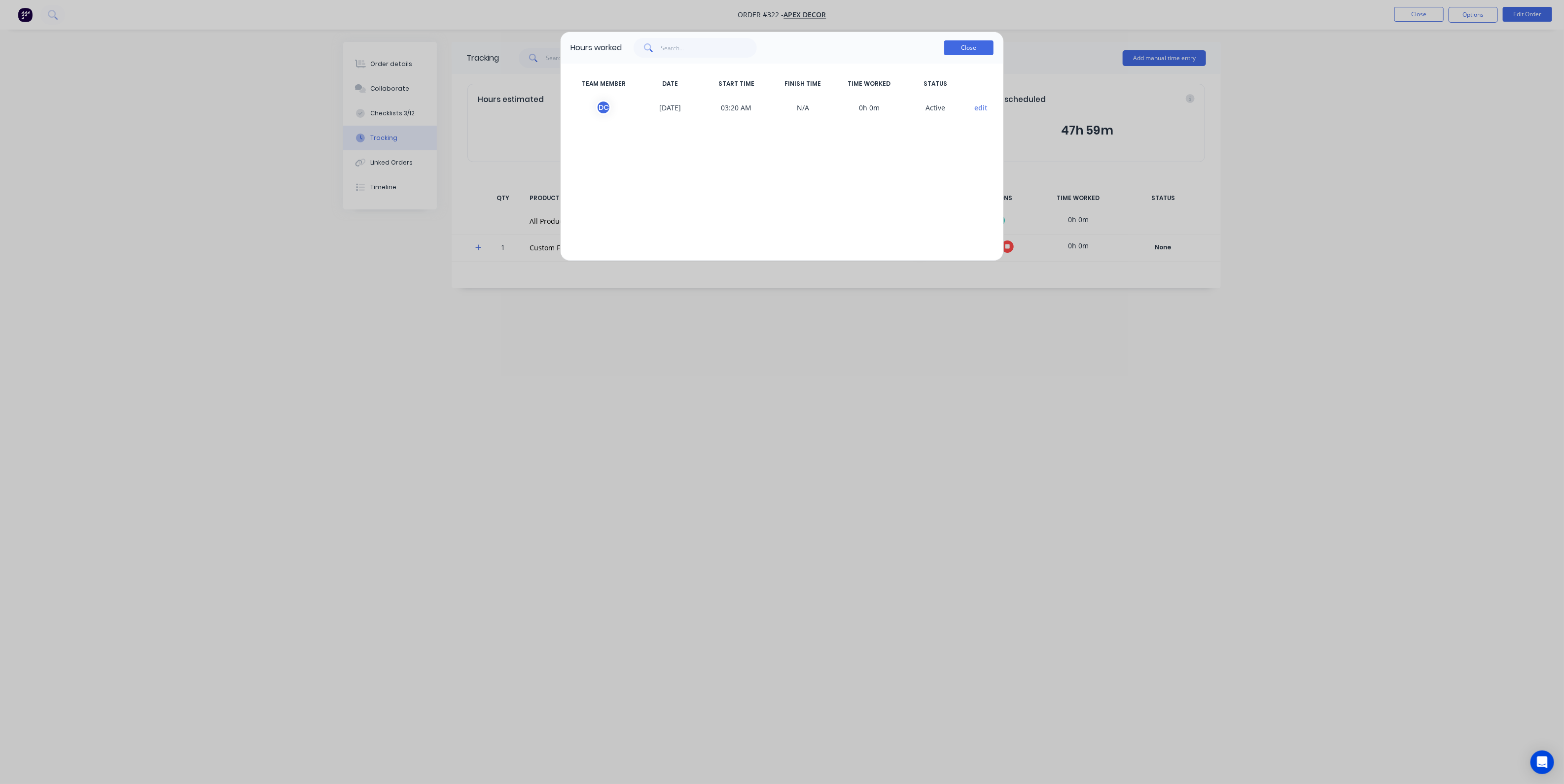
click at [977, 51] on button "Close" at bounding box center [969, 48] width 49 height 15
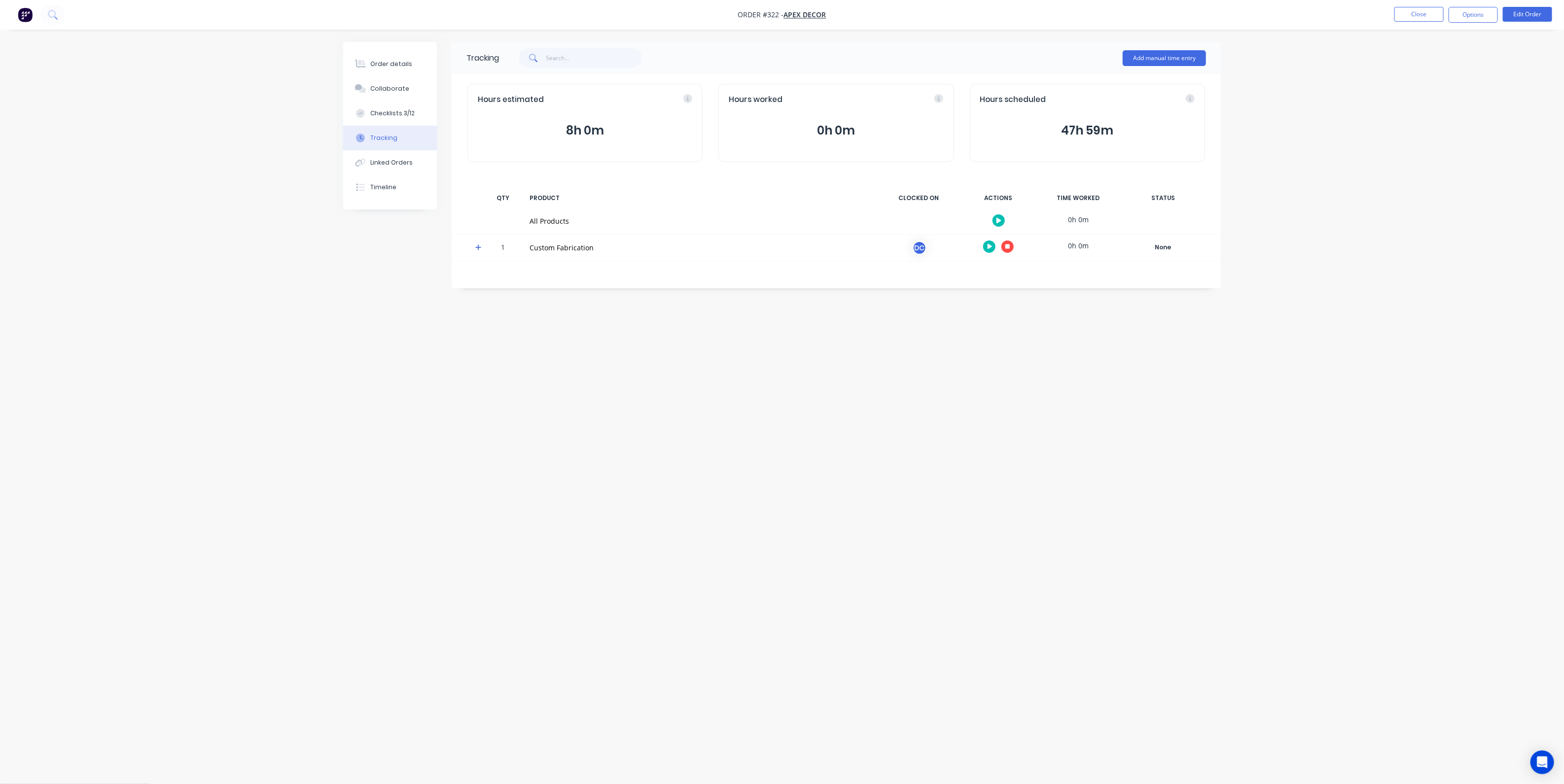
click at [16, 21] on button "button" at bounding box center [25, 15] width 21 height 16
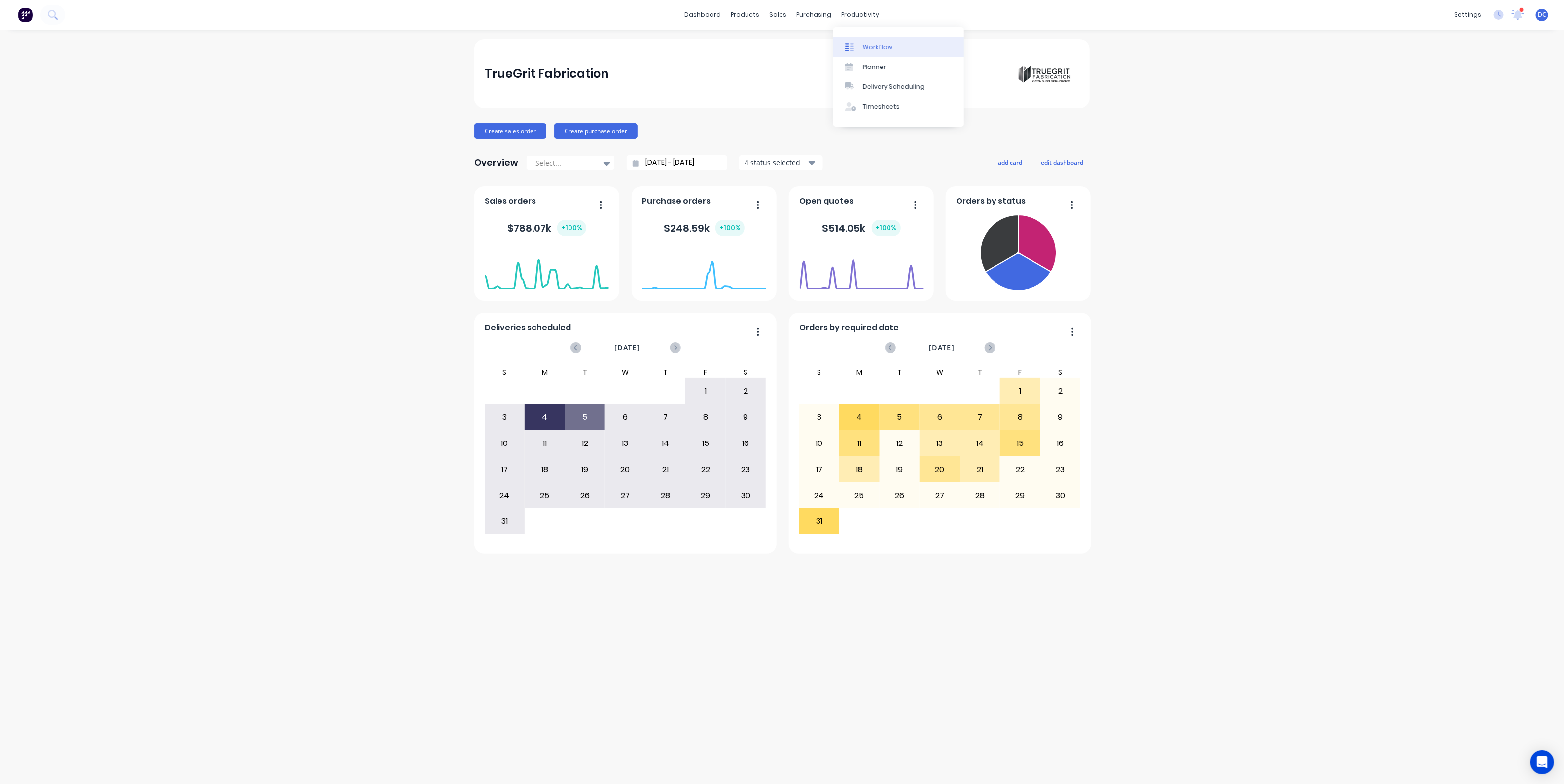
click at [881, 45] on div "Workflow" at bounding box center [878, 47] width 30 height 9
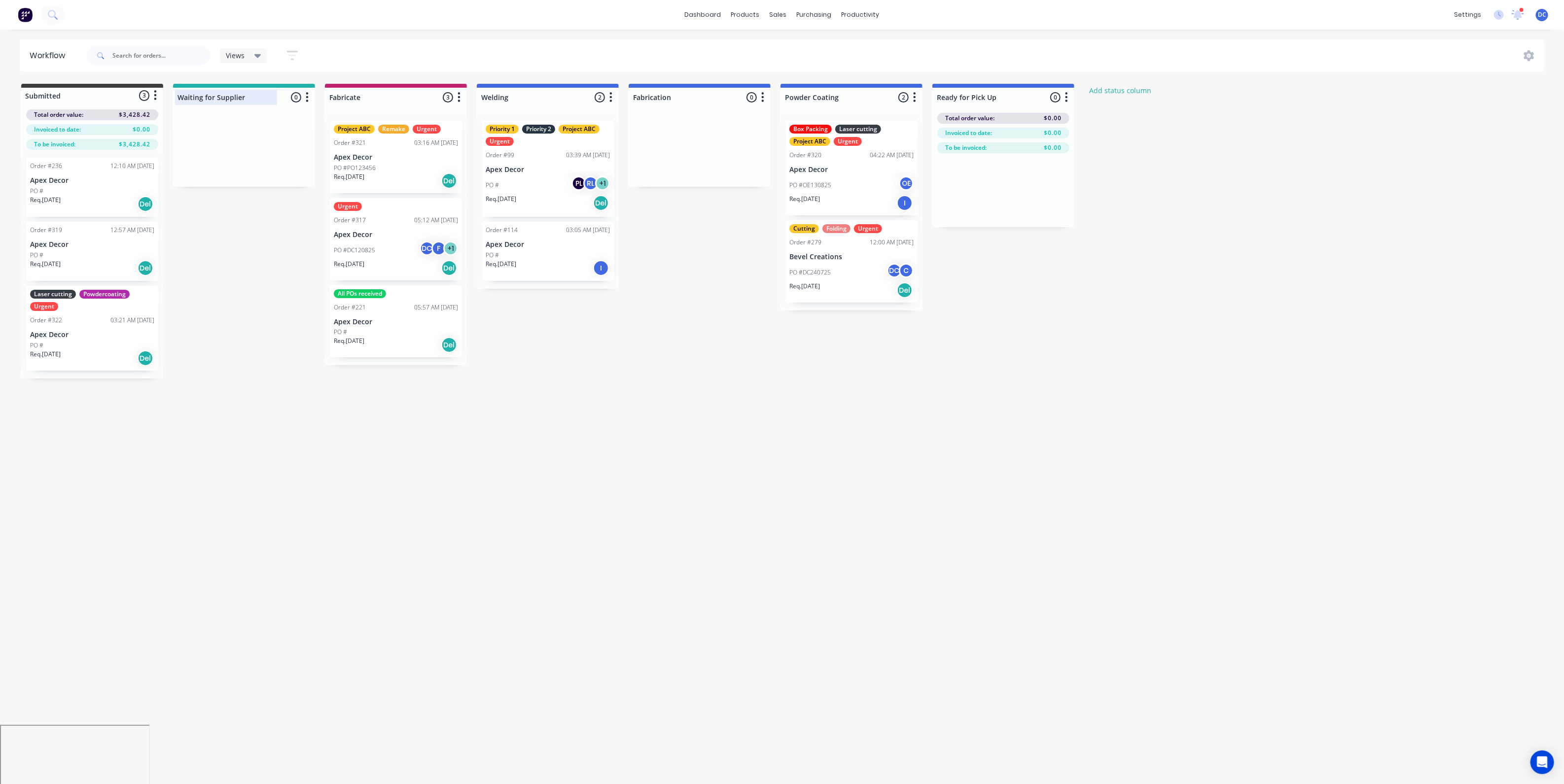
click at [240, 96] on div at bounding box center [244, 97] width 142 height 19
drag, startPoint x: 243, startPoint y: 96, endPoint x: 186, endPoint y: 95, distance: 57.0
click at [185, 95] on input "Waiting for Supplier" at bounding box center [226, 97] width 97 height 11
click at [204, 101] on input "Waiting for Supplier" at bounding box center [226, 97] width 97 height 11
drag, startPoint x: 117, startPoint y: 323, endPoint x: 280, endPoint y: 166, distance: 226.3
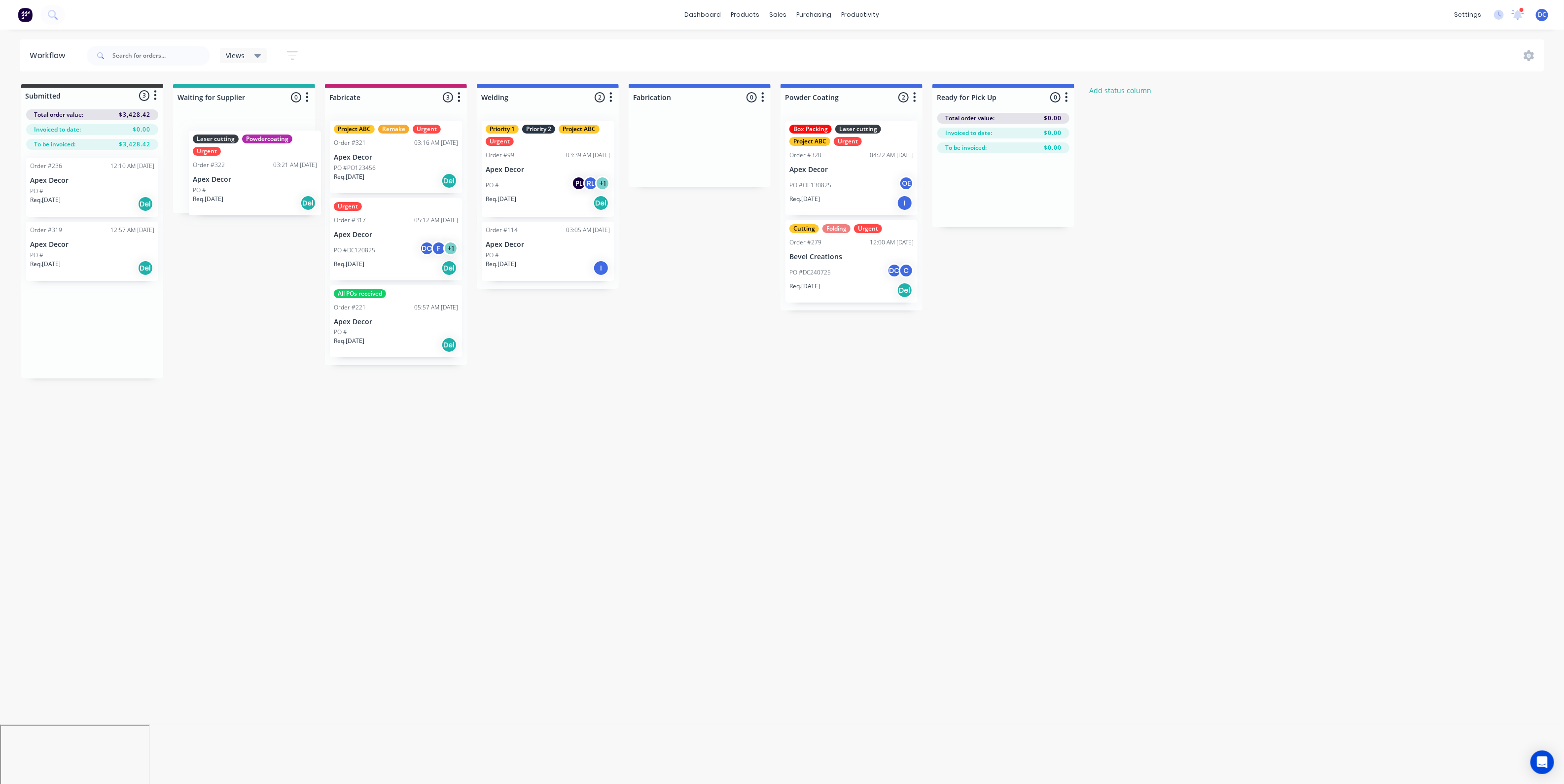
click at [280, 166] on div "Submitted 3 Status colour #3A3C3E hex #3A3C3E Save Cancel Summaries Total order…" at bounding box center [672, 231] width 1358 height 295
click at [304, 97] on button "button" at bounding box center [307, 97] width 12 height 12
click at [284, 134] on button "Notifications" at bounding box center [263, 134] width 99 height 16
click at [288, 229] on div "Submitted 2 Status colour #3A3C3E hex #3A3C3E Save Cancel Summaries Total order…" at bounding box center [672, 225] width 1358 height 281
click at [873, 60] on link "Planner" at bounding box center [899, 67] width 131 height 20
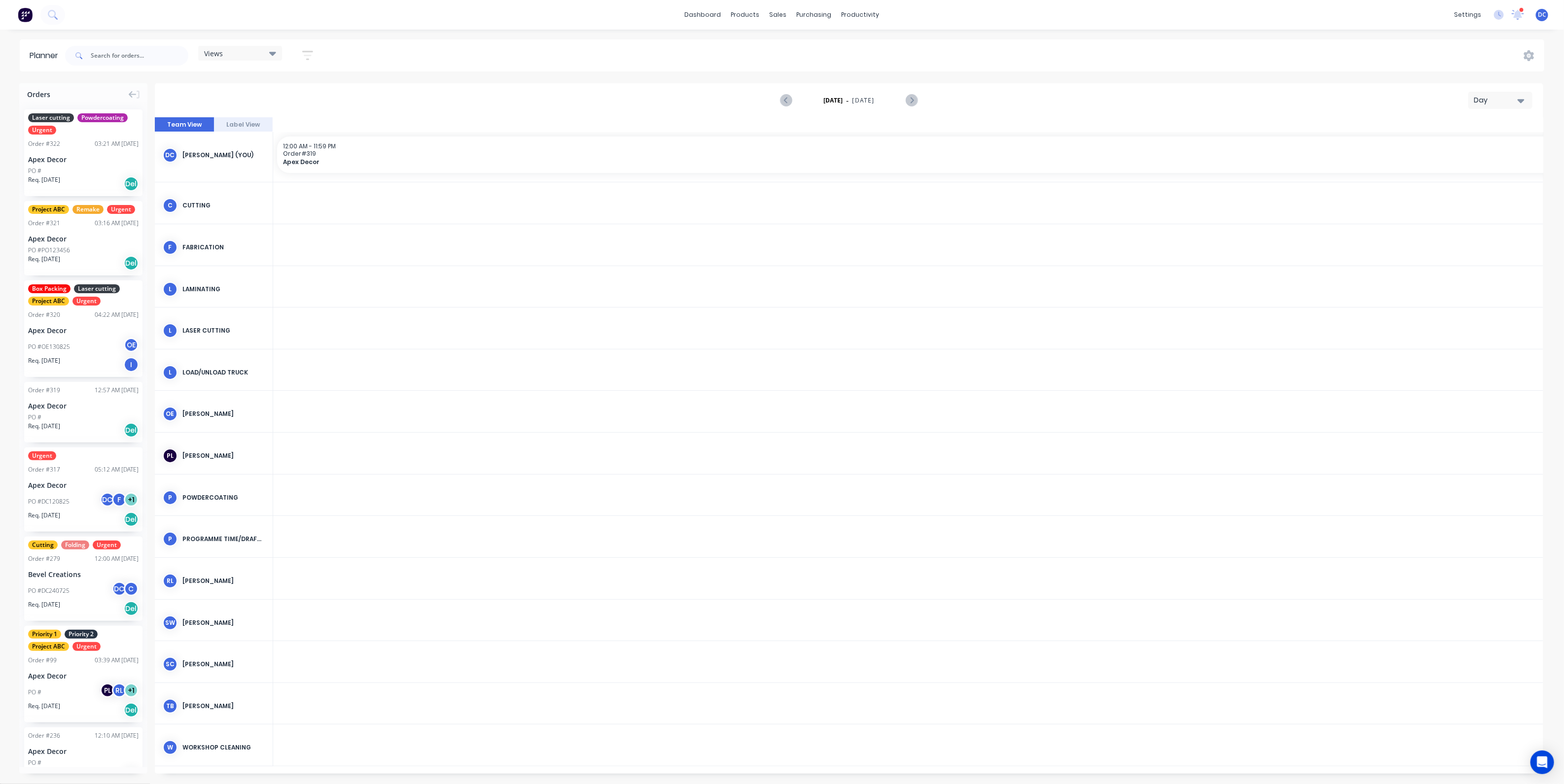
scroll to position [0, 2052]
click at [1480, 105] on button "Day" at bounding box center [1501, 100] width 64 height 17
click at [1466, 148] on div "Week" at bounding box center [1482, 147] width 97 height 20
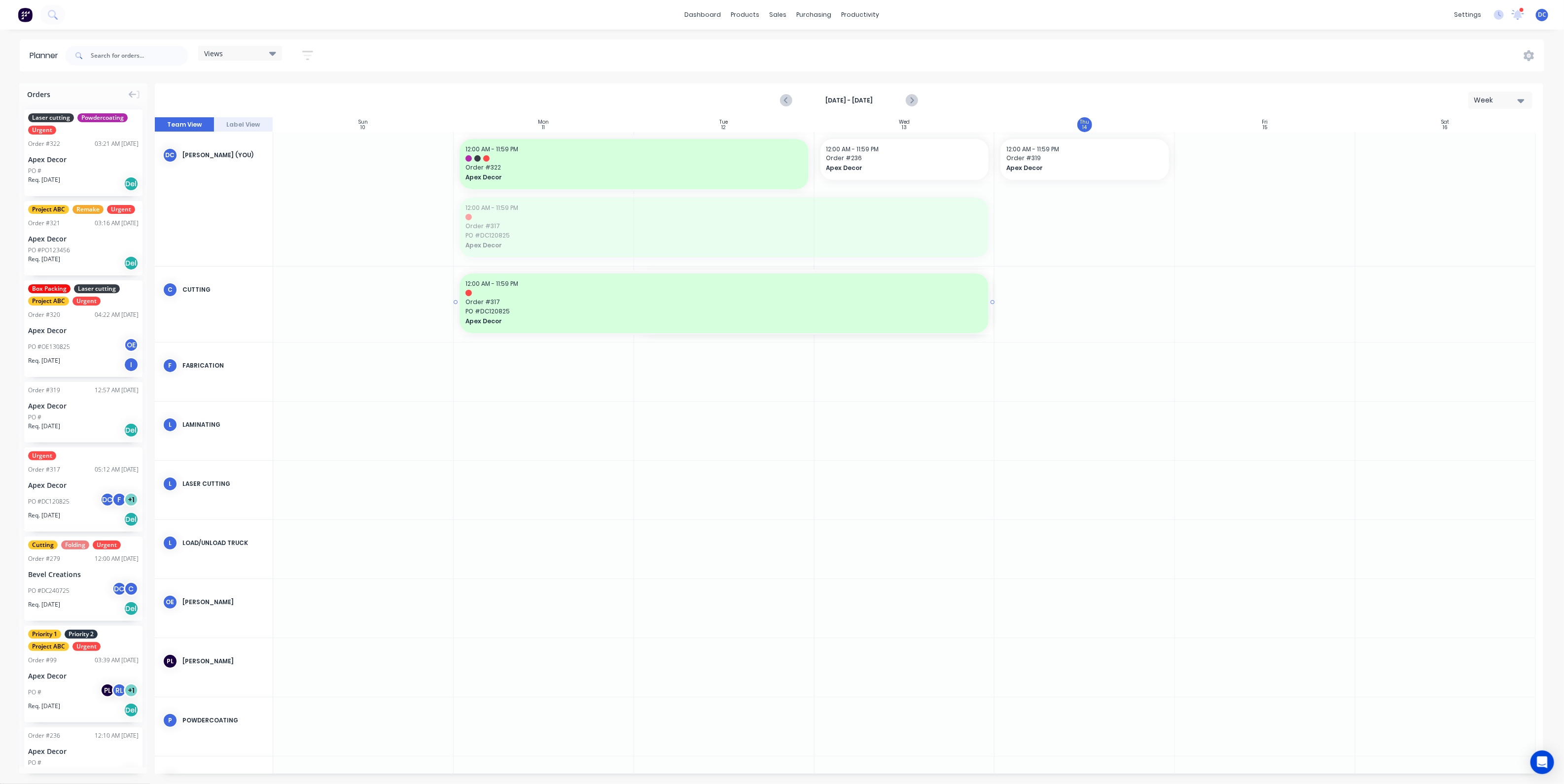
drag, startPoint x: 697, startPoint y: 230, endPoint x: 702, endPoint y: 344, distance: 114.1
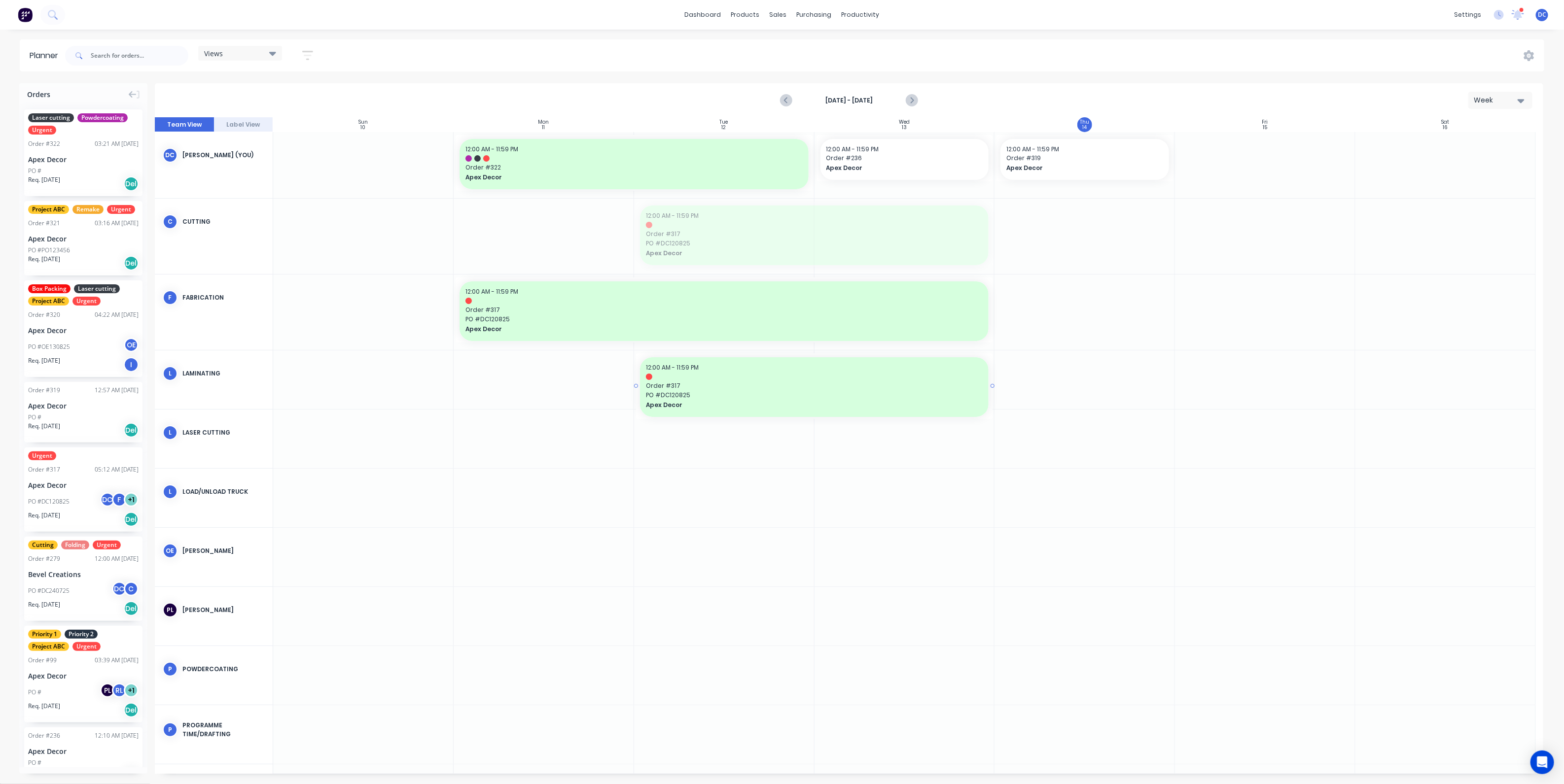
drag, startPoint x: 755, startPoint y: 237, endPoint x: 762, endPoint y: 369, distance: 132.2
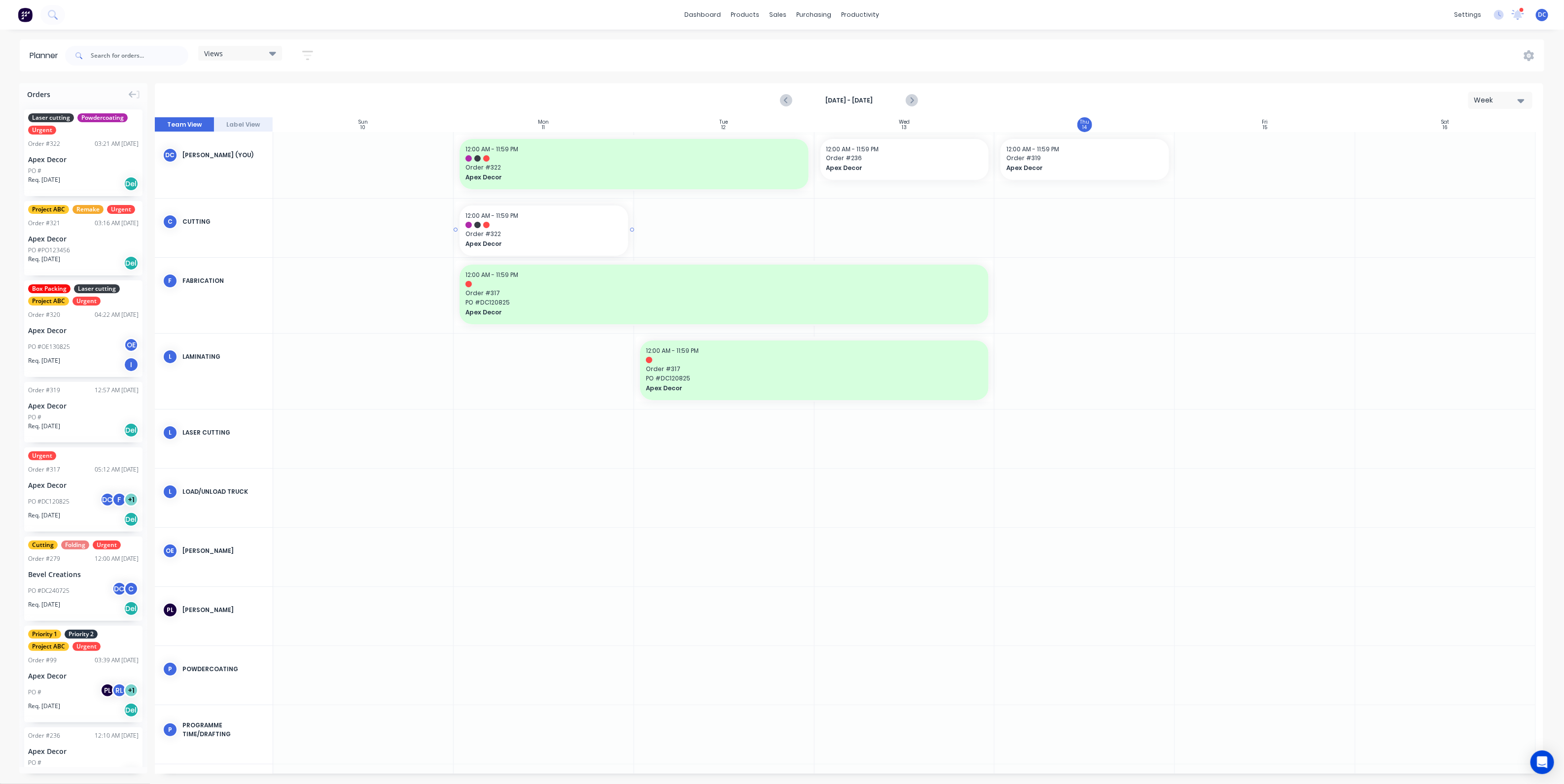
drag, startPoint x: 87, startPoint y: 151, endPoint x: 555, endPoint y: 232, distance: 475.0
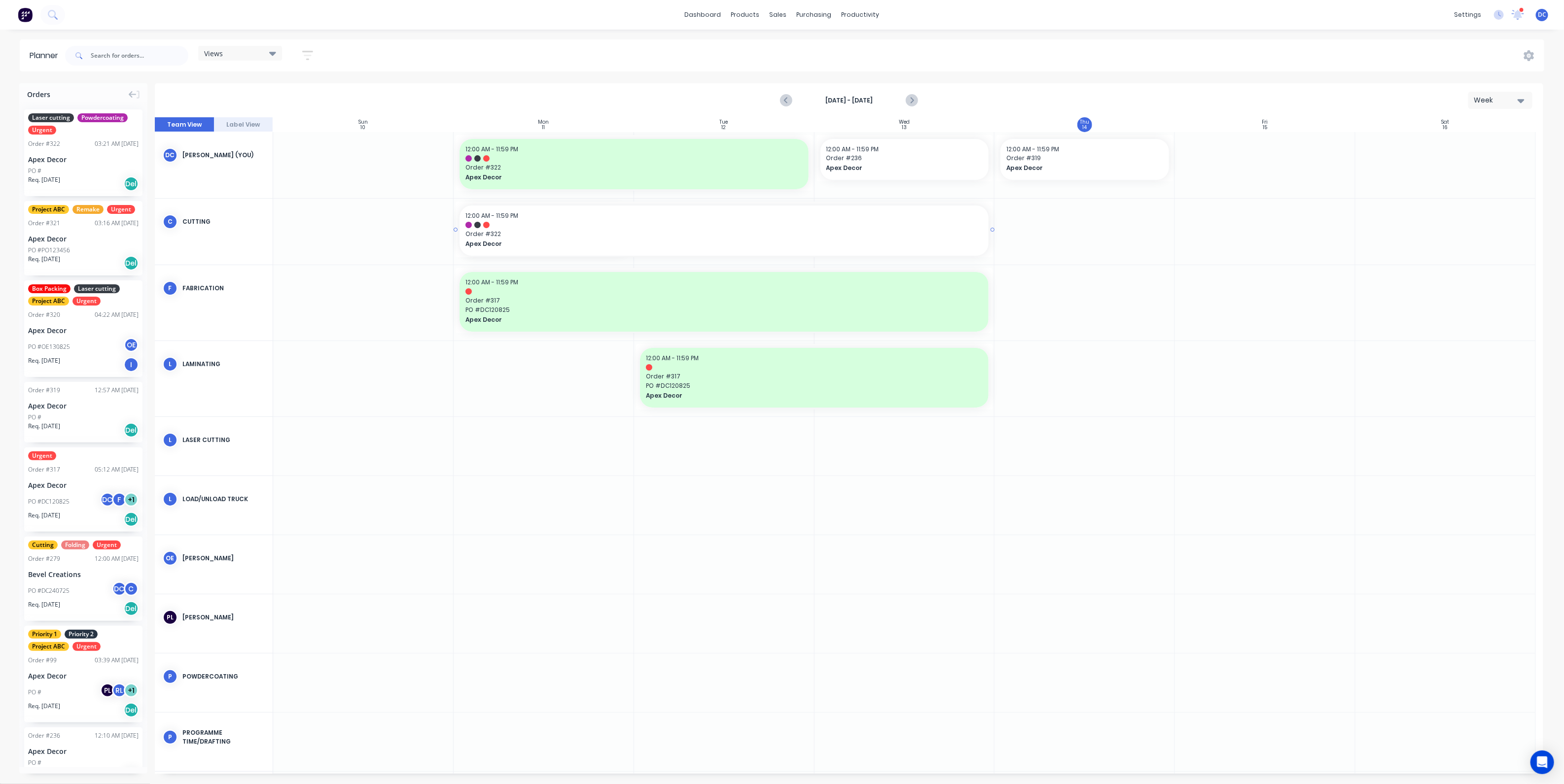
drag, startPoint x: 632, startPoint y: 231, endPoint x: 851, endPoint y: 241, distance: 219.2
drag, startPoint x: 580, startPoint y: 223, endPoint x: 717, endPoint y: 212, distance: 137.4
drag, startPoint x: 729, startPoint y: 237, endPoint x: 861, endPoint y: 242, distance: 132.1
drag, startPoint x: 1078, startPoint y: 170, endPoint x: 1200, endPoint y: 170, distance: 122.0
drag, startPoint x: 919, startPoint y: 160, endPoint x: 1240, endPoint y: 193, distance: 322.7
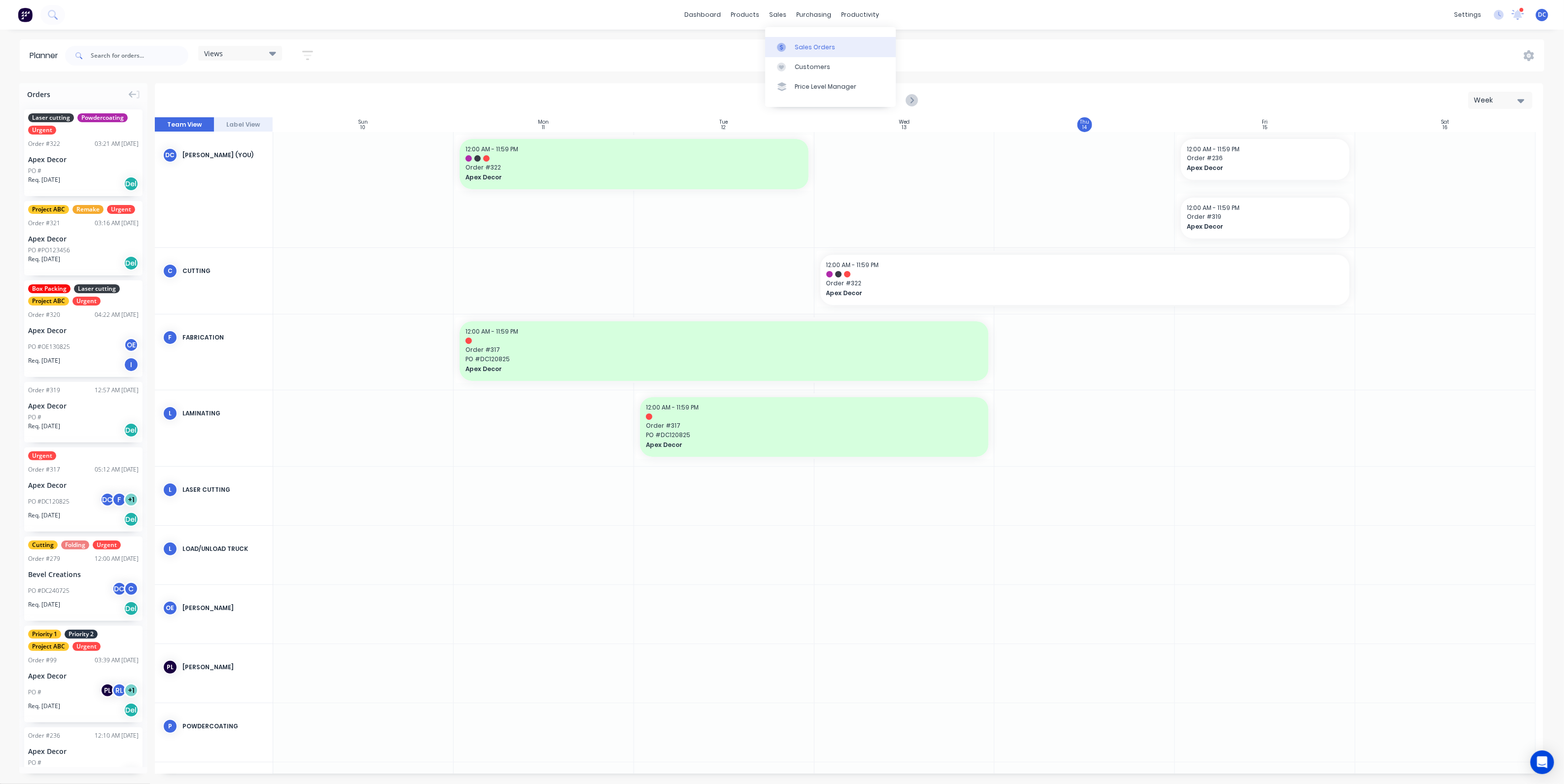
click at [794, 44] on link "Sales Orders" at bounding box center [831, 47] width 131 height 20
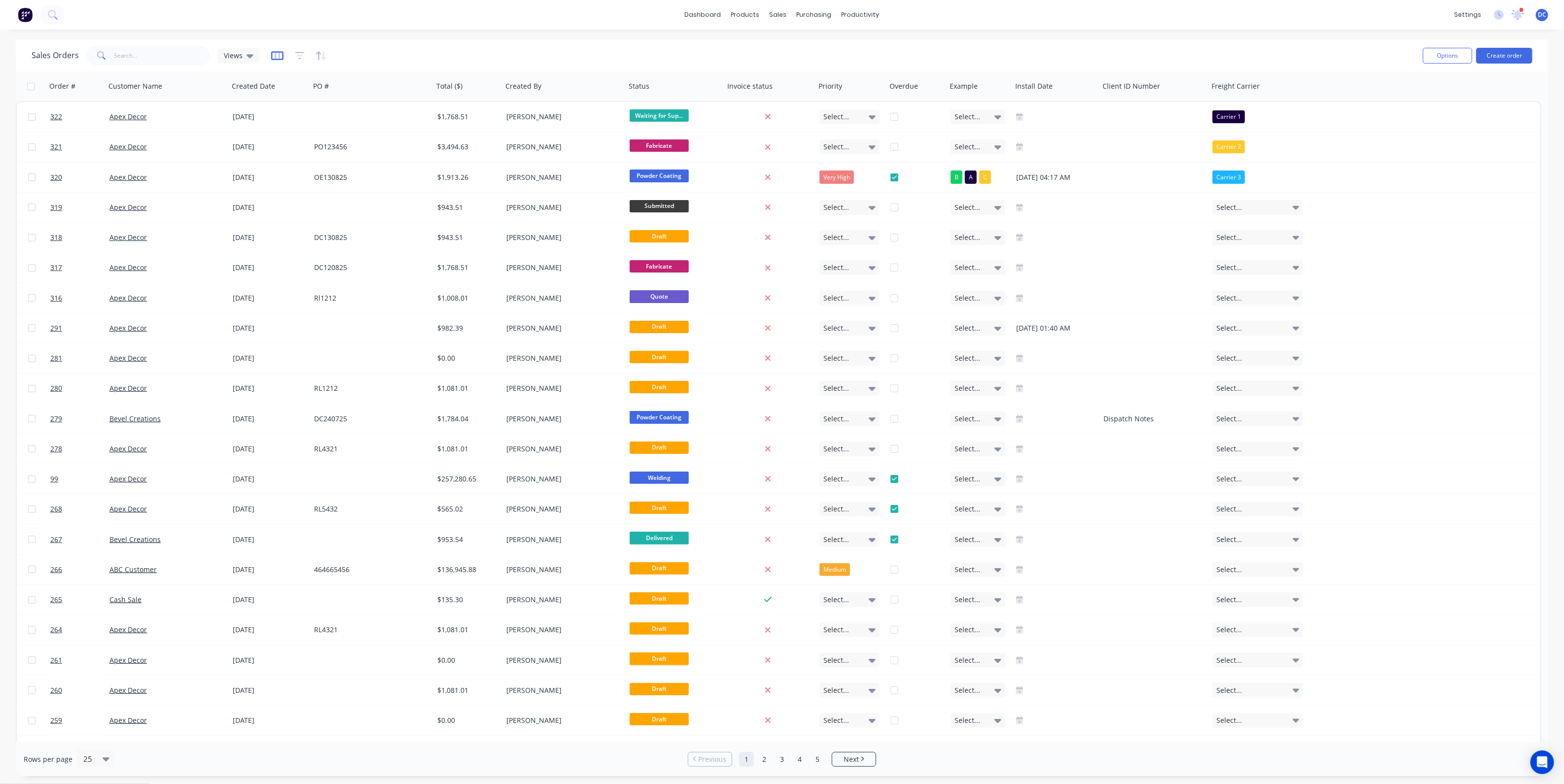
click at [276, 60] on icon "button" at bounding box center [277, 55] width 12 height 10
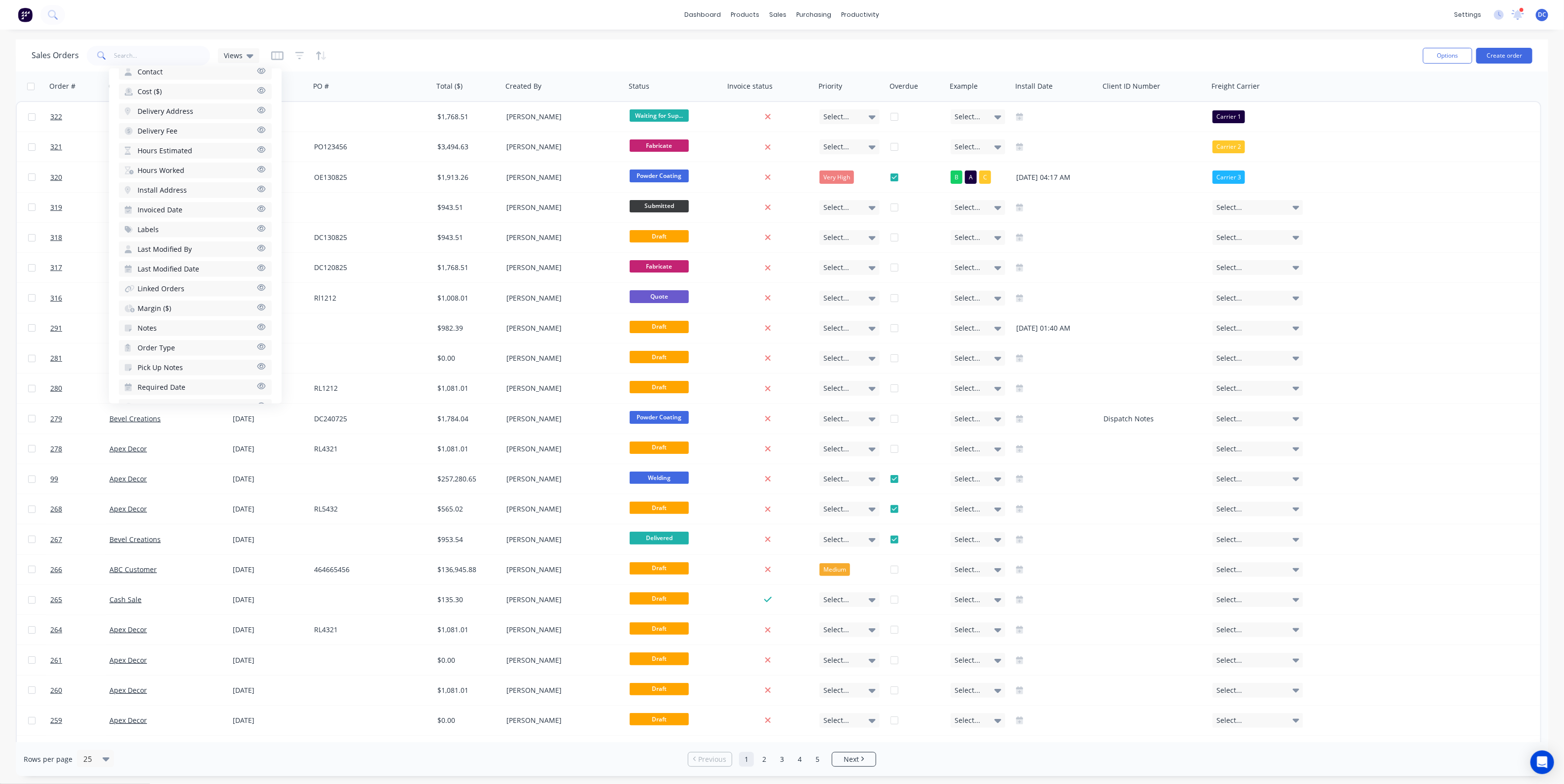
click at [182, 301] on button "Margin ($)" at bounding box center [195, 308] width 153 height 16
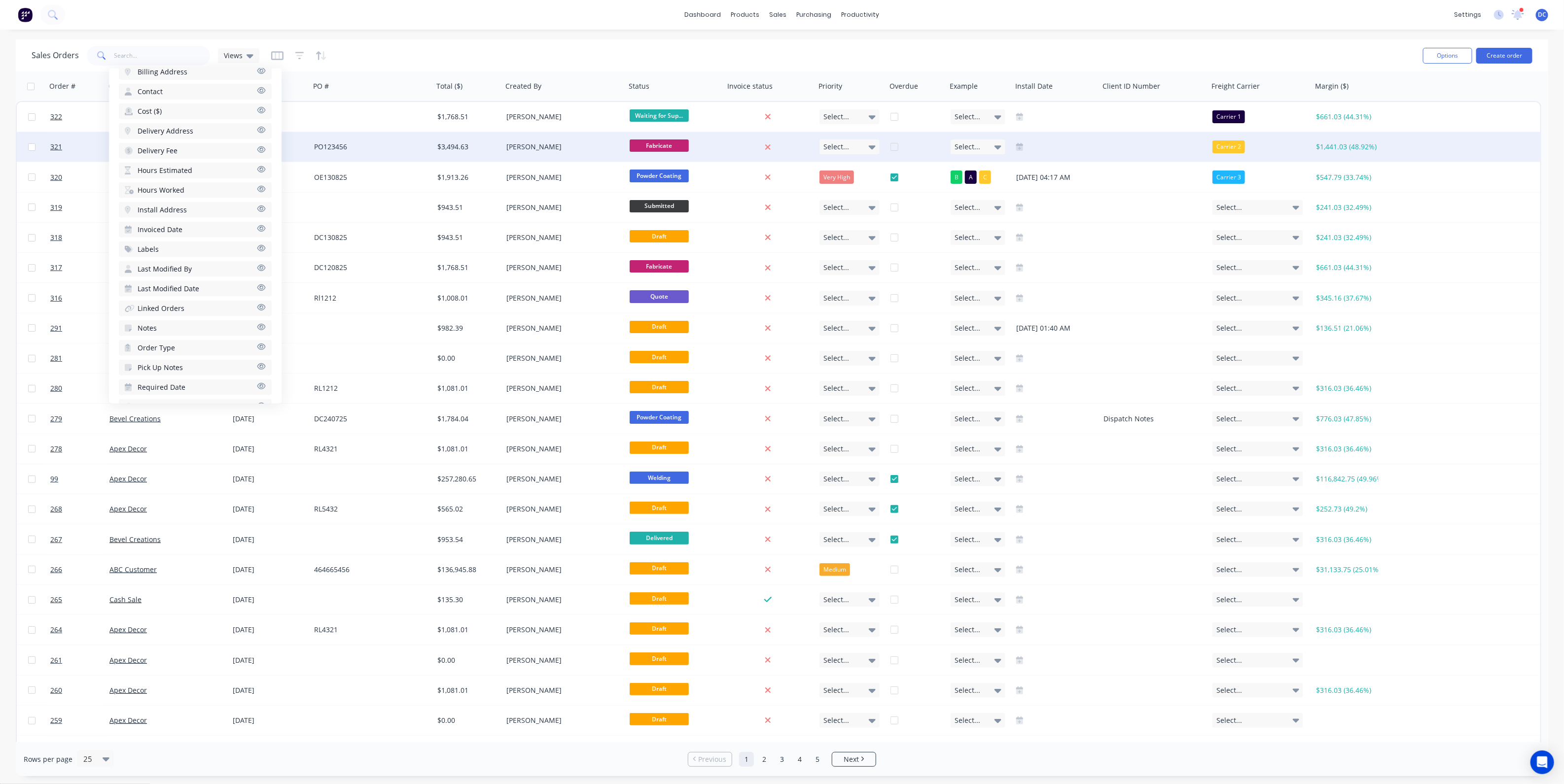
click at [871, 147] on icon at bounding box center [873, 148] width 7 height 4
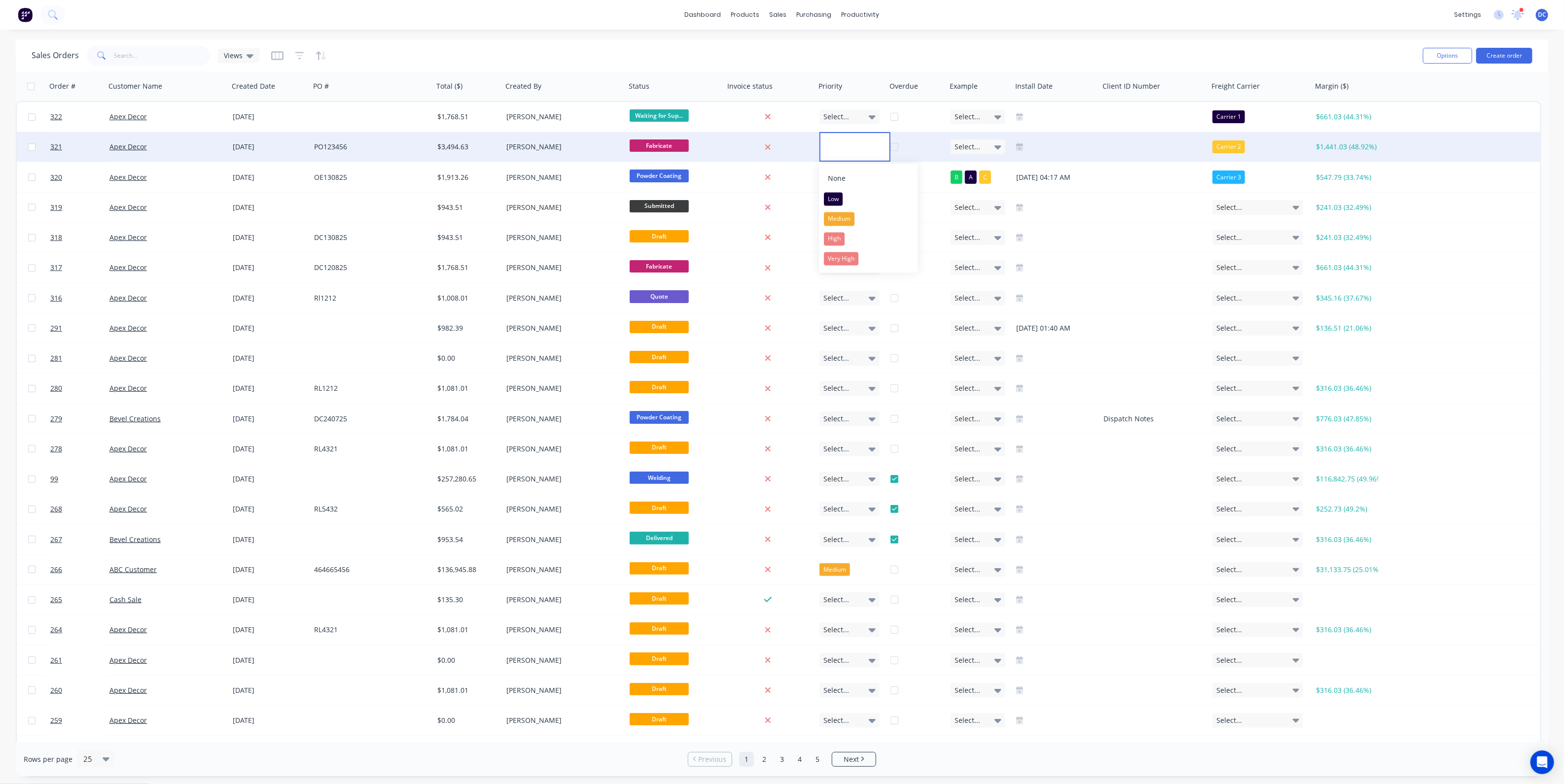
click at [820, 62] on div "Sales Orders Views" at bounding box center [723, 55] width 1384 height 24
click at [1468, 13] on div "settings" at bounding box center [1468, 14] width 37 height 15
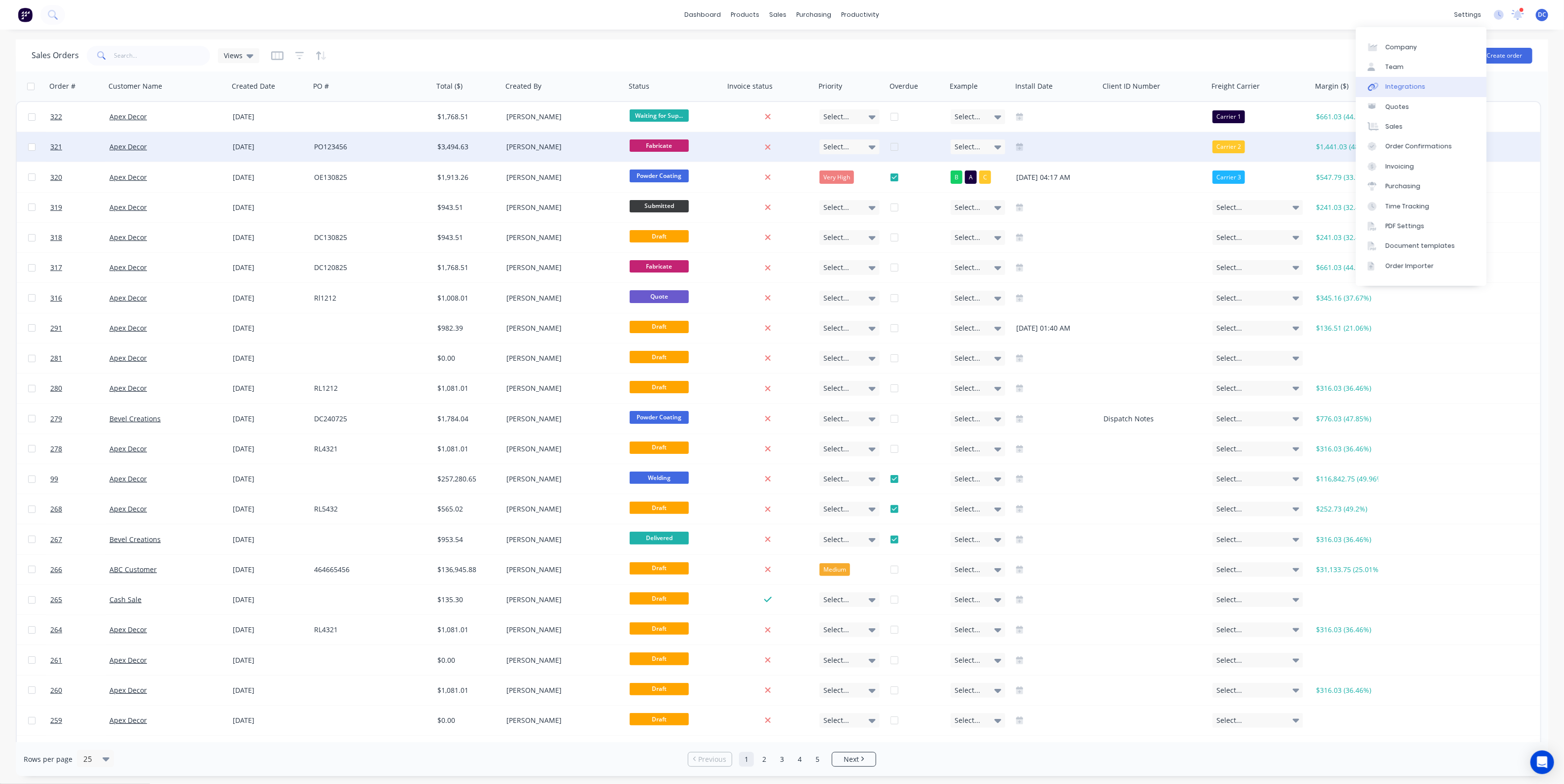
click at [1394, 83] on div "Integrations" at bounding box center [1405, 87] width 40 height 9
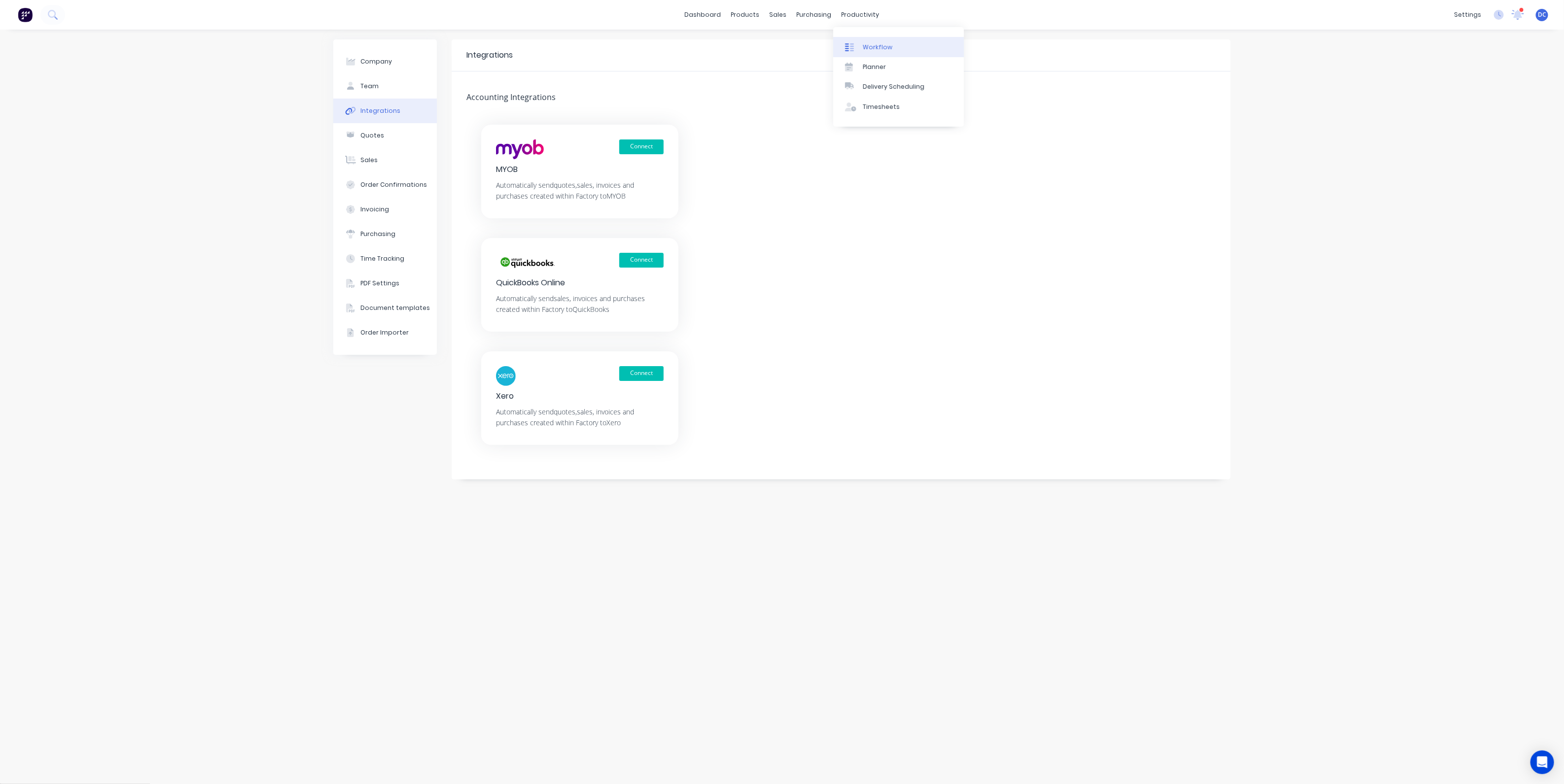
click at [871, 46] on div "Workflow" at bounding box center [878, 47] width 30 height 9
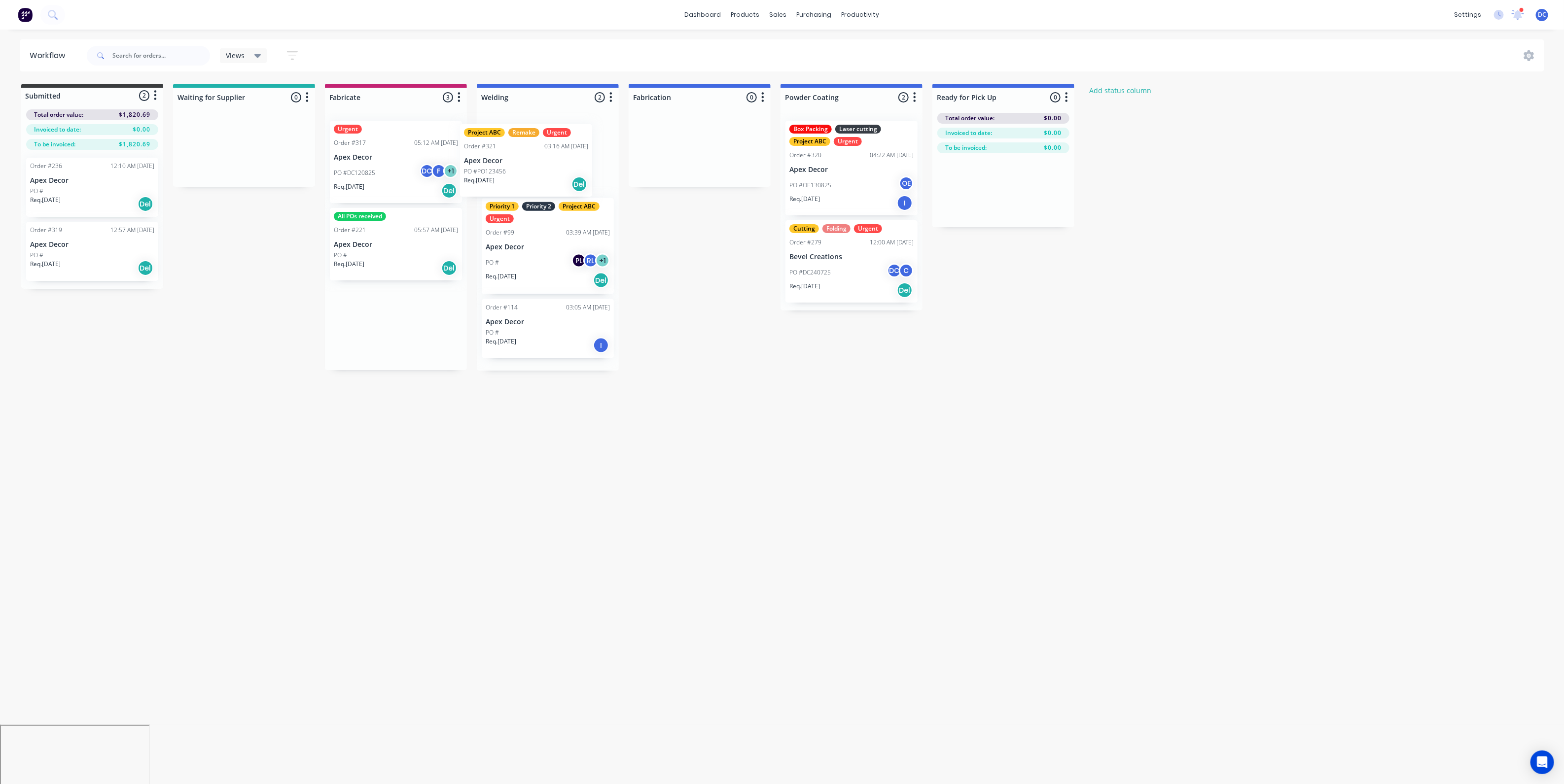
drag, startPoint x: 405, startPoint y: 153, endPoint x: 541, endPoint y: 155, distance: 136.0
click at [541, 155] on div "Submitted 2 Status colour #3A3C3E hex #3A3C3E Save Cancel Summaries Total order…" at bounding box center [672, 227] width 1358 height 287
click at [857, 58] on link "Planner" at bounding box center [899, 67] width 131 height 20
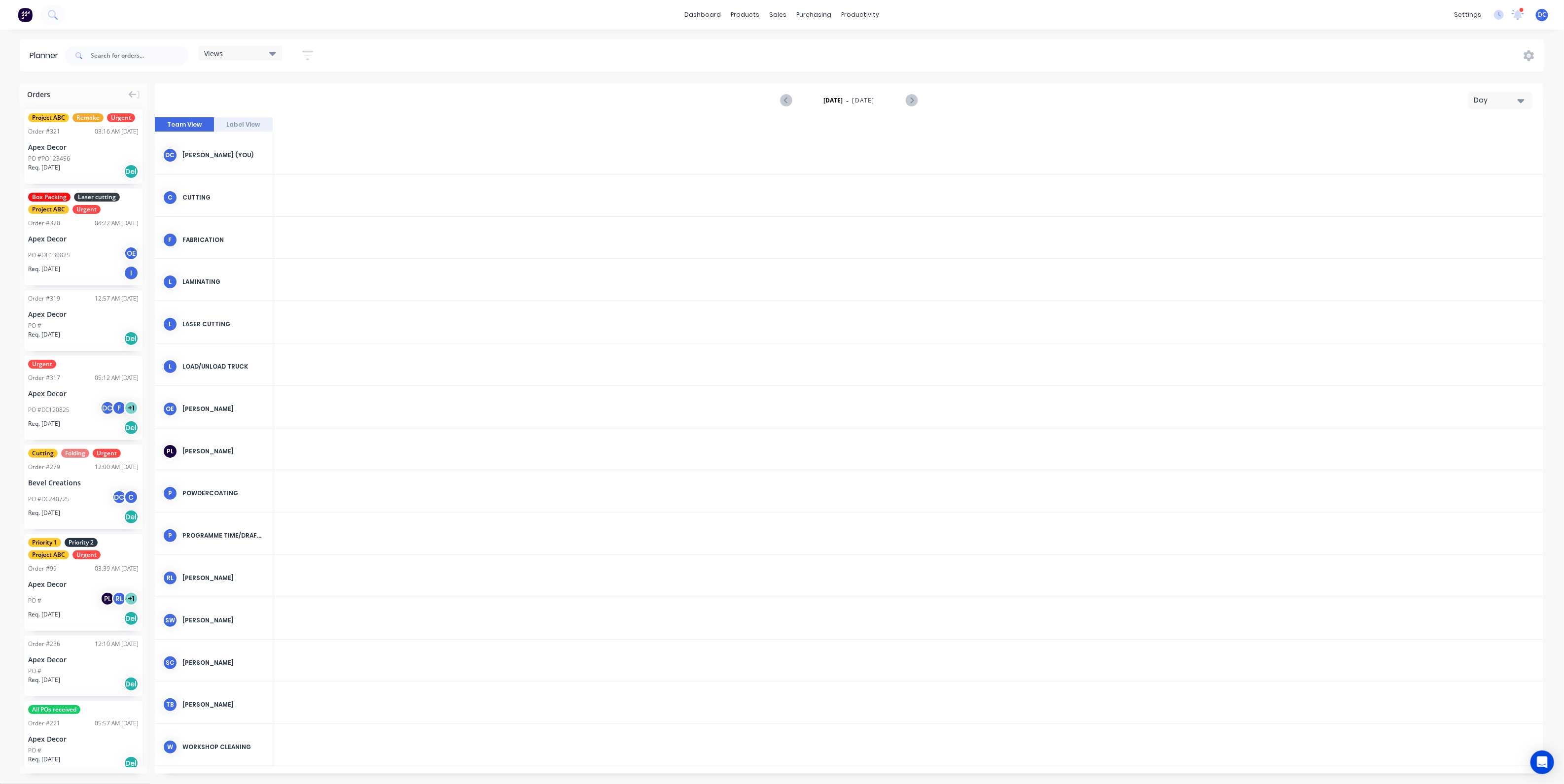
scroll to position [0, 2052]
